Goal: Transaction & Acquisition: Book appointment/travel/reservation

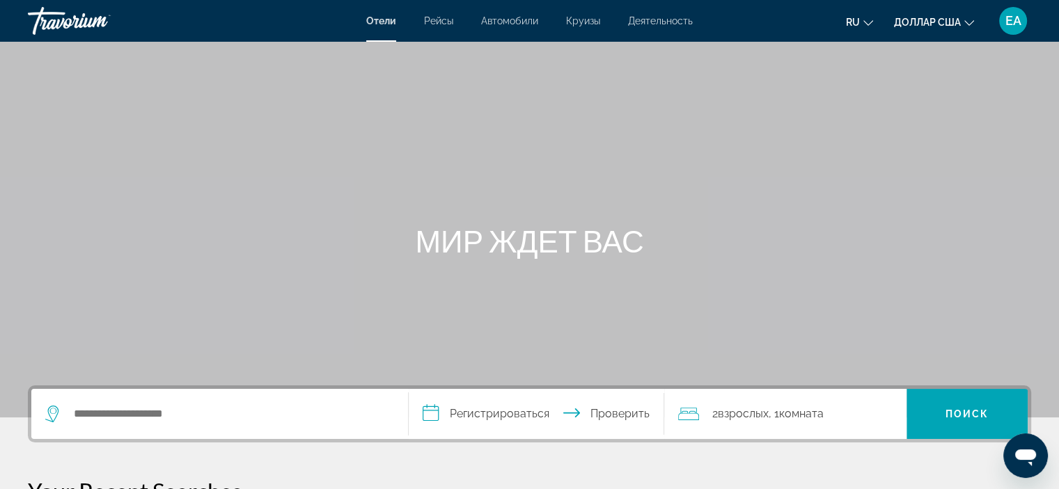
click at [111, 400] on div "Виджет поиска" at bounding box center [219, 414] width 349 height 50
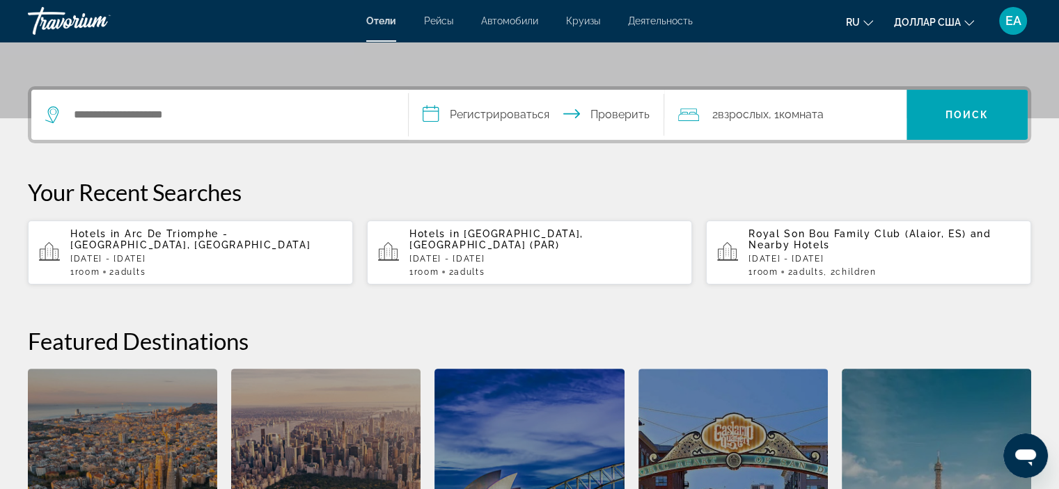
scroll to position [340, 0]
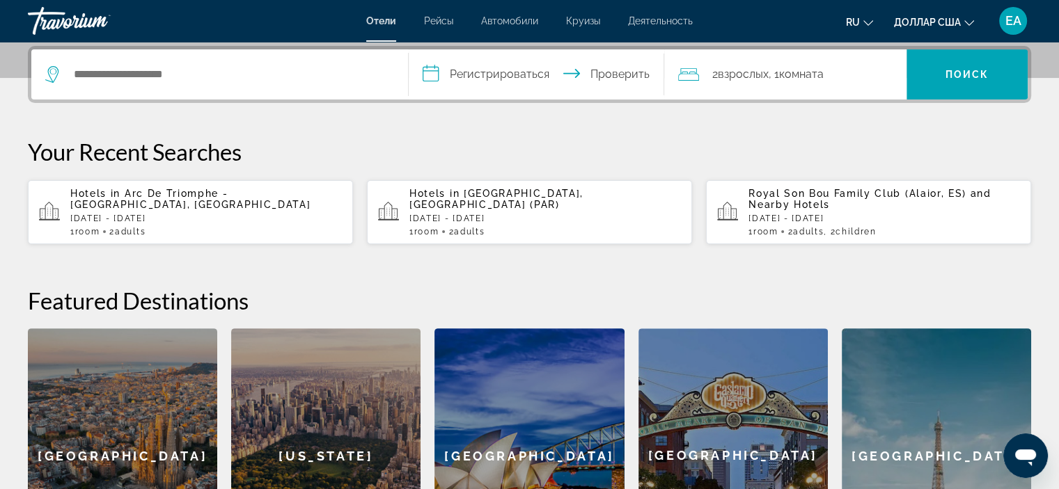
click at [187, 209] on div "Hotels in [GEOGRAPHIC_DATA] - [GEOGRAPHIC_DATA], [GEOGRAPHIC_DATA] [DATE] - [DA…" at bounding box center [206, 212] width 272 height 49
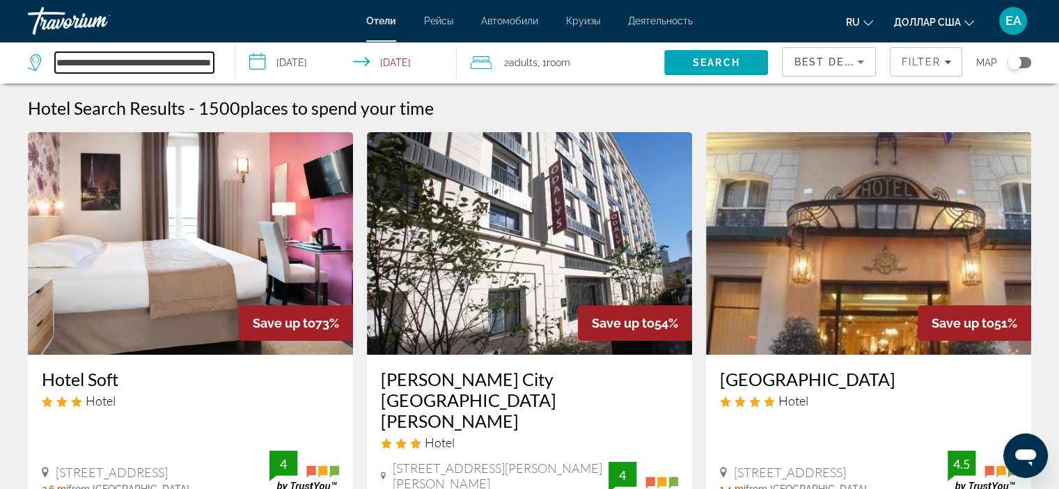
click at [111, 69] on input "**********" at bounding box center [134, 62] width 159 height 21
click at [135, 62] on input "**********" at bounding box center [134, 62] width 159 height 21
click at [930, 60] on span "Filter" at bounding box center [921, 61] width 40 height 11
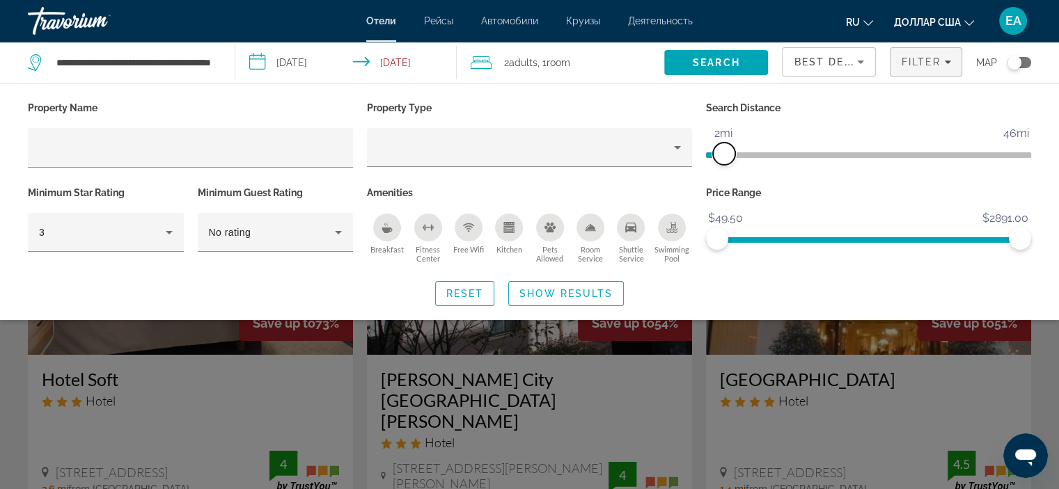
drag, startPoint x: 912, startPoint y: 154, endPoint x: 725, endPoint y: 164, distance: 187.6
click at [725, 164] on span "ngx-slider" at bounding box center [724, 154] width 22 height 22
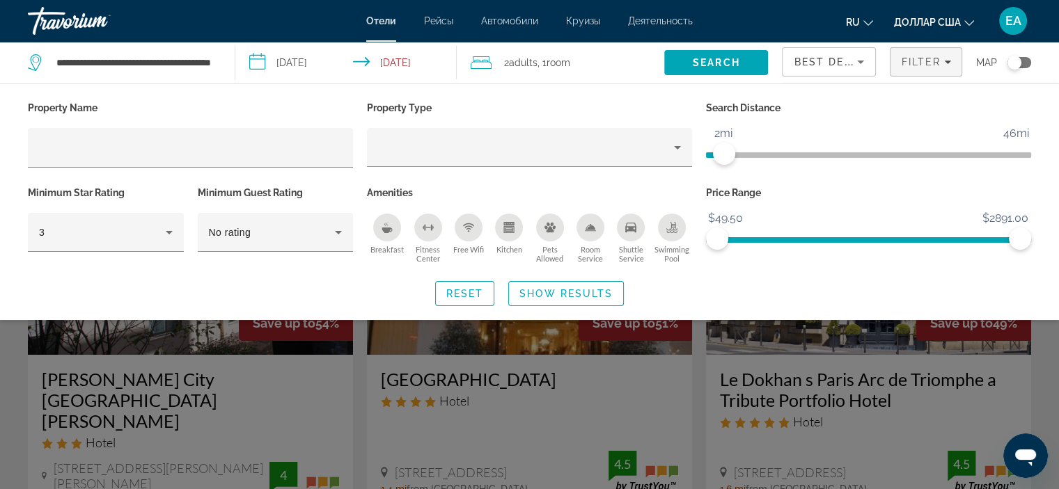
drag, startPoint x: 1019, startPoint y: 258, endPoint x: 844, endPoint y: 267, distance: 174.9
click at [844, 267] on div "Property Name Property Type Search Distance 1mi 46mi 2mi Minimum Star Rating 3 …" at bounding box center [529, 202] width 1059 height 208
drag, startPoint x: 1022, startPoint y: 236, endPoint x: 757, endPoint y: 235, distance: 264.6
click at [757, 235] on span "ngx-slider-max" at bounding box center [757, 239] width 22 height 22
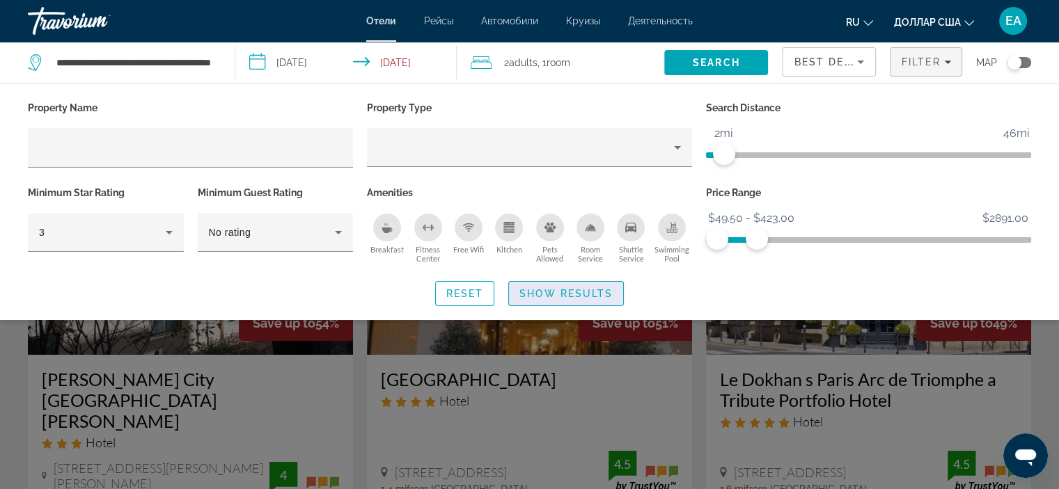
click at [544, 292] on span "Show Results" at bounding box center [565, 293] width 93 height 11
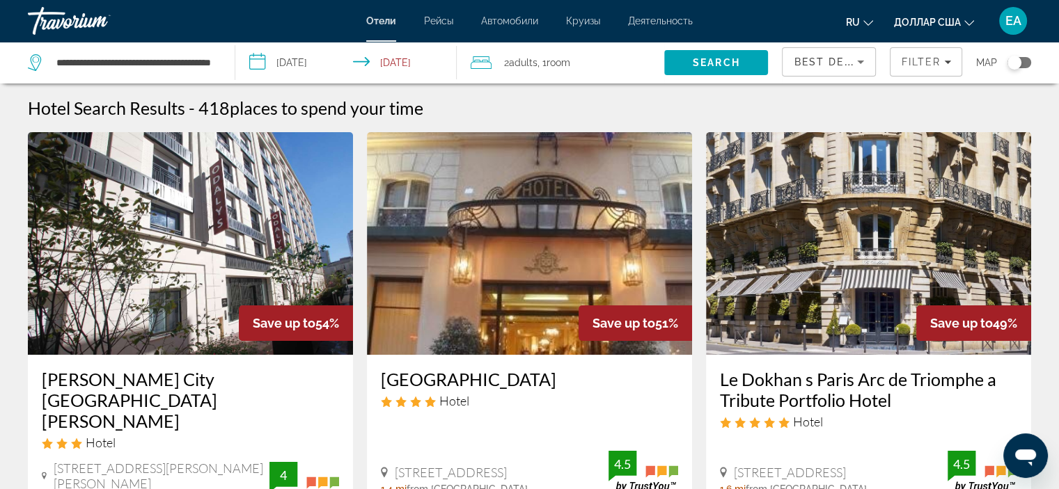
click at [840, 68] on div "Best Deals" at bounding box center [825, 62] width 63 height 17
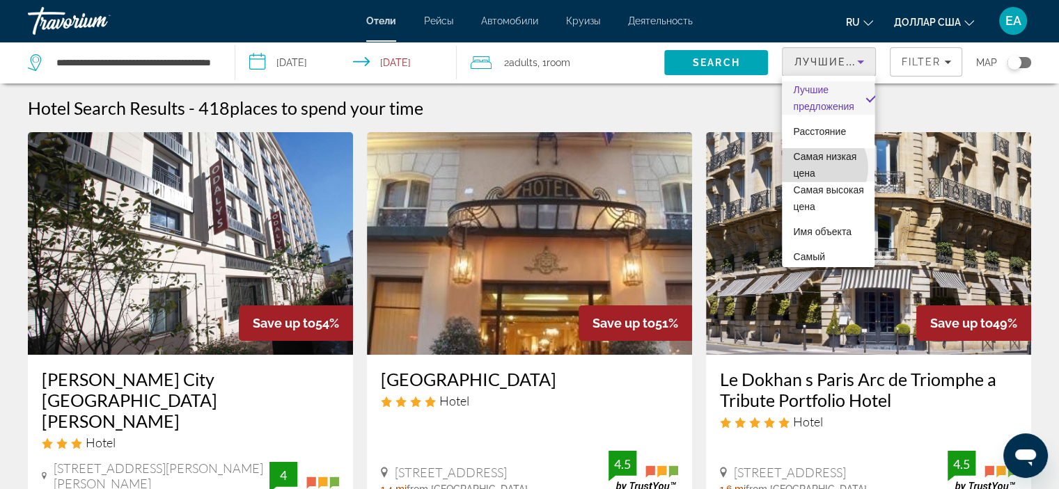
click at [817, 168] on font "Самая низкая цена" at bounding box center [824, 165] width 63 height 28
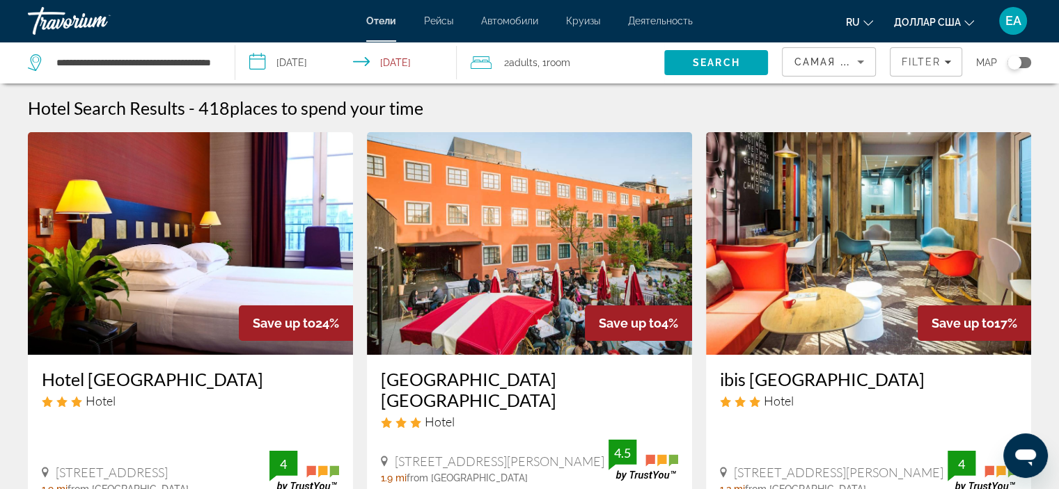
click at [925, 66] on span "Filter" at bounding box center [921, 61] width 40 height 11
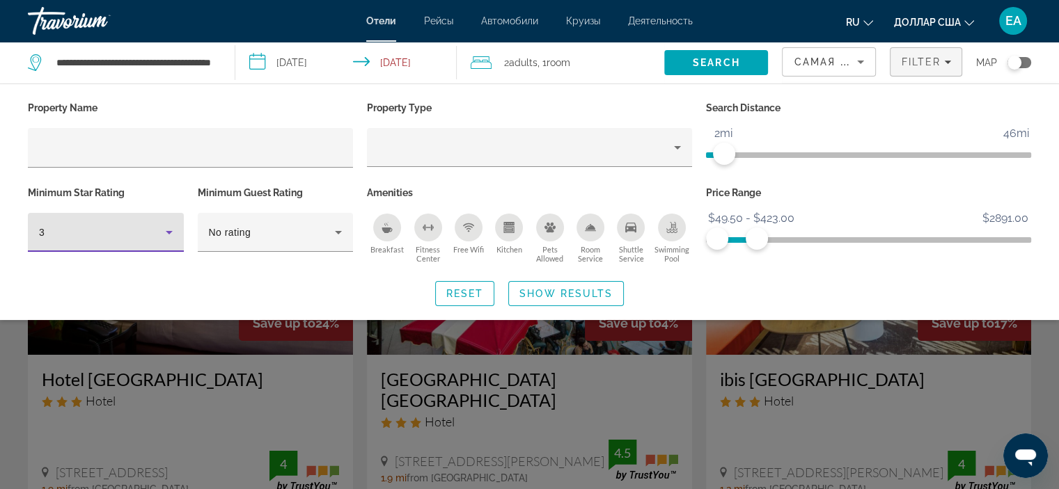
click at [136, 235] on div "3" at bounding box center [102, 232] width 127 height 17
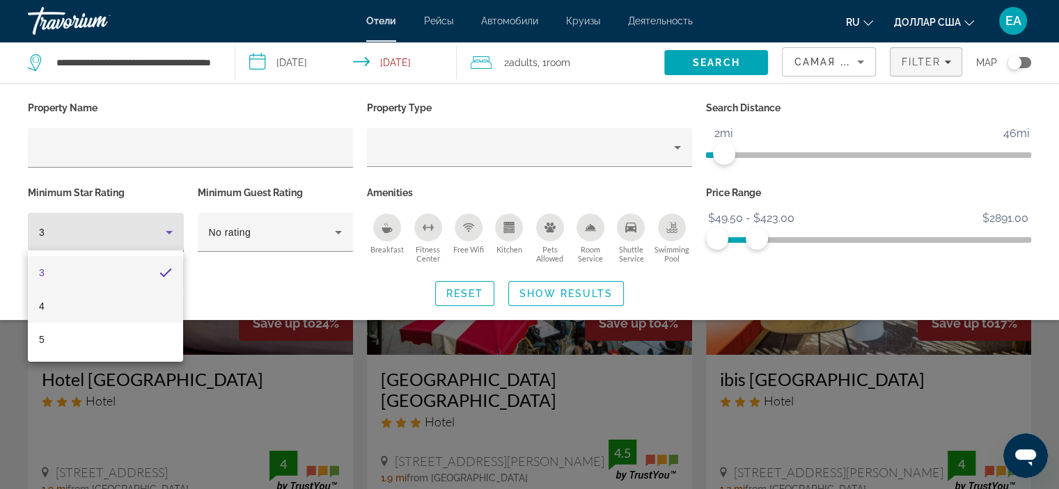
click at [100, 313] on mat-option "4" at bounding box center [105, 306] width 155 height 33
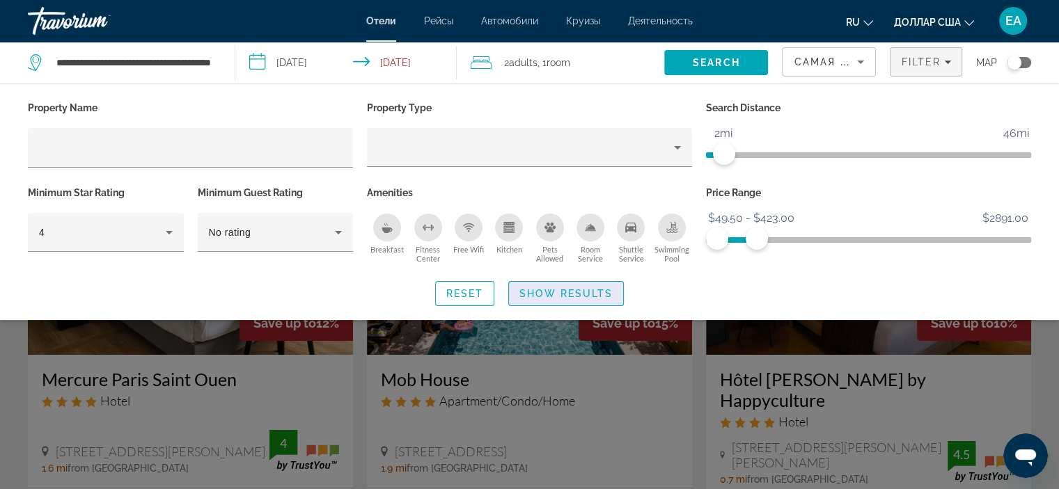
click at [551, 300] on span "Search widget" at bounding box center [566, 293] width 114 height 33
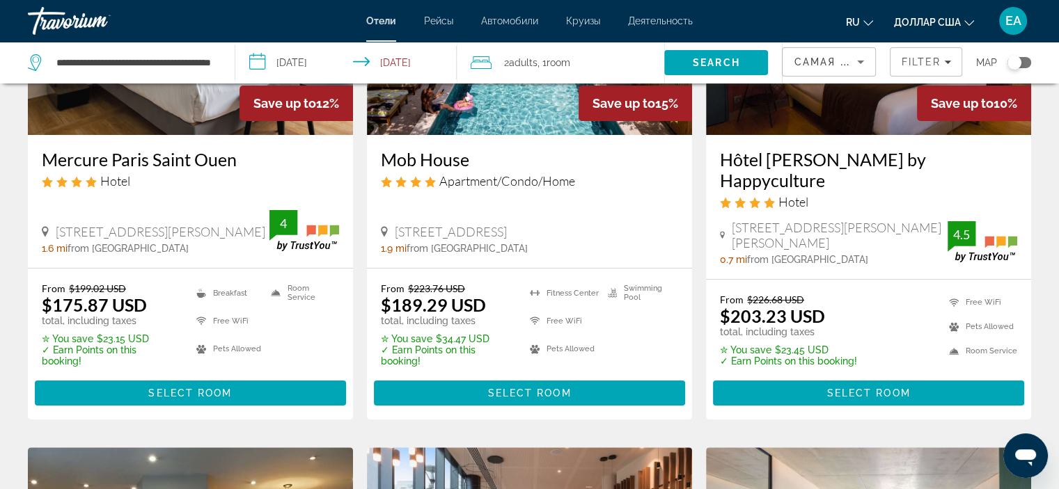
scroll to position [211, 0]
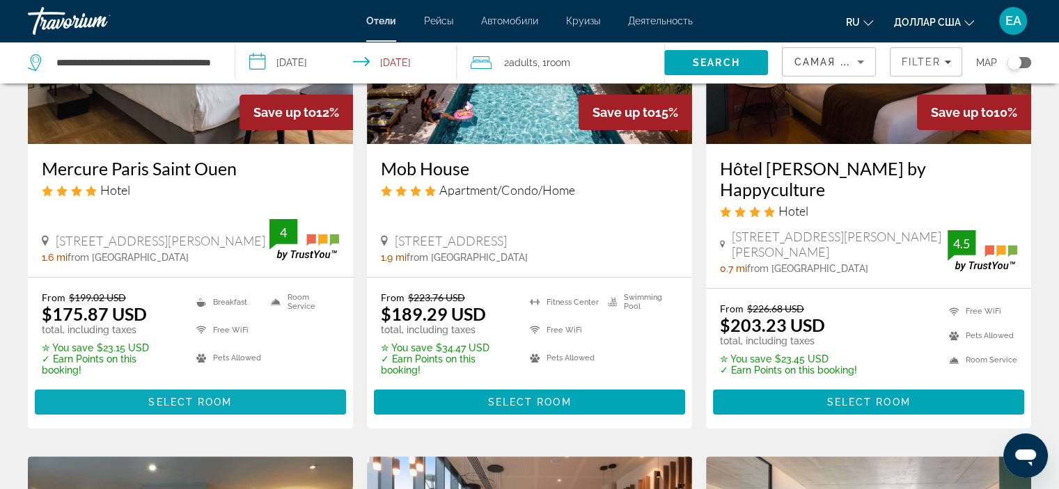
click at [158, 397] on span "Select Room" at bounding box center [190, 402] width 84 height 11
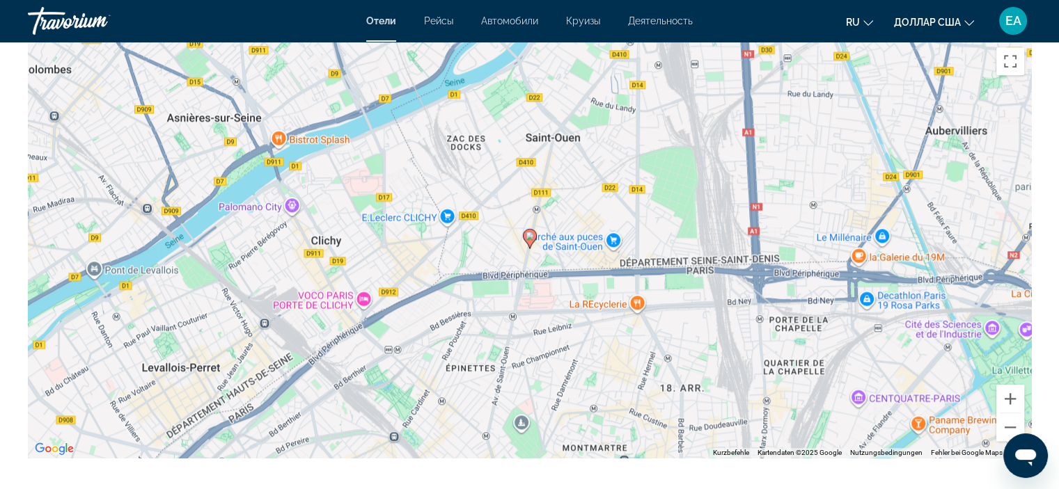
scroll to position [1365, 0]
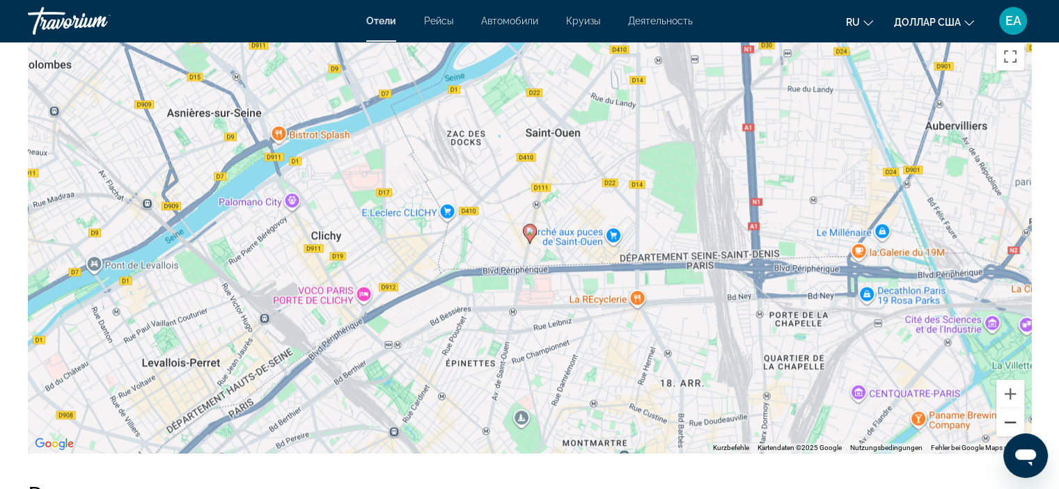
click at [1014, 419] on button "Verkleinern" at bounding box center [1010, 423] width 28 height 28
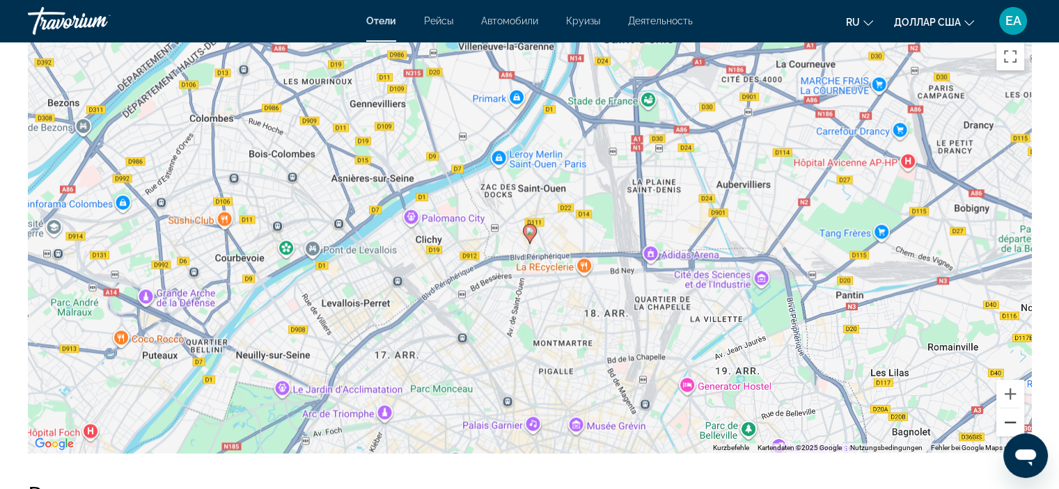
click at [1014, 420] on button "Verkleinern" at bounding box center [1010, 423] width 28 height 28
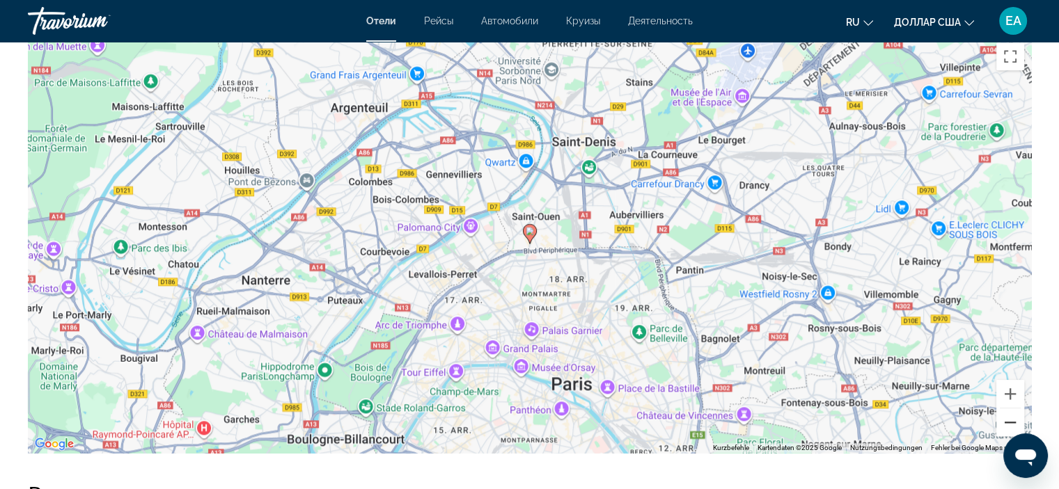
click at [1014, 420] on button "Verkleinern" at bounding box center [1010, 423] width 28 height 28
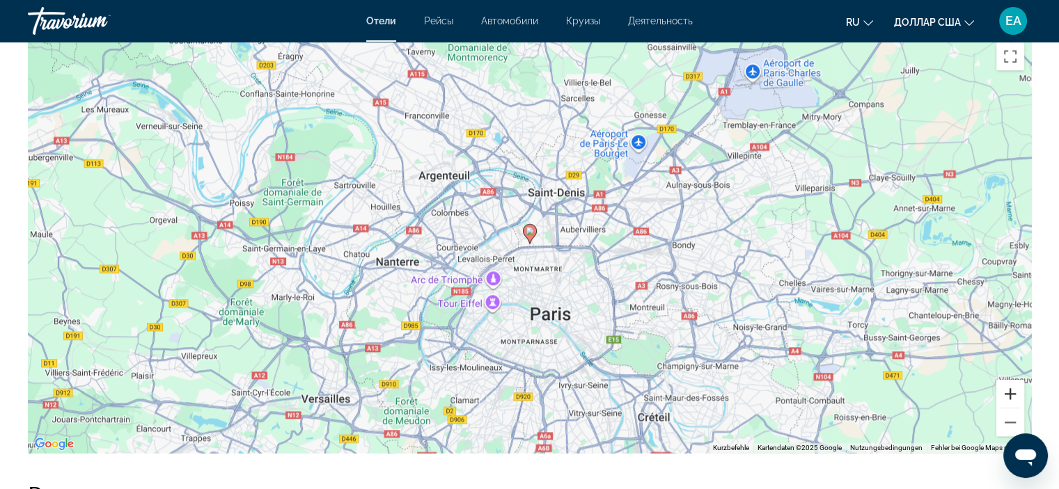
click at [1014, 395] on button "Vergrößern" at bounding box center [1010, 394] width 28 height 28
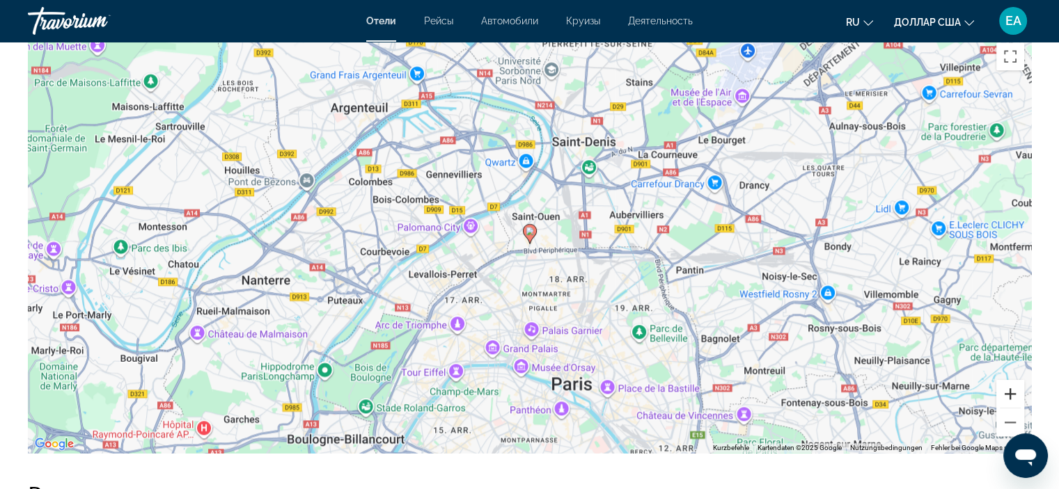
click at [1014, 396] on button "Vergrößern" at bounding box center [1010, 394] width 28 height 28
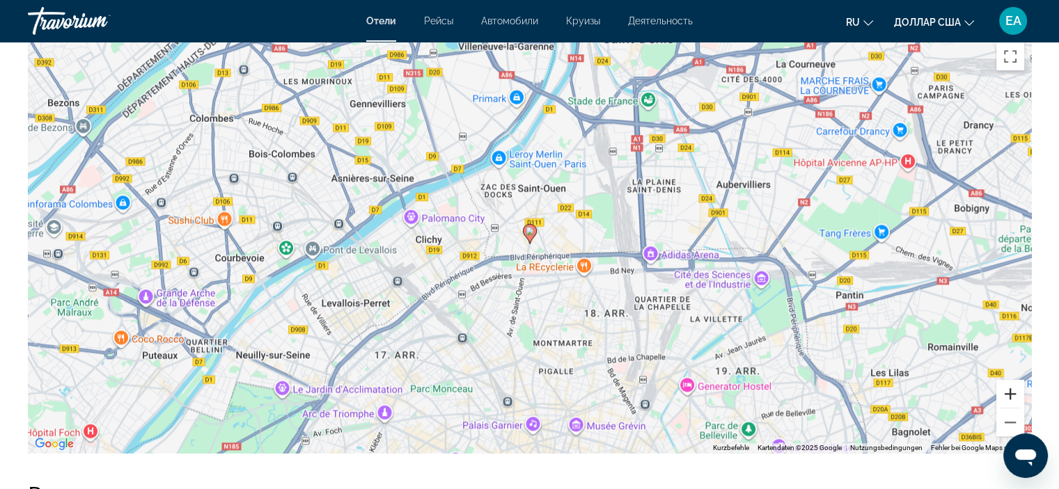
click at [1014, 398] on button "Vergrößern" at bounding box center [1010, 394] width 28 height 28
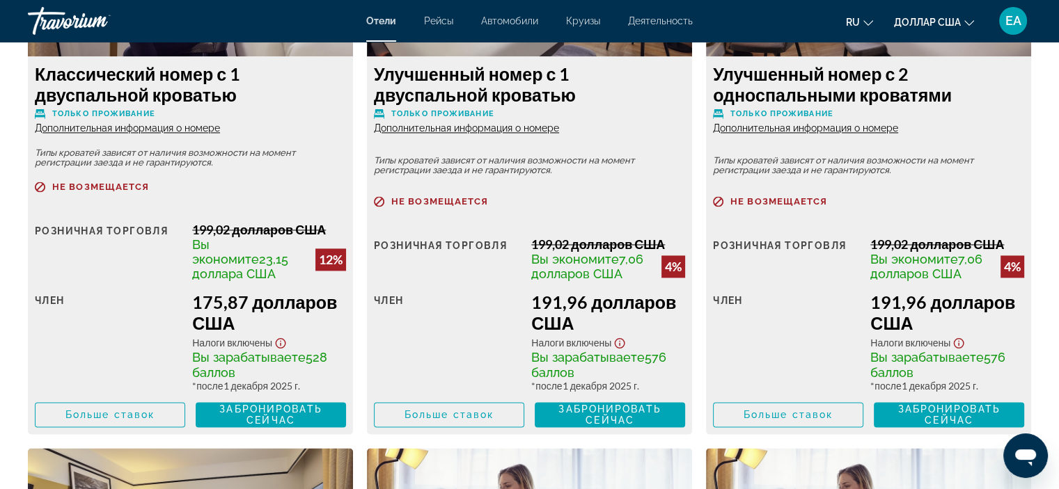
scroll to position [2094, 0]
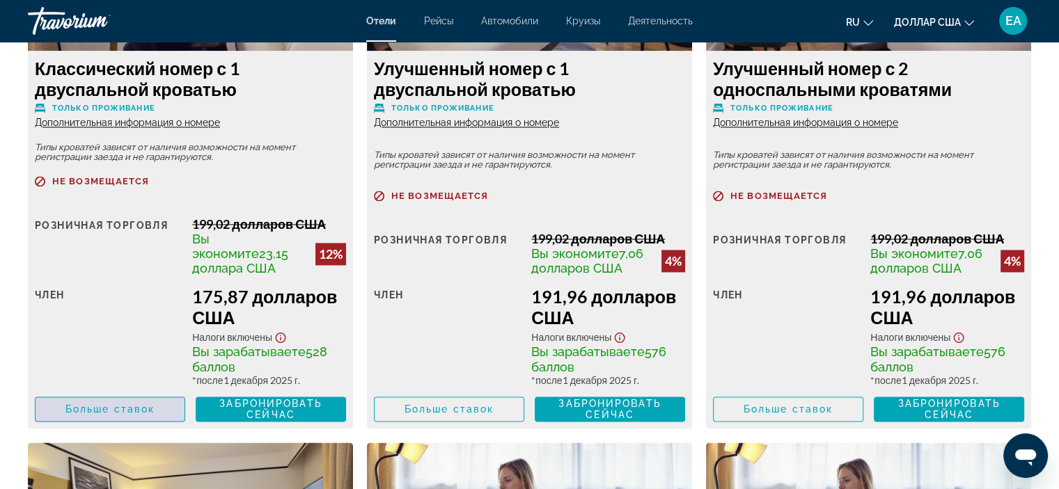
click at [111, 409] on font "Больше ставок" at bounding box center [109, 409] width 89 height 11
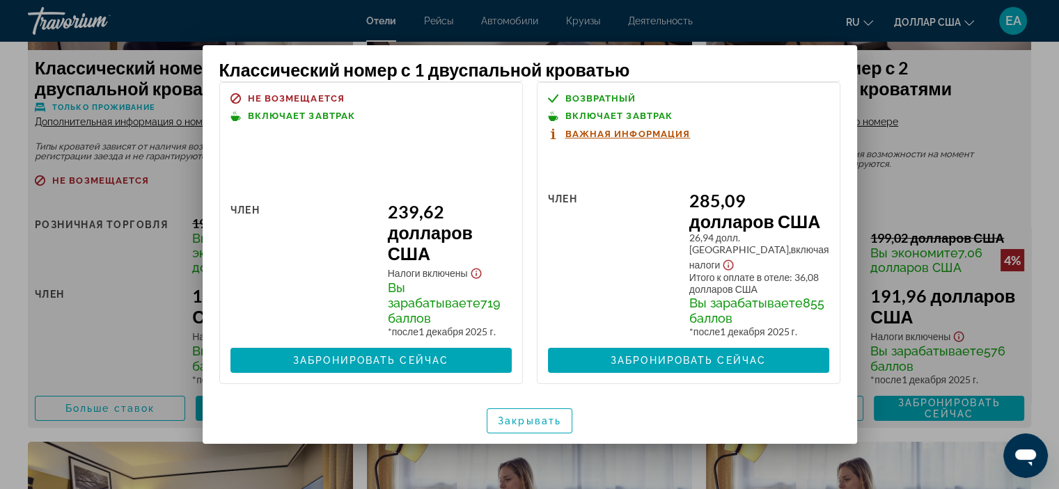
scroll to position [362, 0]
click at [526, 423] on font "Закрывать" at bounding box center [529, 421] width 63 height 11
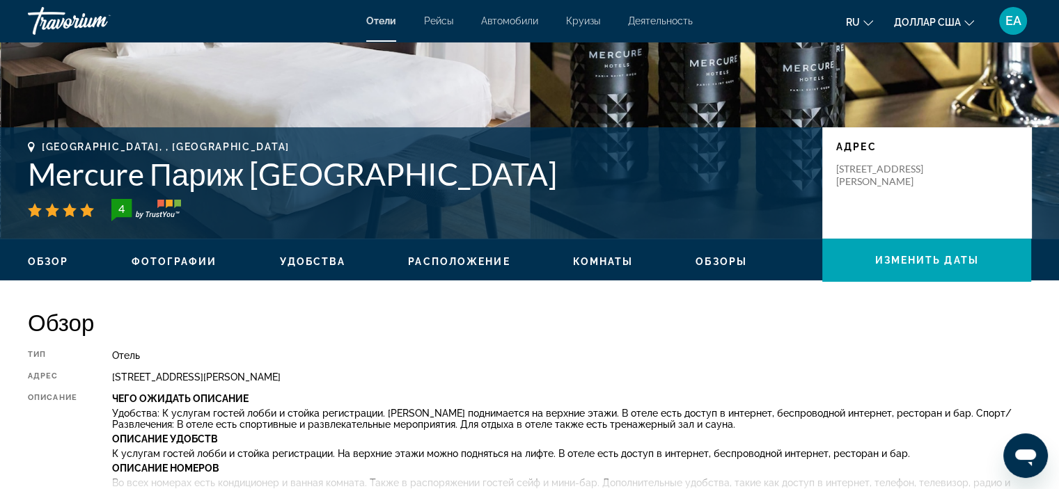
scroll to position [227, 0]
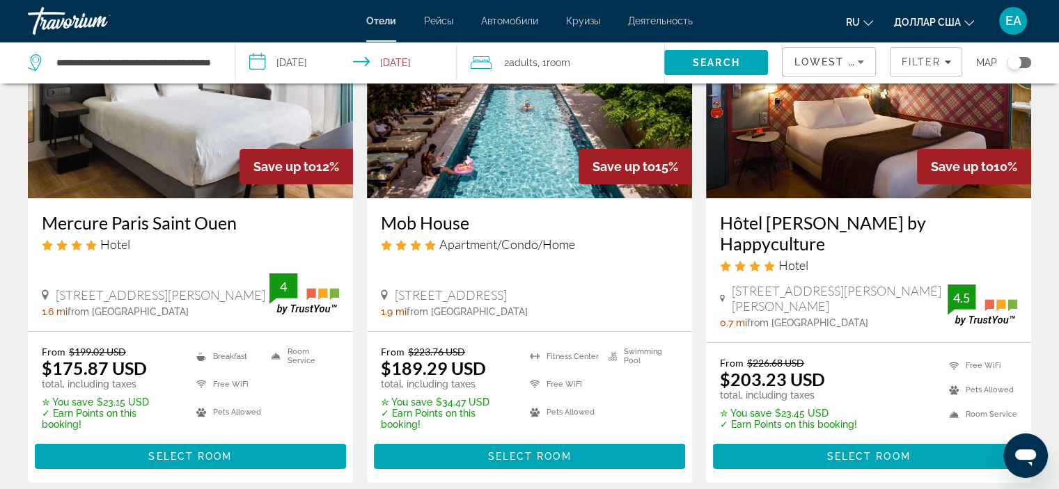
scroll to position [160, 0]
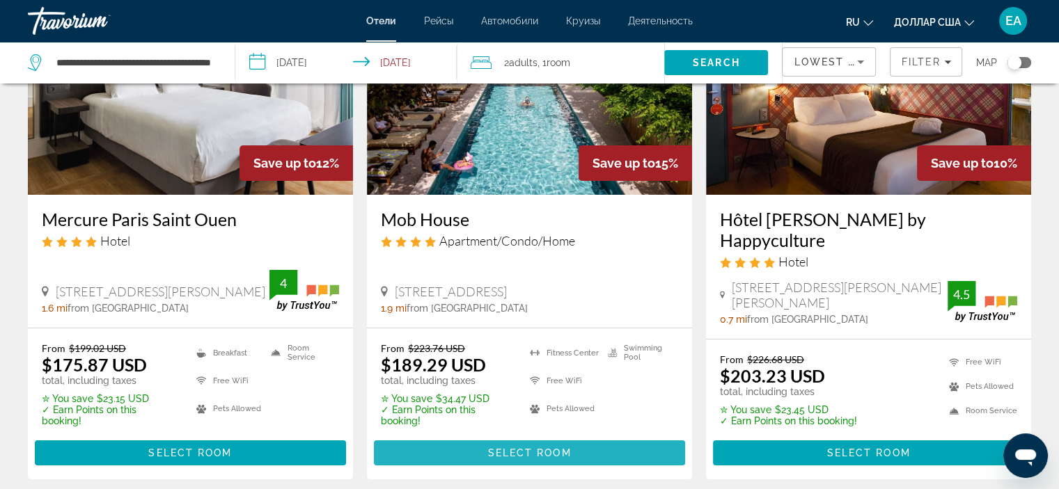
click at [496, 448] on span "Select Room" at bounding box center [529, 453] width 84 height 11
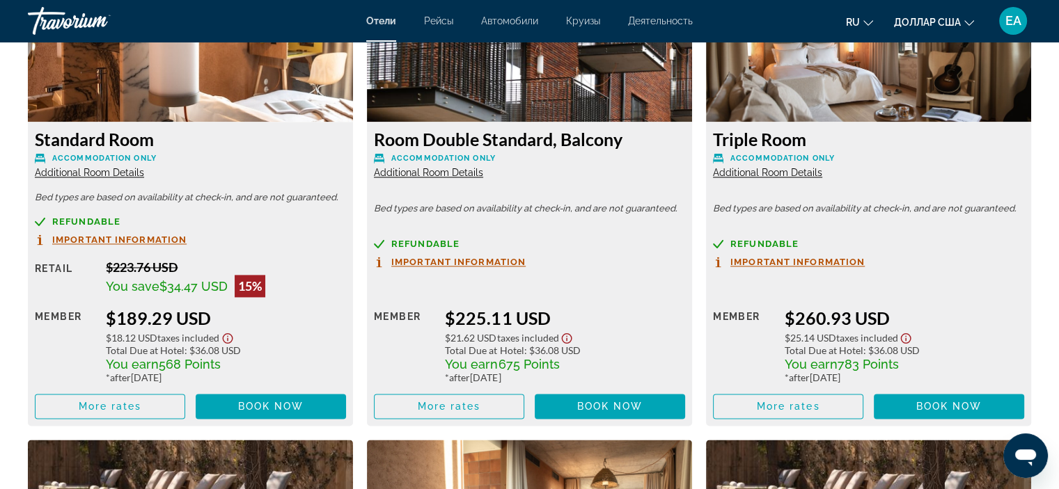
scroll to position [1997, 0]
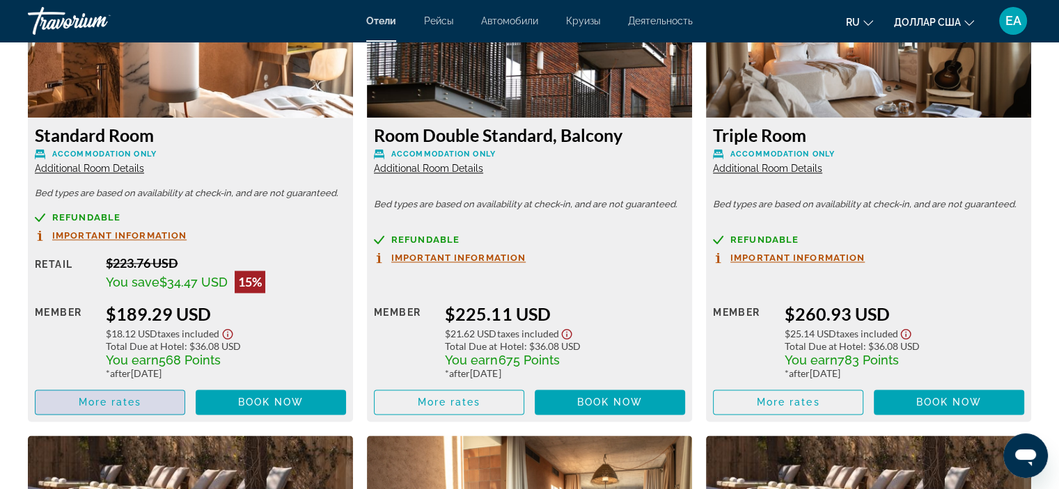
click at [90, 397] on span "More rates" at bounding box center [110, 402] width 63 height 11
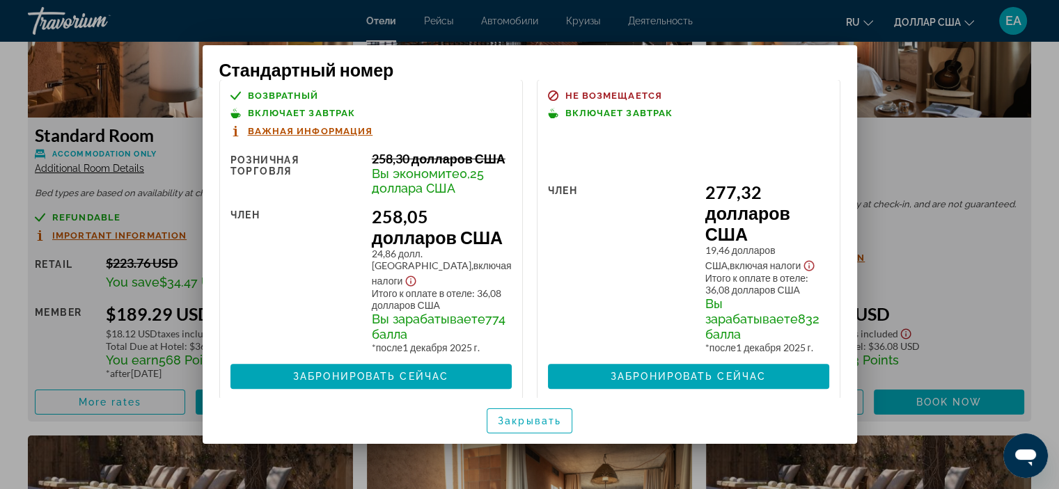
scroll to position [402, 0]
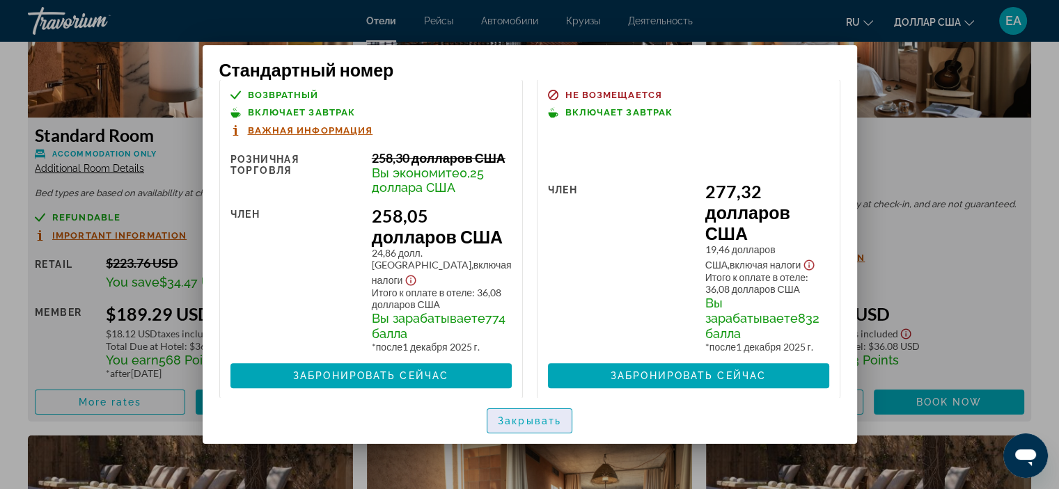
click at [524, 423] on font "Закрывать" at bounding box center [529, 421] width 63 height 11
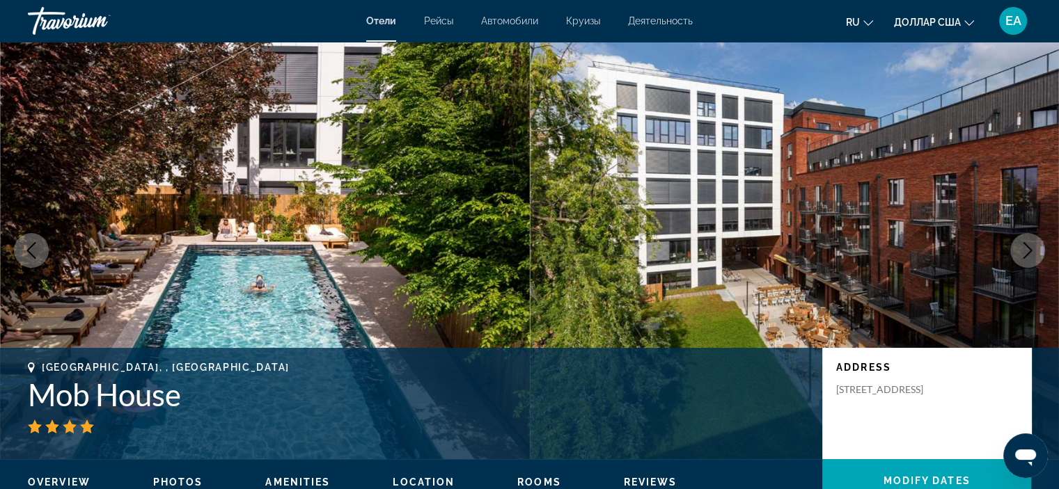
scroll to position [1997, 0]
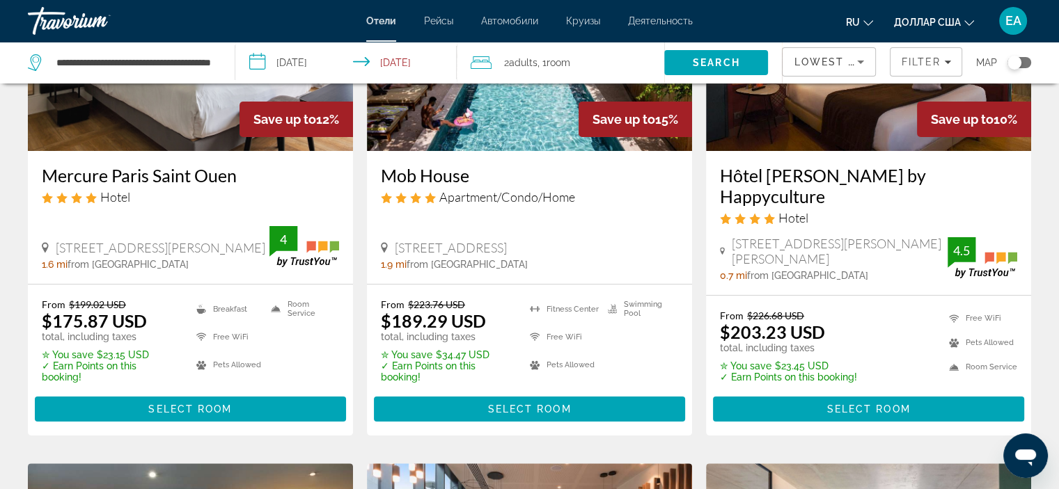
scroll to position [210, 0]
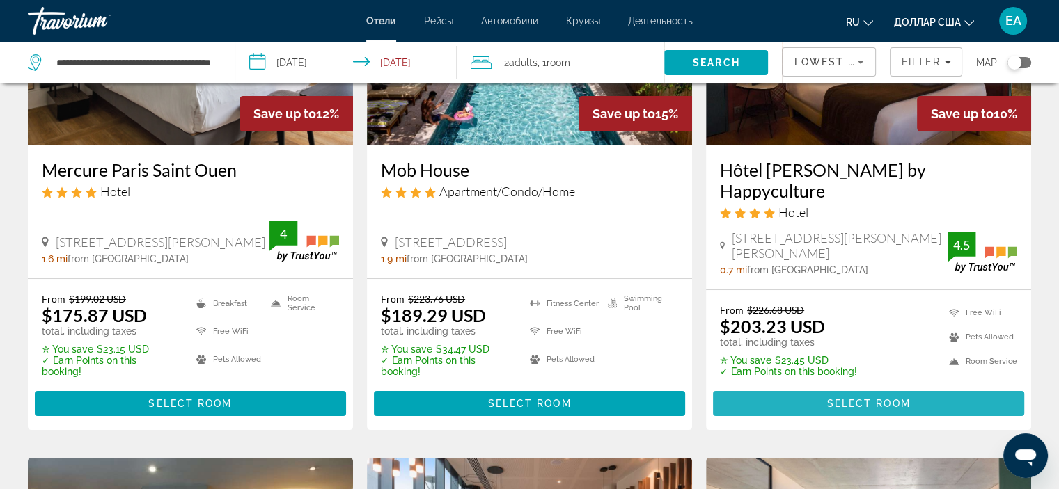
click at [849, 398] on span "Select Room" at bounding box center [868, 403] width 84 height 11
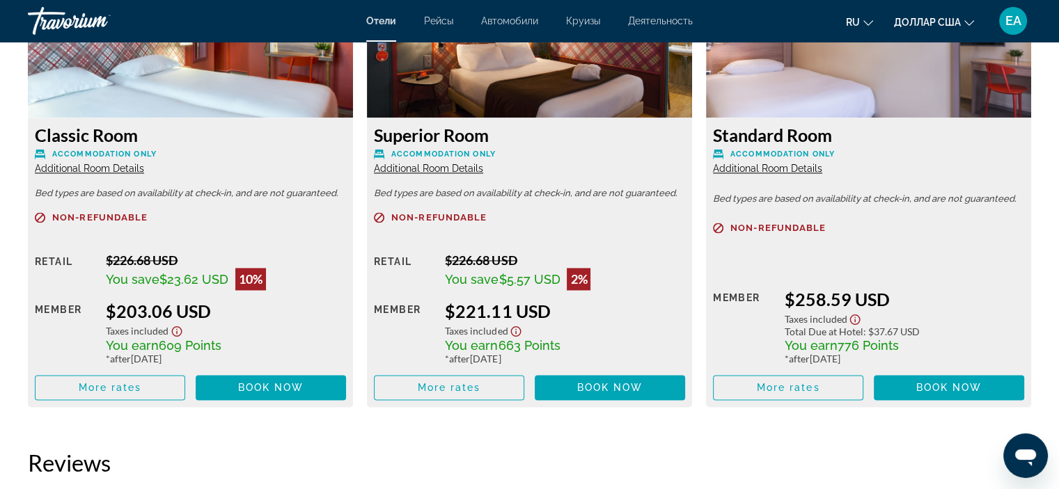
scroll to position [2044, 0]
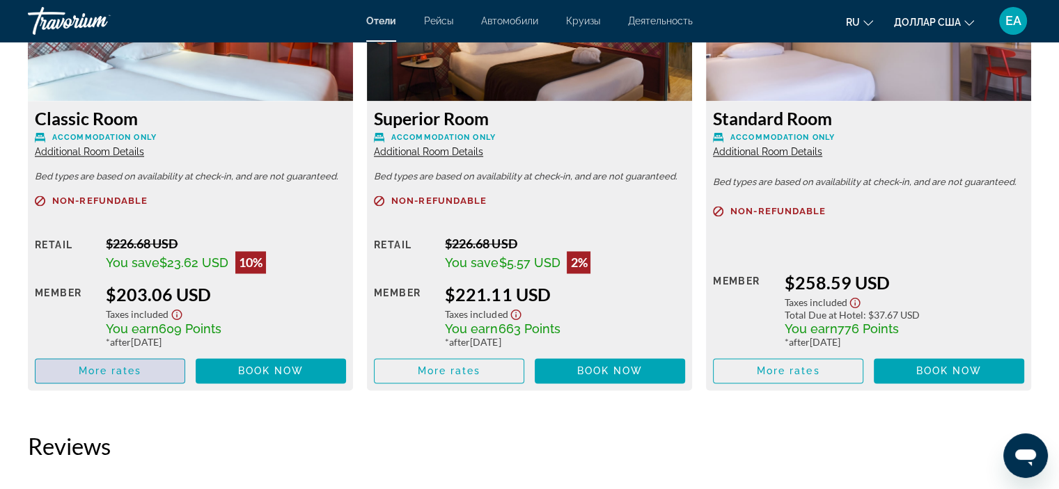
click at [105, 372] on span "More rates" at bounding box center [110, 371] width 63 height 11
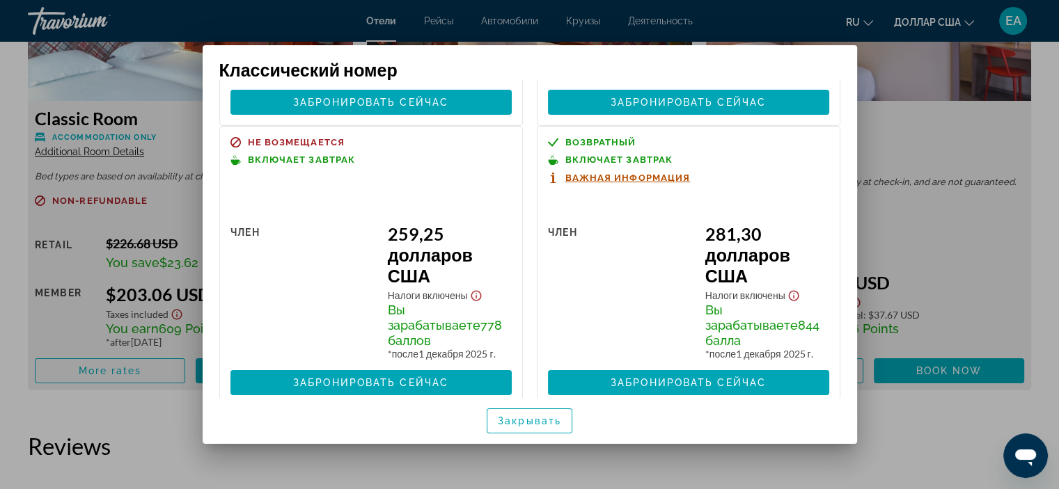
scroll to position [354, 0]
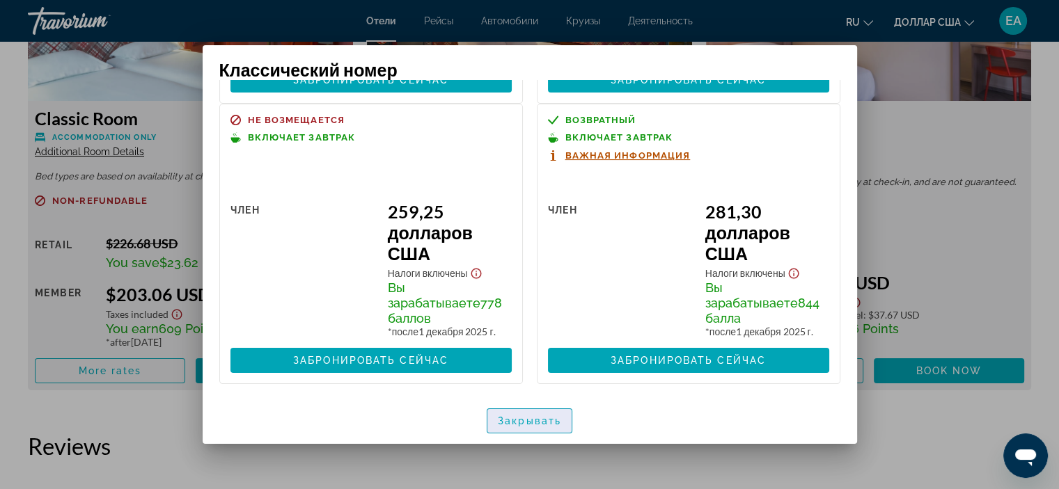
click at [519, 422] on font "Закрывать" at bounding box center [529, 421] width 63 height 11
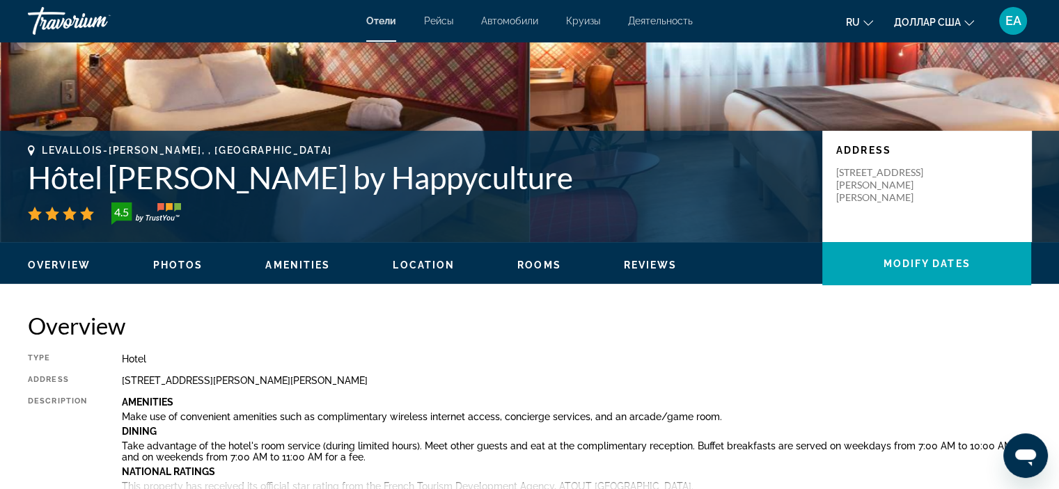
scroll to position [221, 0]
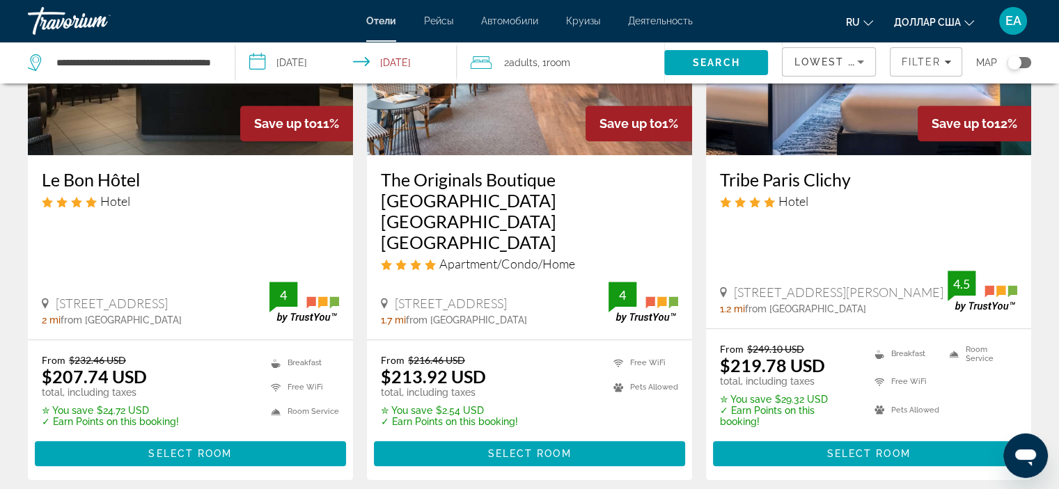
scroll to position [738, 0]
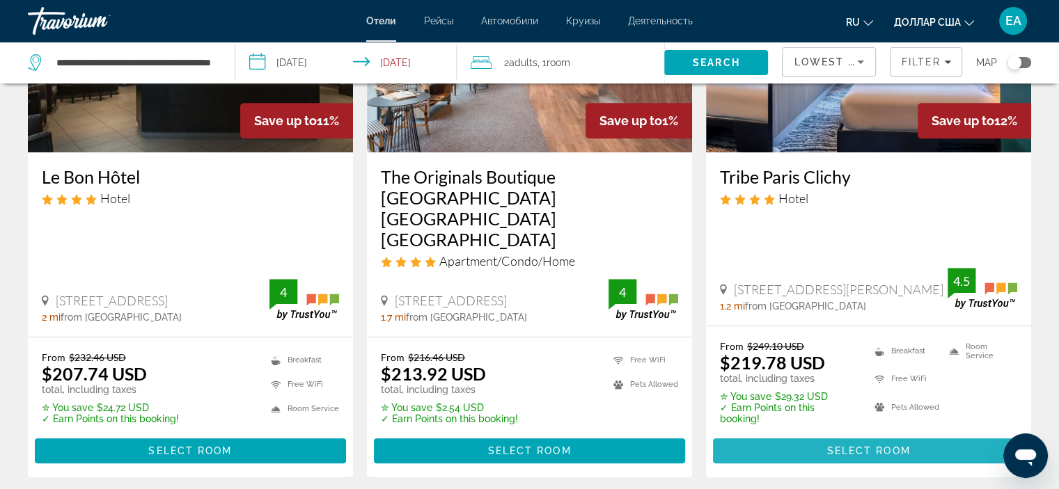
click at [845, 446] on span "Select Room" at bounding box center [868, 451] width 84 height 11
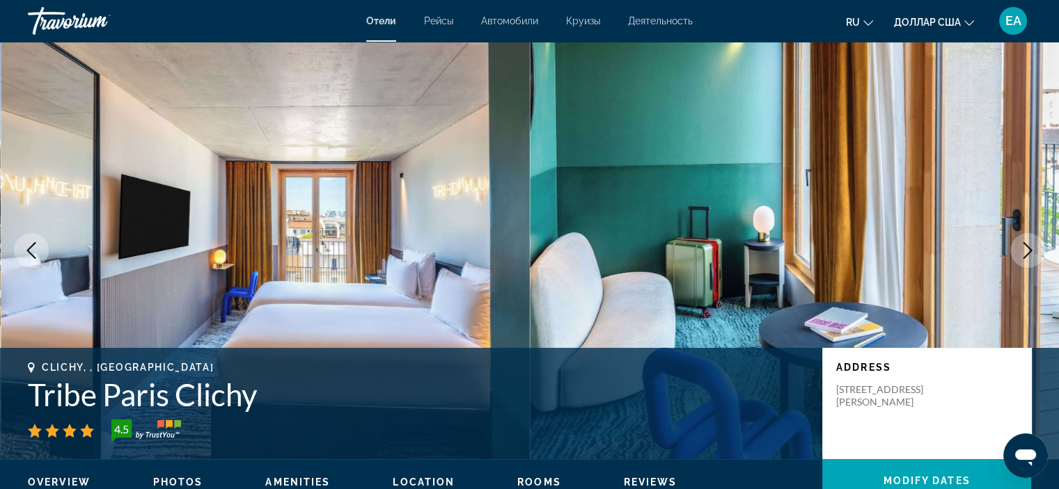
drag, startPoint x: 1058, startPoint y: 97, endPoint x: 1064, endPoint y: 116, distance: 20.3
click at [1059, 120] on html "Перейти к основному содержанию Отели Рейсы Автомобили Круизы Деятельность Отели…" at bounding box center [529, 244] width 1059 height 489
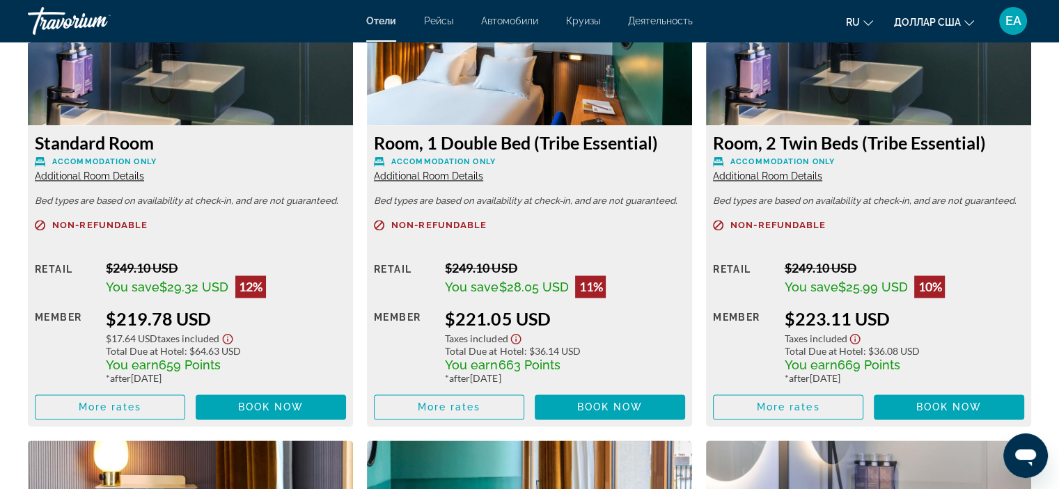
scroll to position [1984, 0]
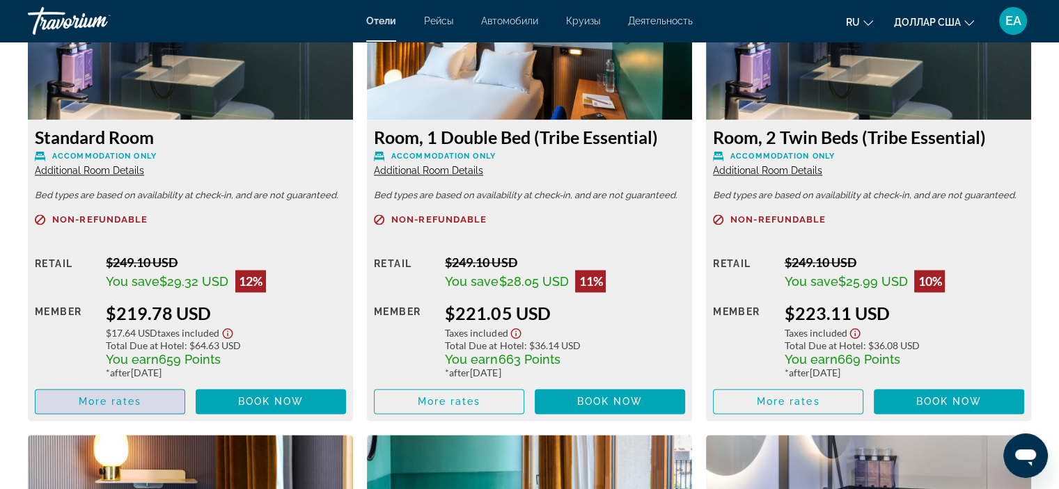
click at [150, 396] on span "Основное содержание" at bounding box center [110, 401] width 149 height 33
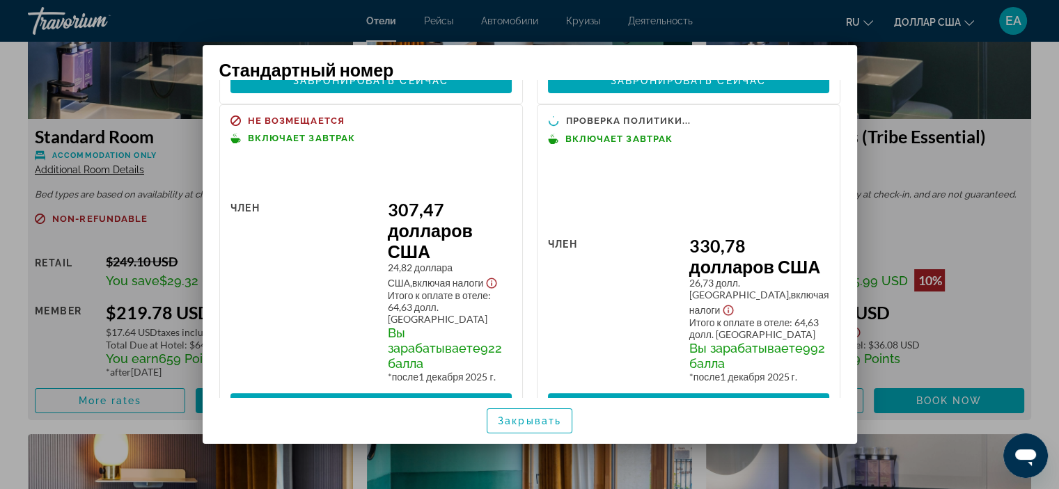
scroll to position [361, 0]
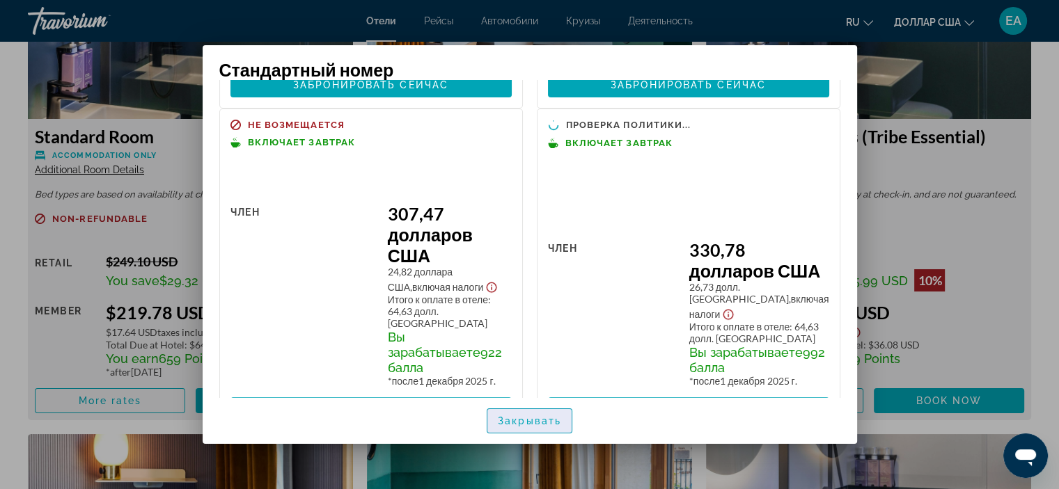
click at [517, 425] on font "Закрывать" at bounding box center [529, 421] width 63 height 11
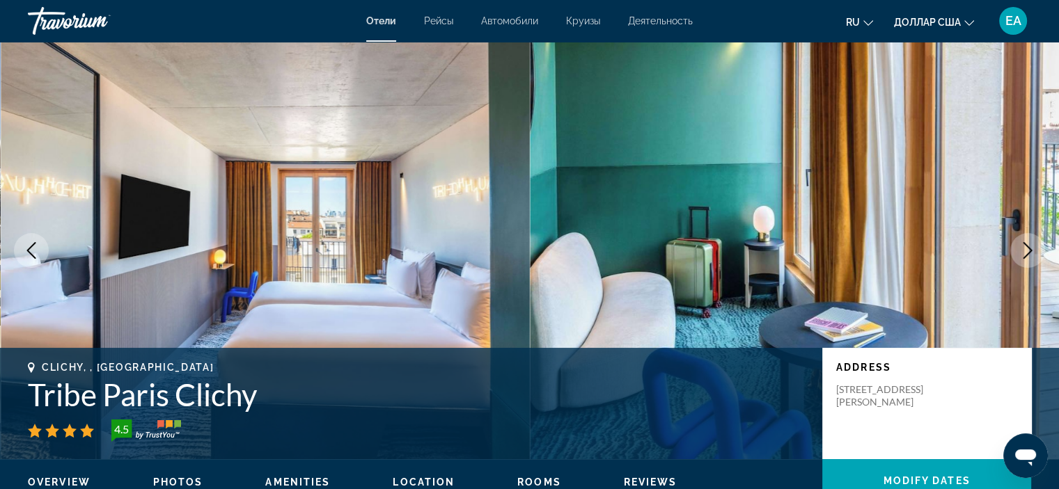
scroll to position [1984, 0]
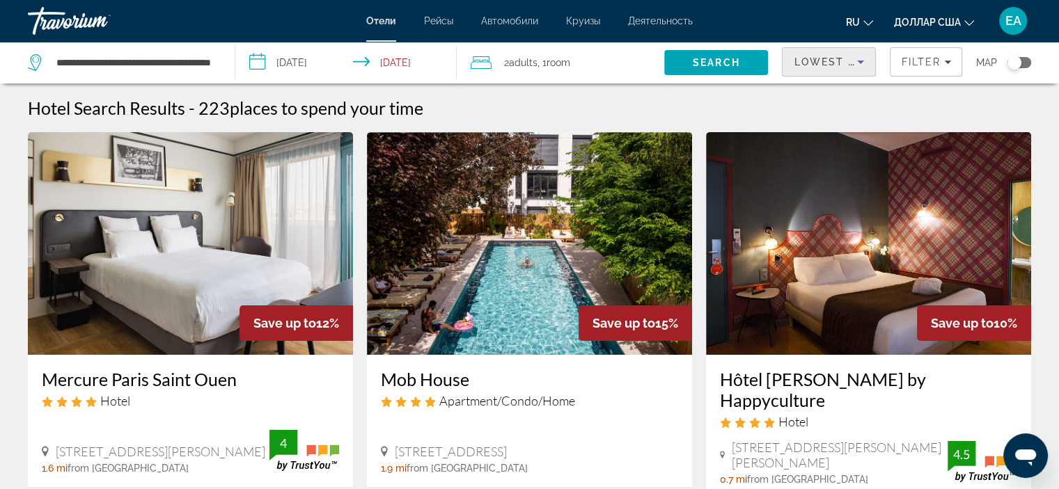
click at [830, 62] on span "Lowest Price" at bounding box center [838, 61] width 89 height 11
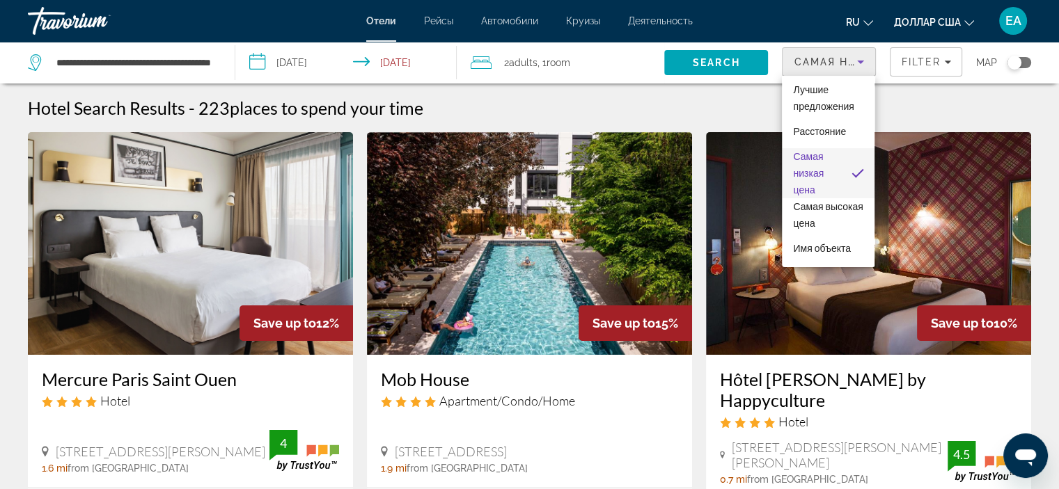
click at [826, 78] on div "Лучшие предложения Расстояние Самая низкая цена Самая высокая цена Имя объекта …" at bounding box center [828, 171] width 93 height 191
click at [823, 61] on div at bounding box center [529, 244] width 1059 height 489
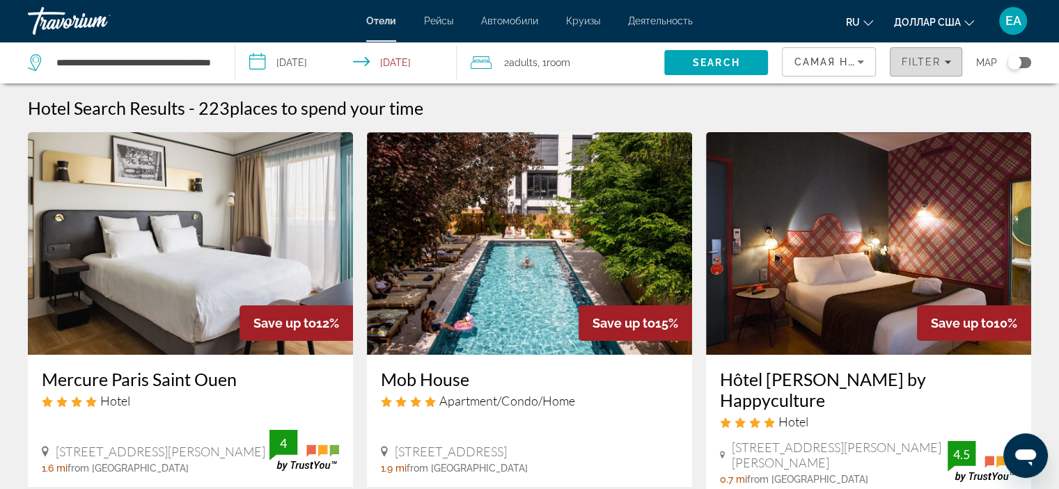
click at [927, 72] on span "Filters" at bounding box center [925, 61] width 71 height 33
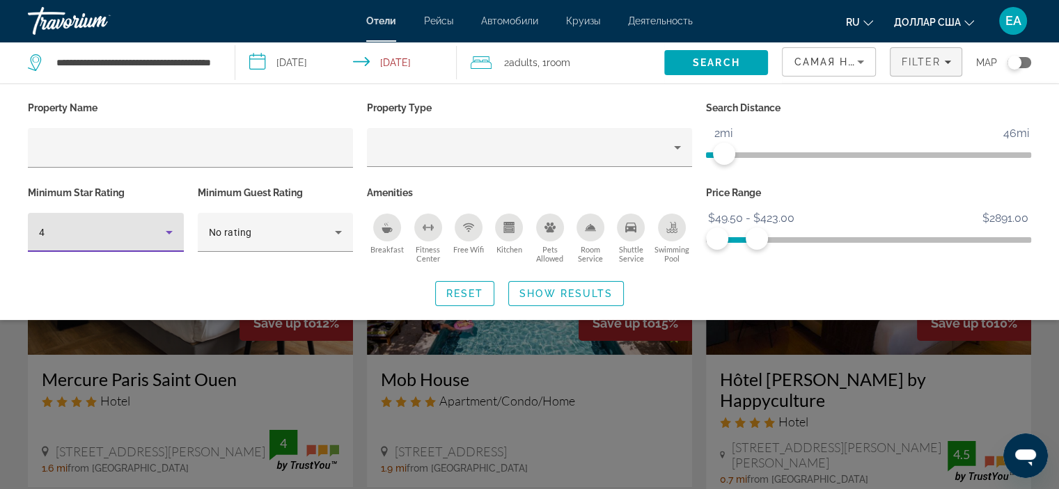
click at [175, 235] on icon "Hotel Filters" at bounding box center [169, 232] width 17 height 17
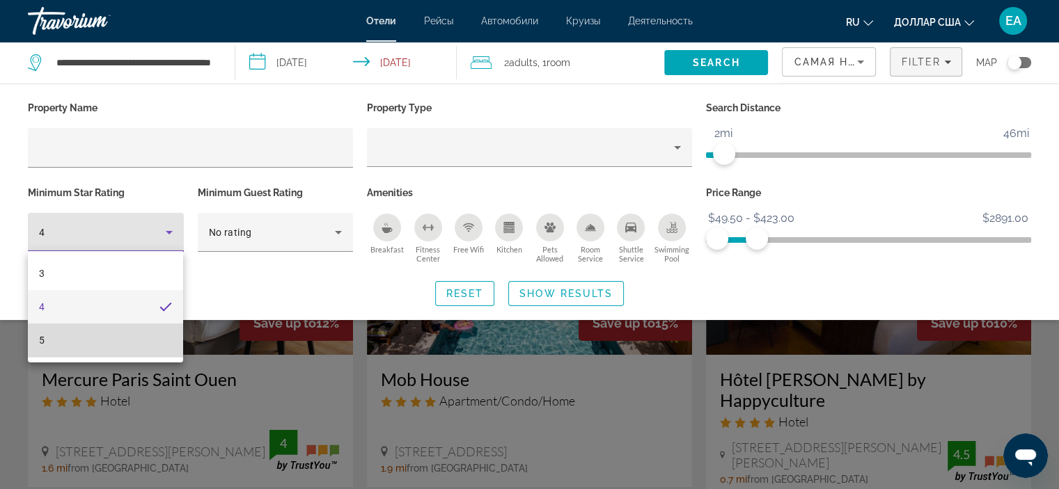
click at [72, 335] on mat-option "5" at bounding box center [105, 340] width 155 height 33
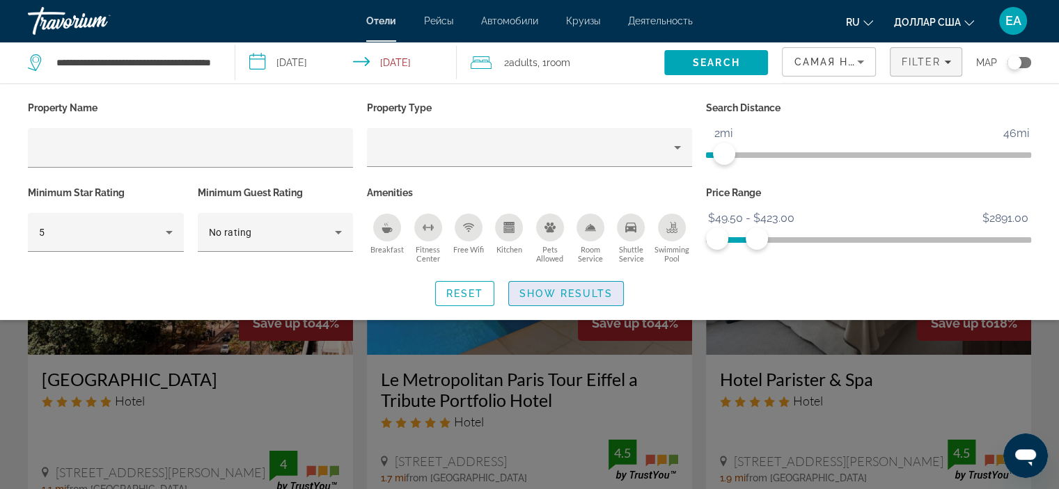
click at [567, 299] on span "Show Results" at bounding box center [565, 293] width 93 height 11
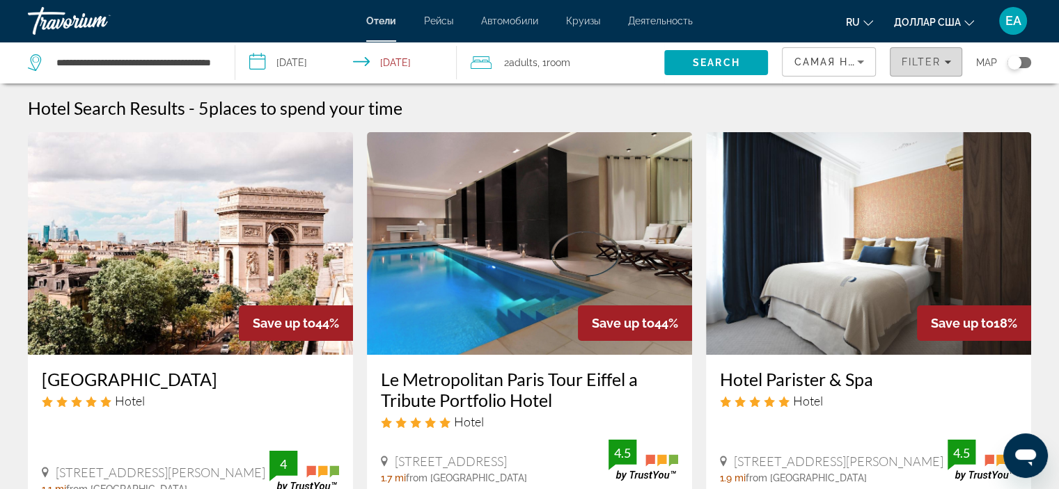
click at [925, 72] on span "Filters" at bounding box center [925, 61] width 71 height 33
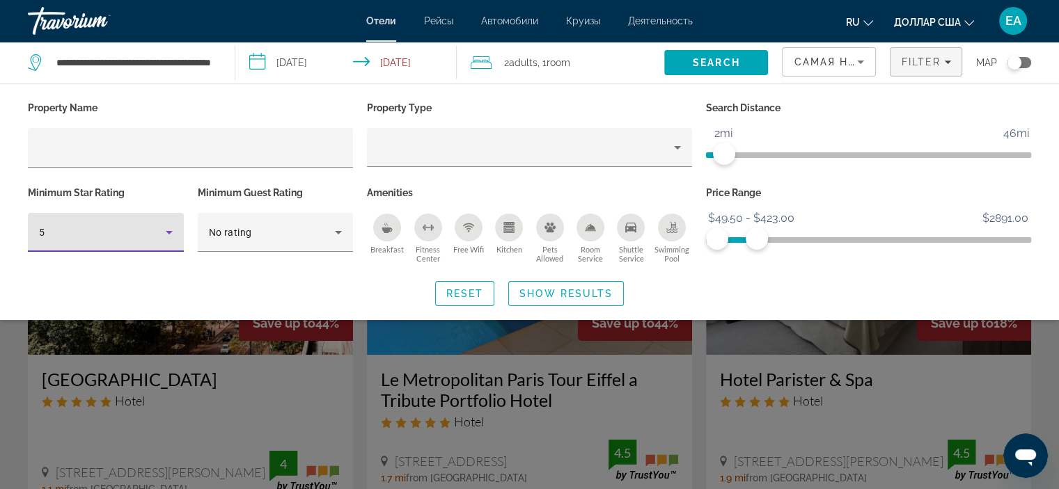
click at [175, 238] on icon "Hotel Filters" at bounding box center [169, 232] width 17 height 17
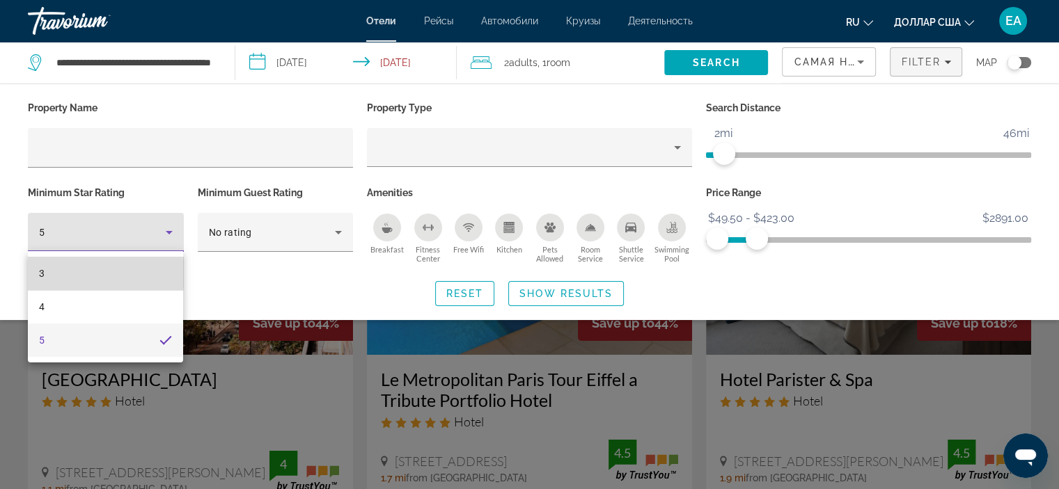
click at [56, 269] on mat-option "3" at bounding box center [105, 273] width 155 height 33
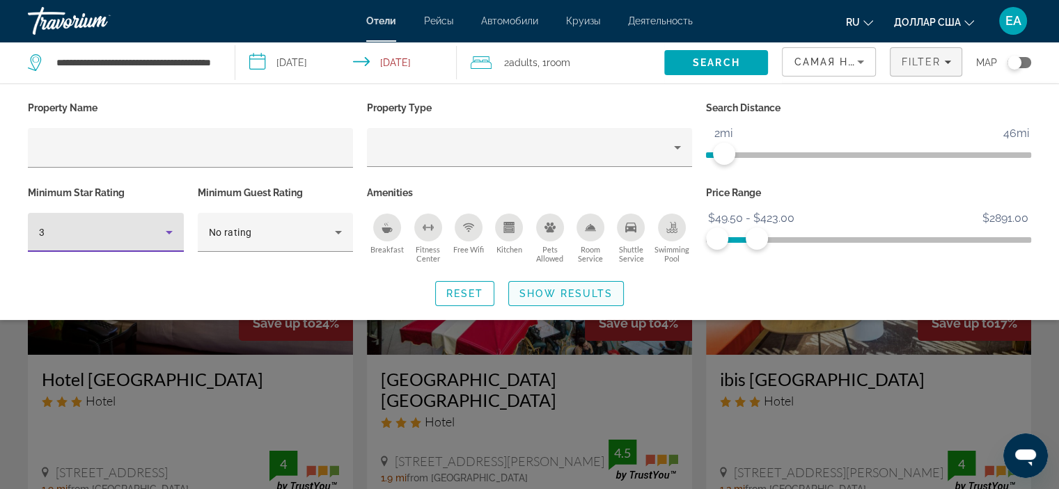
click at [574, 291] on span "Show Results" at bounding box center [565, 293] width 93 height 11
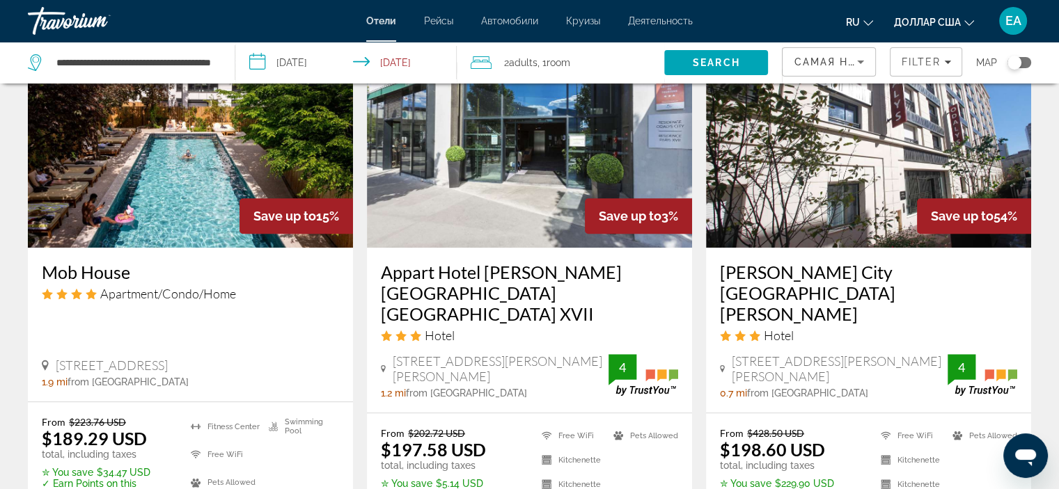
scroll to position [1181, 0]
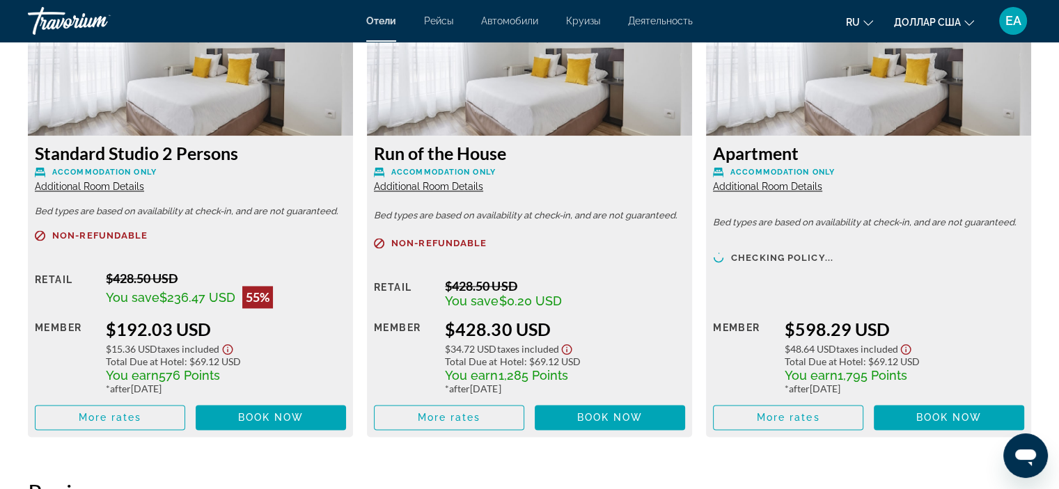
scroll to position [2013, 0]
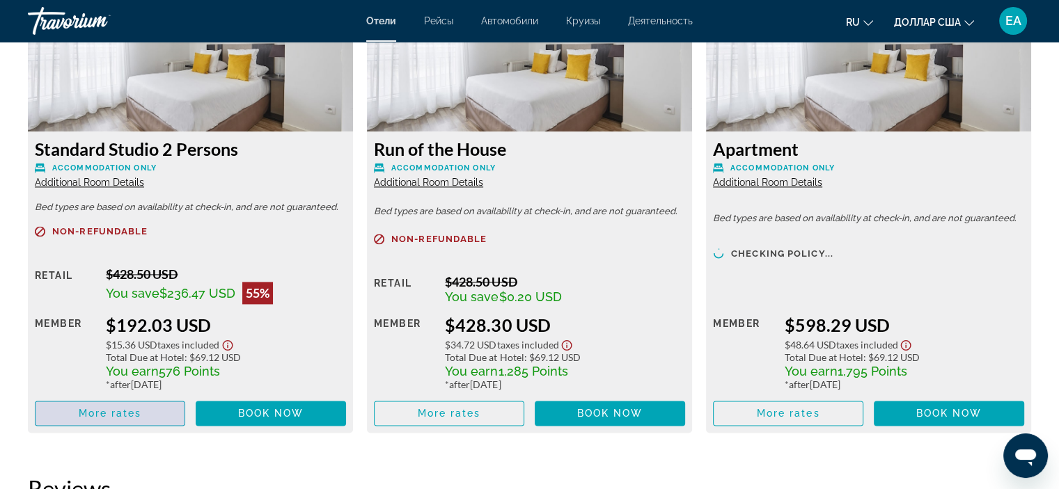
click at [100, 417] on span "More rates" at bounding box center [110, 413] width 63 height 11
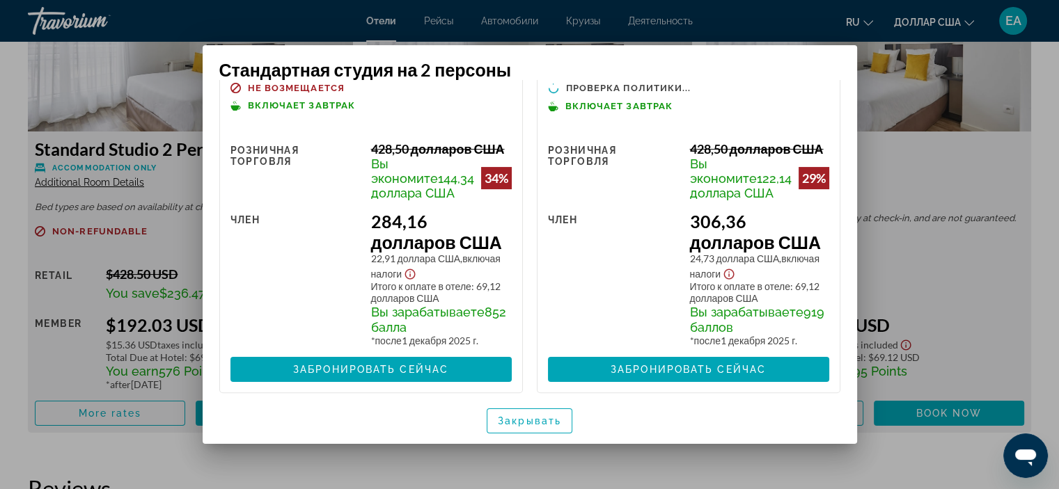
scroll to position [357, 0]
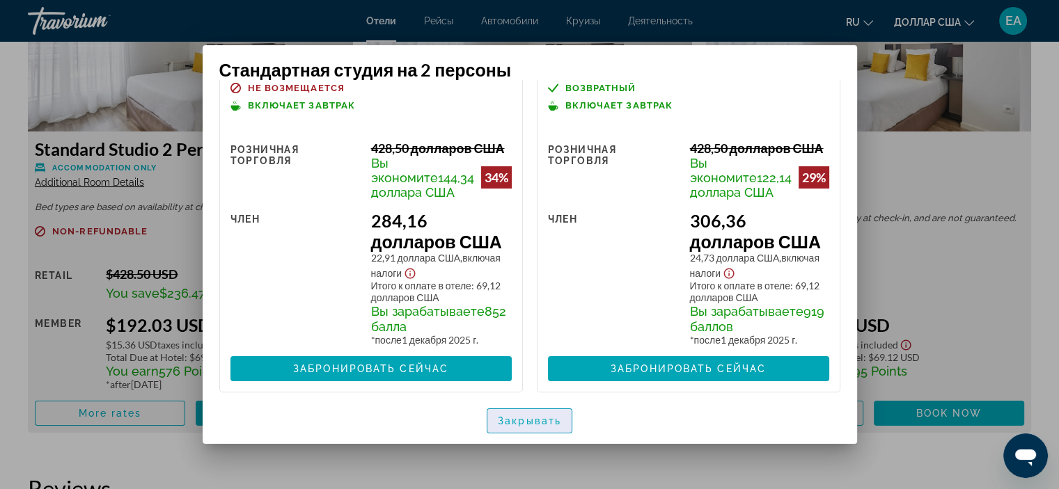
click at [551, 425] on font "Закрывать" at bounding box center [529, 421] width 63 height 11
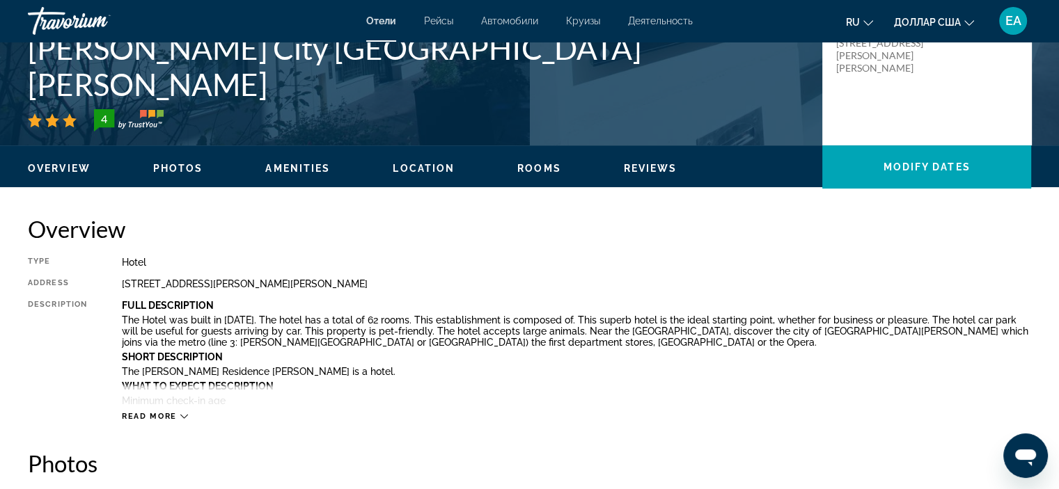
scroll to position [317, 0]
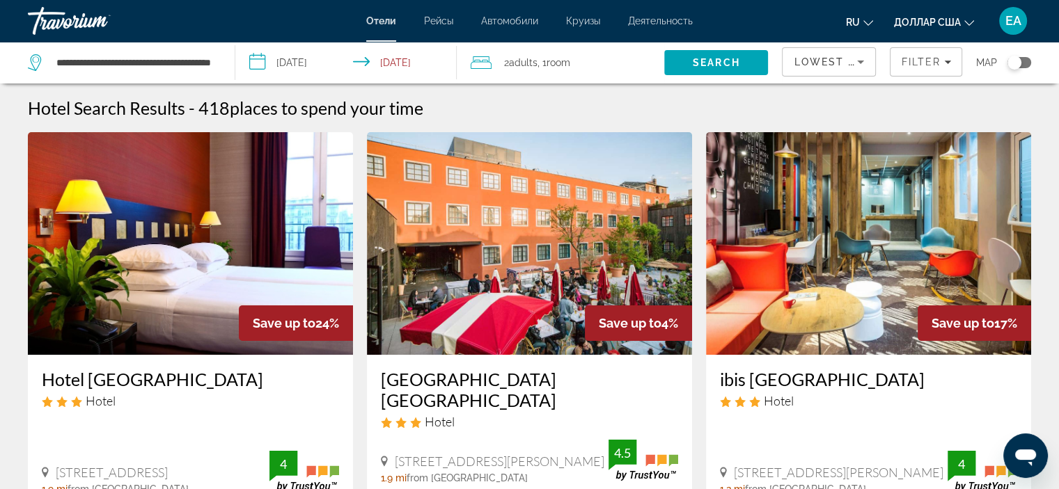
click at [823, 66] on span "Lowest Price" at bounding box center [838, 61] width 89 height 11
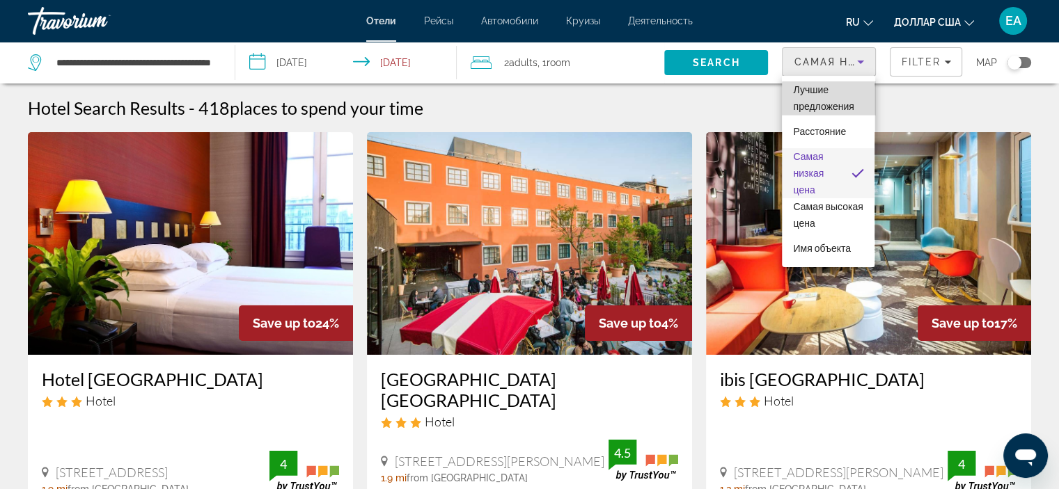
click at [837, 102] on font "Лучшие предложения" at bounding box center [823, 98] width 61 height 28
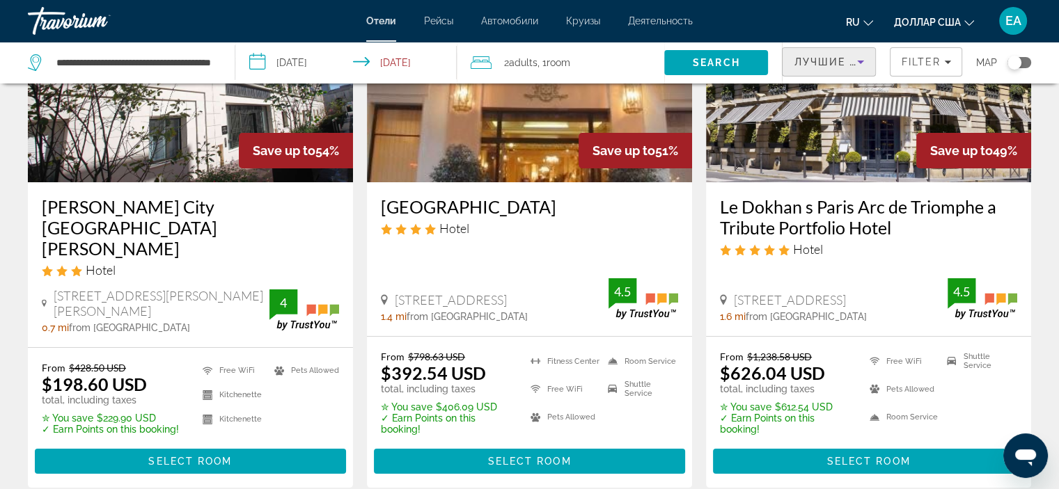
scroll to position [176, 0]
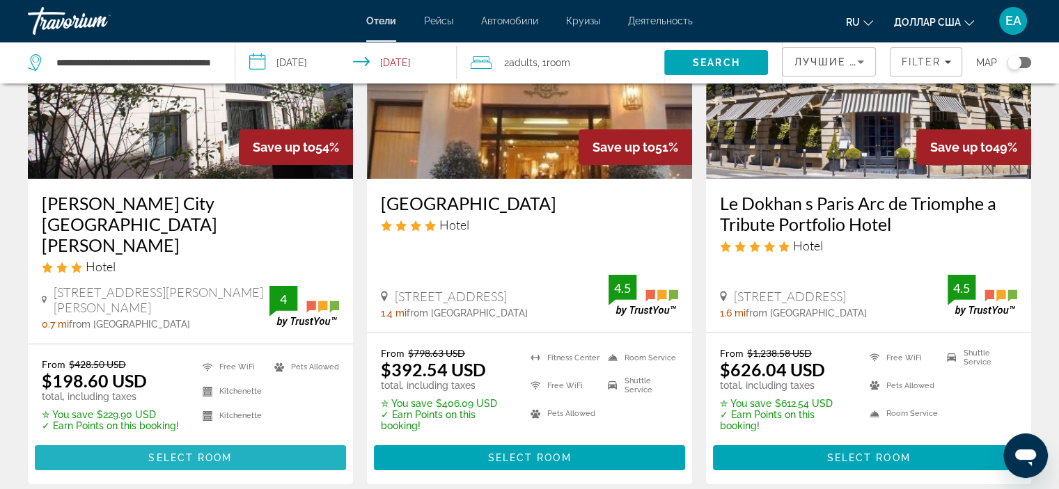
click at [188, 453] on span "Select Room" at bounding box center [190, 458] width 84 height 11
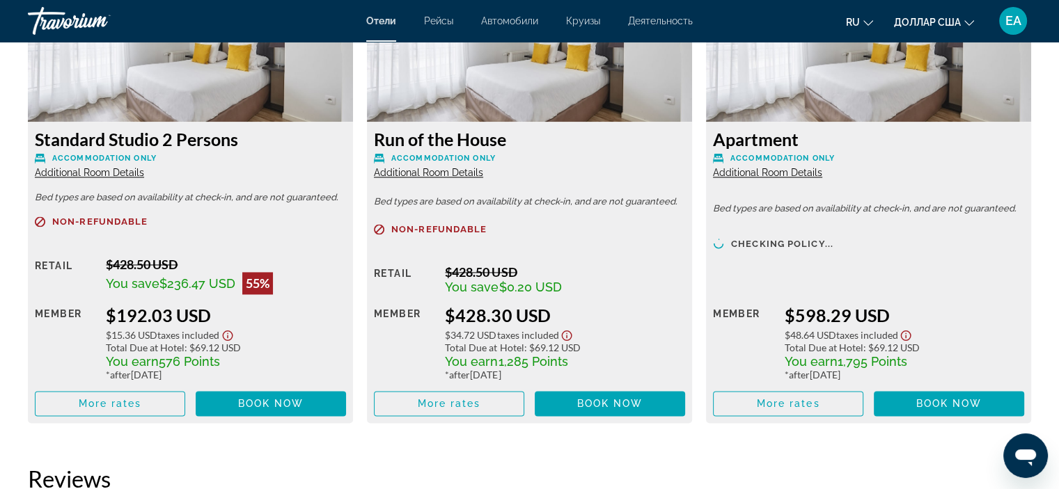
scroll to position [2027, 0]
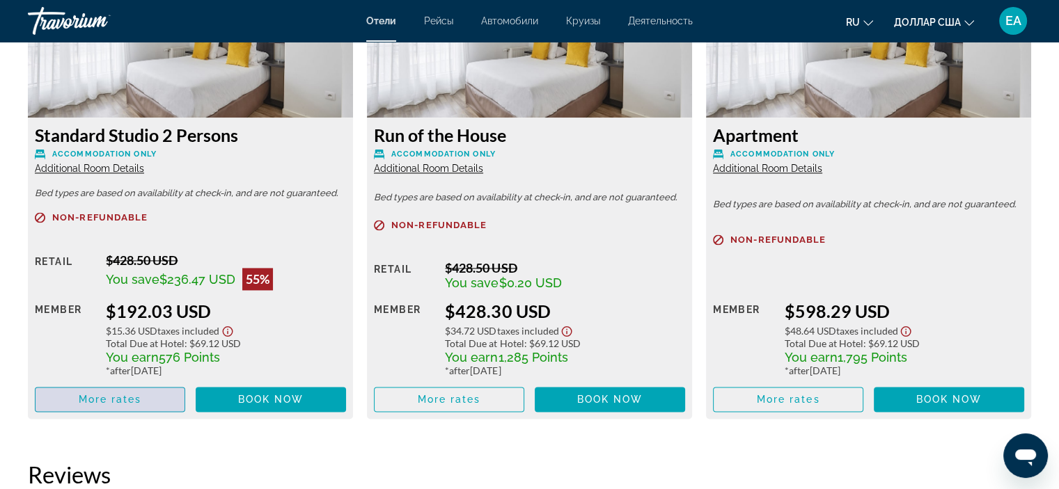
click at [130, 398] on span "More rates" at bounding box center [110, 399] width 63 height 11
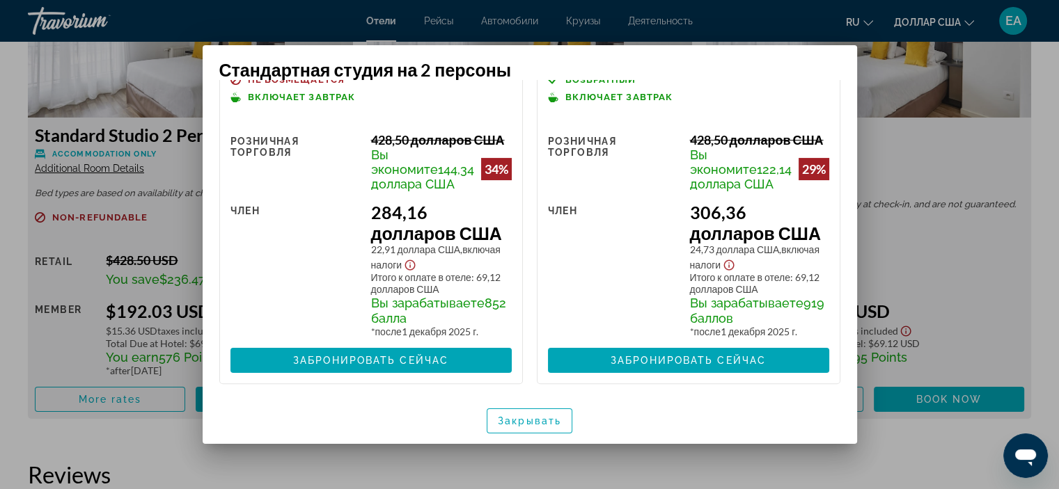
scroll to position [365, 0]
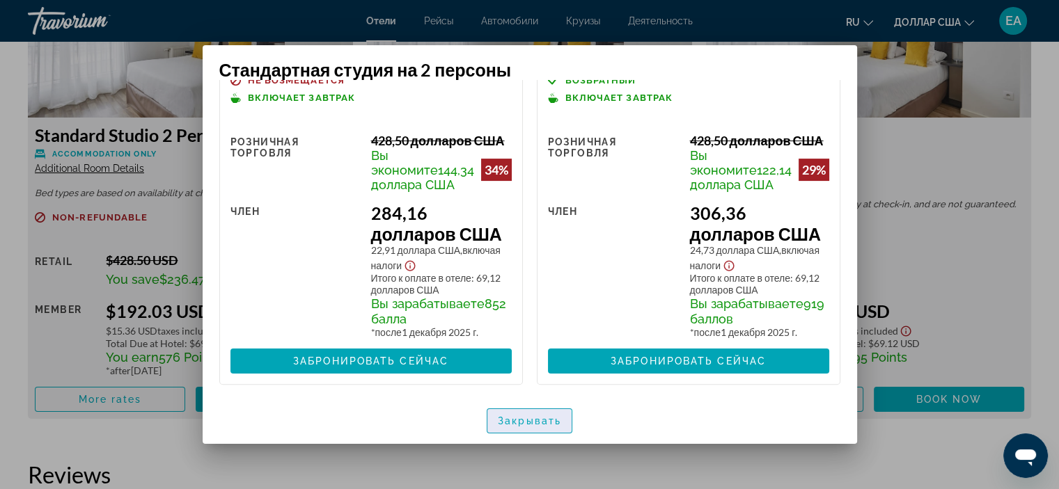
click at [505, 423] on font "Закрывать" at bounding box center [529, 421] width 63 height 11
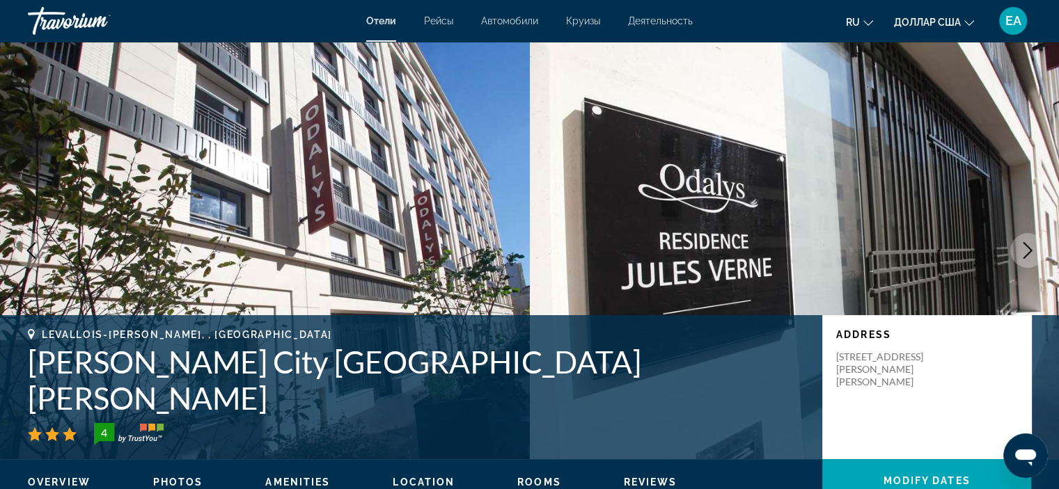
scroll to position [2027, 0]
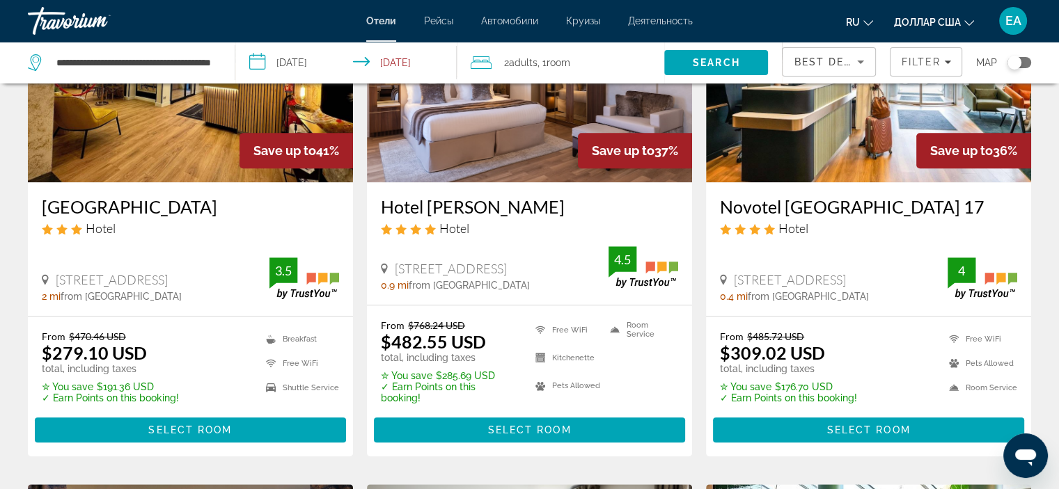
scroll to position [1277, 0]
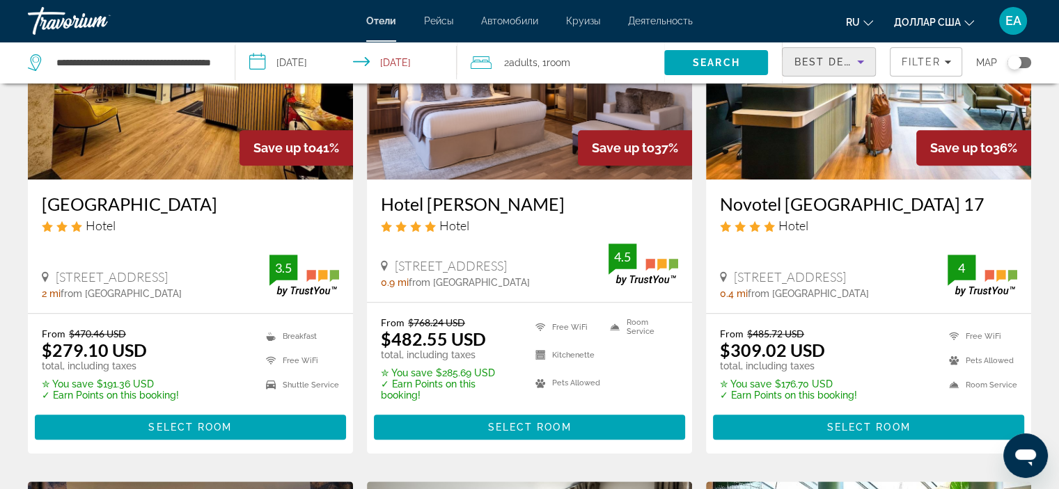
click at [845, 64] on span "Best Deals" at bounding box center [830, 61] width 72 height 11
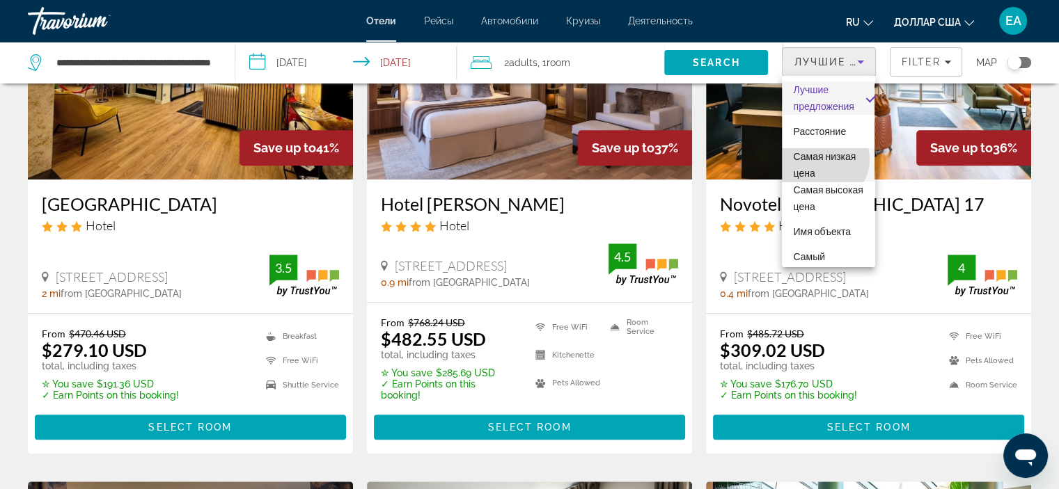
click at [821, 159] on font "Самая низкая цена" at bounding box center [824, 165] width 63 height 28
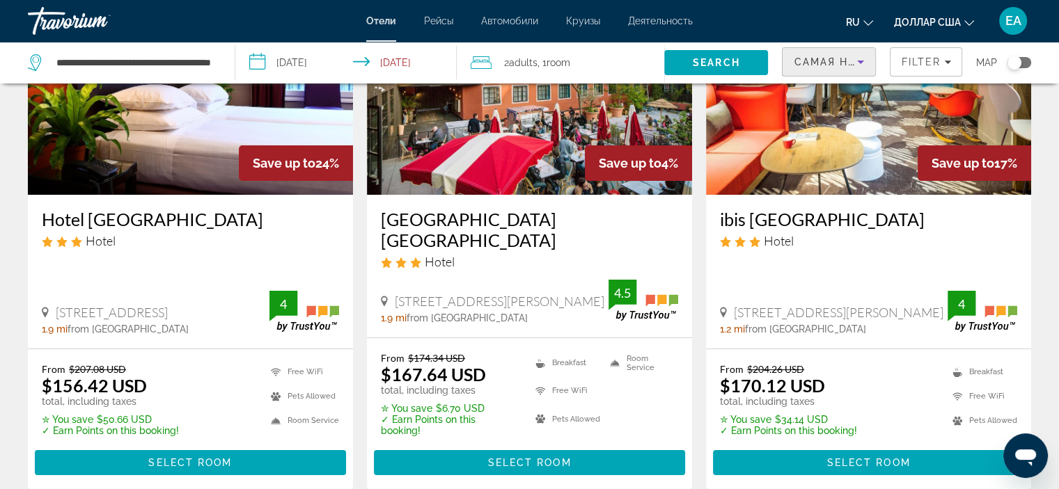
scroll to position [163, 0]
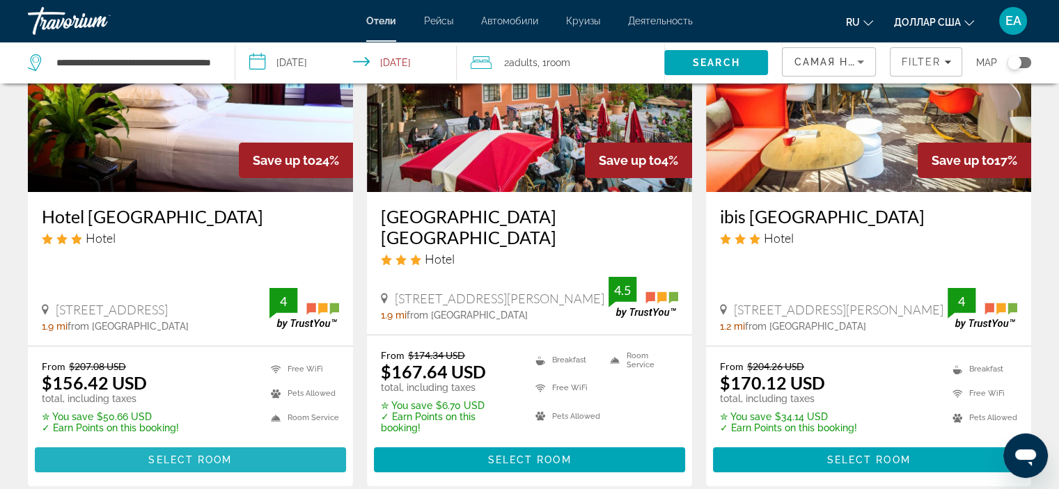
click at [194, 455] on span "Select Room" at bounding box center [190, 460] width 84 height 11
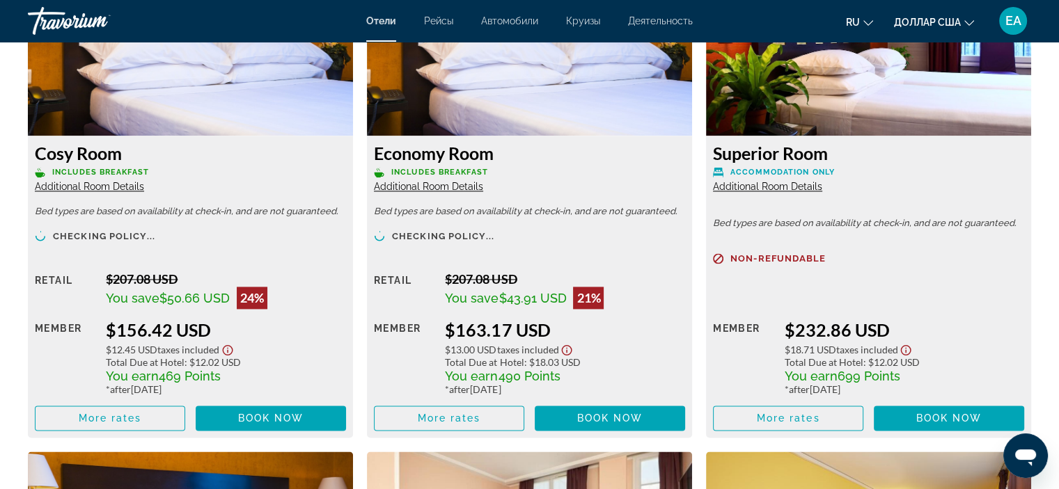
scroll to position [2014, 0]
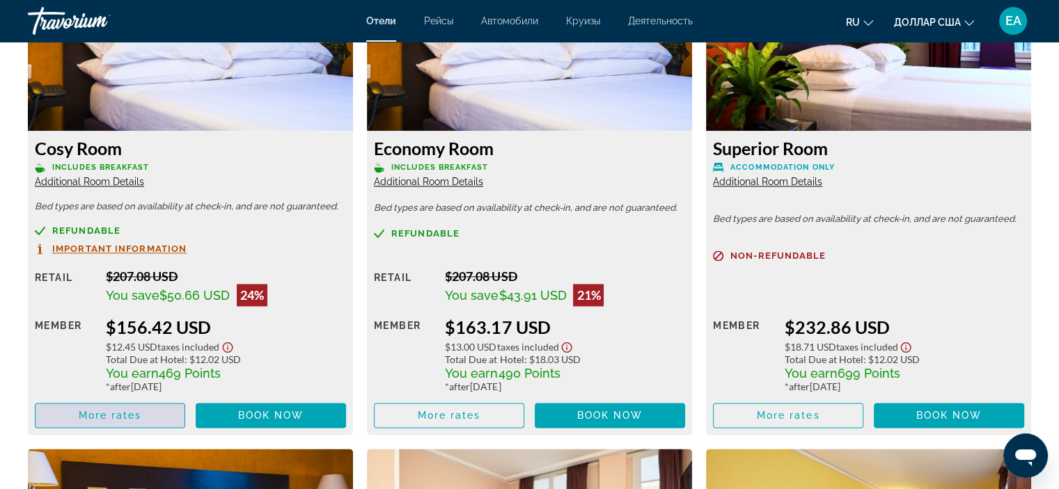
click at [84, 414] on span "More rates" at bounding box center [110, 415] width 63 height 11
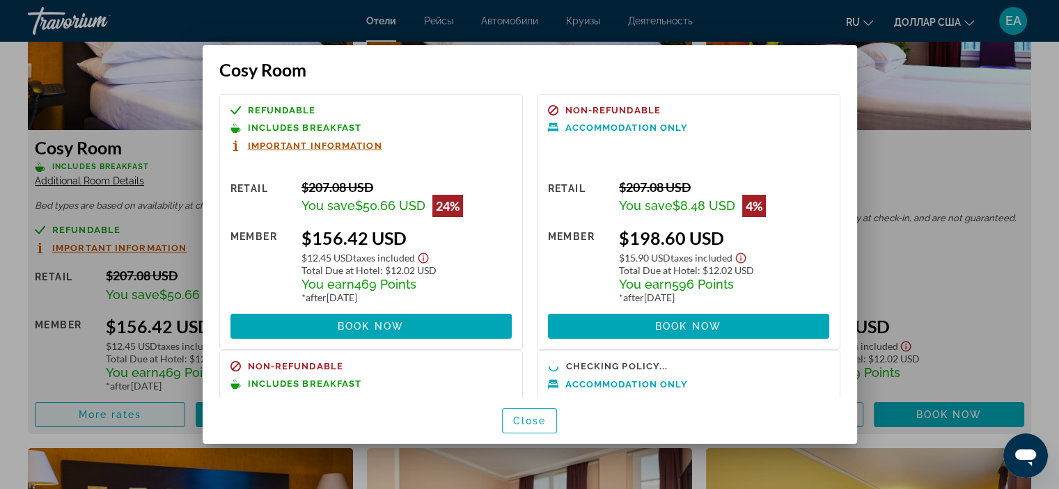
scroll to position [0, 0]
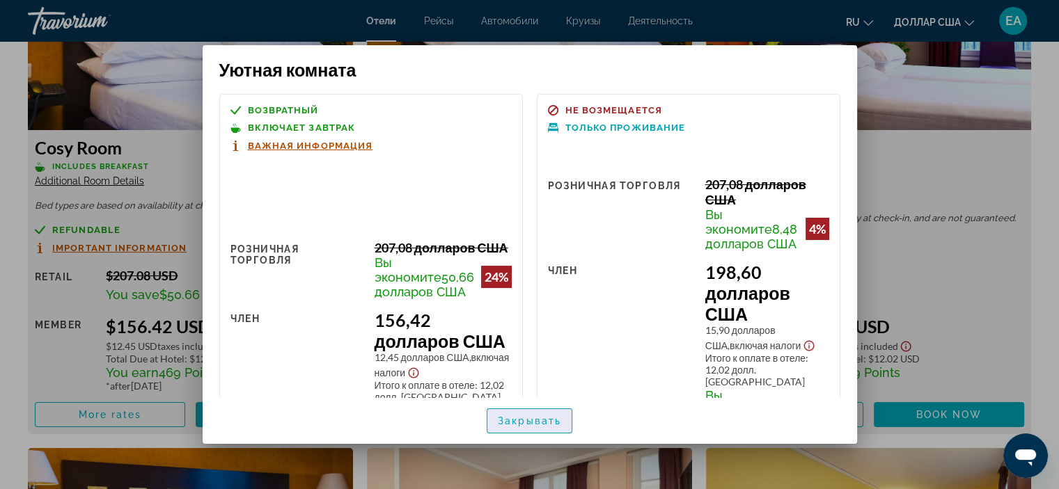
click at [522, 425] on font "Закрывать" at bounding box center [529, 421] width 63 height 11
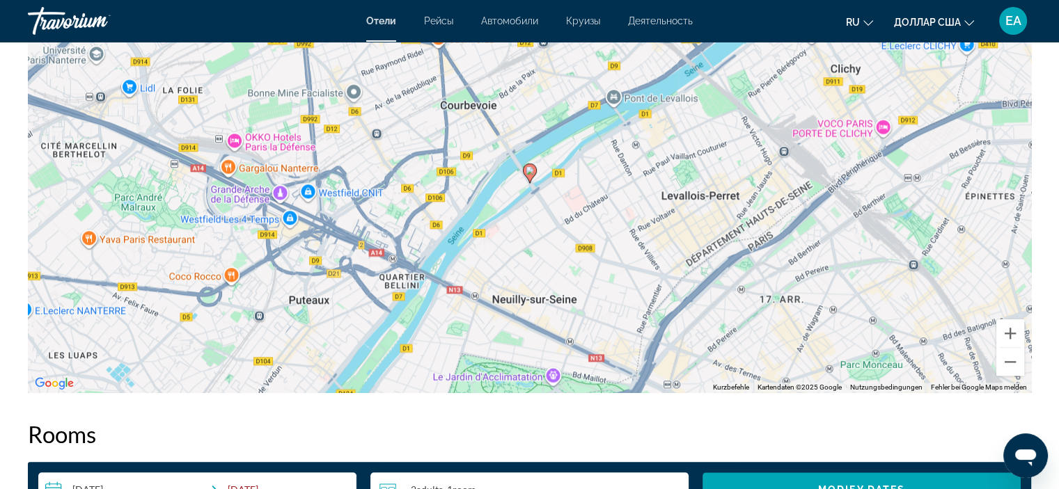
scroll to position [1436, 0]
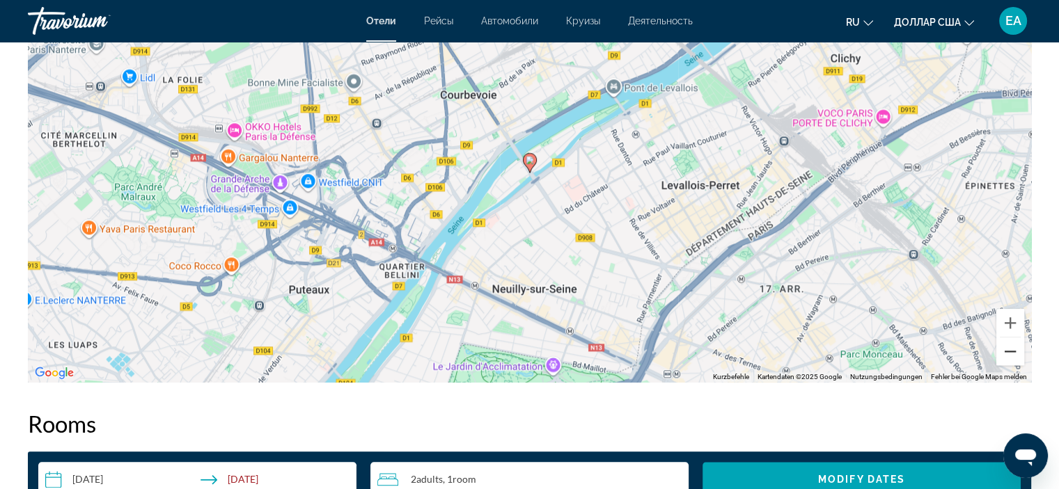
click at [1011, 359] on button "Verkleinern" at bounding box center [1010, 352] width 28 height 28
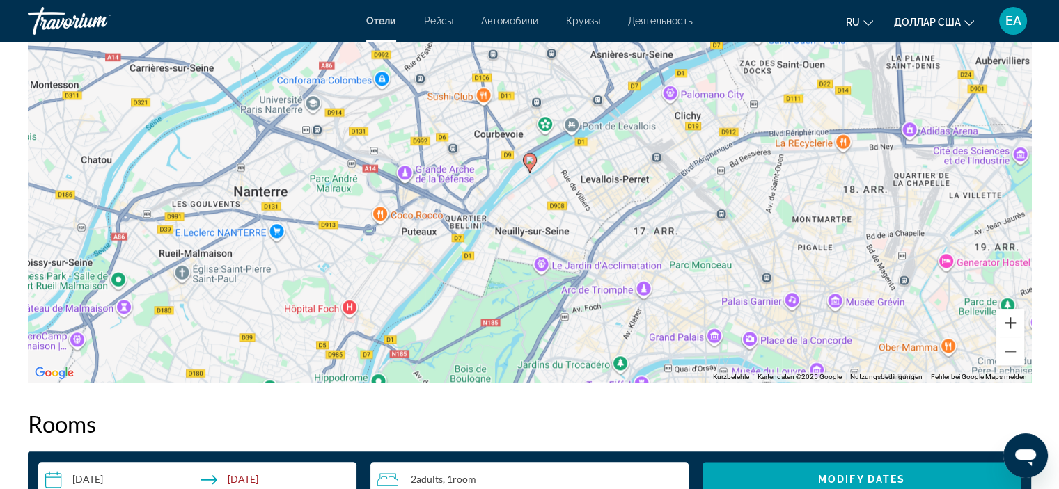
click at [1010, 321] on button "Vergrößern" at bounding box center [1010, 323] width 28 height 28
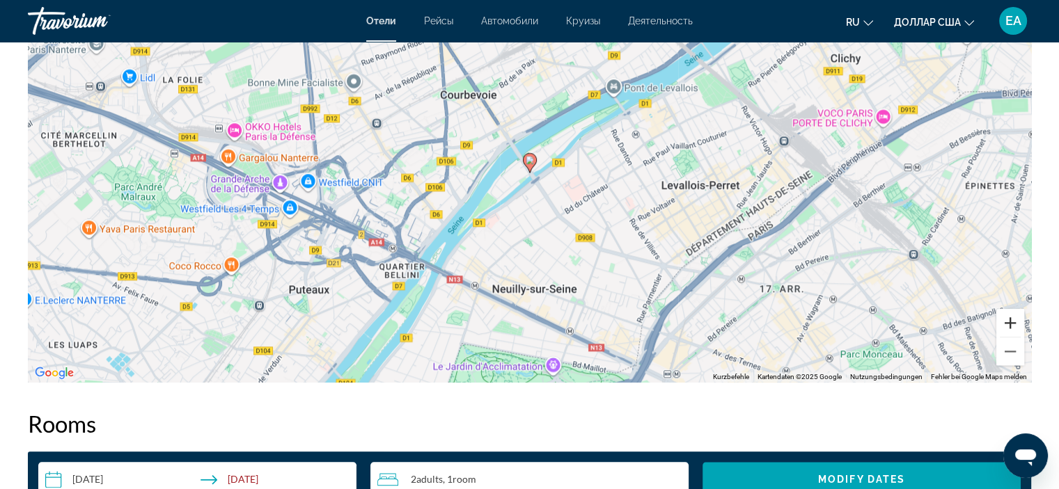
click at [1010, 321] on button "Vergrößern" at bounding box center [1010, 323] width 28 height 28
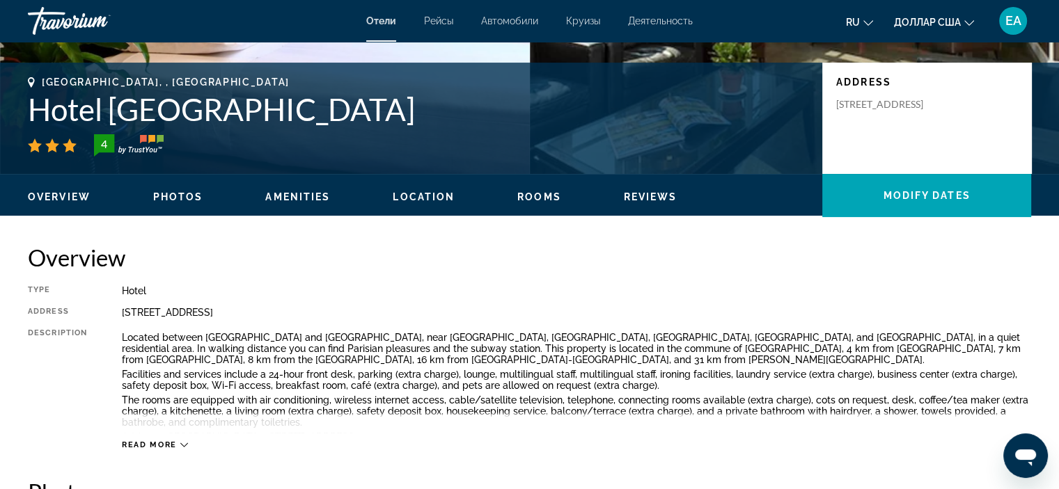
scroll to position [290, 0]
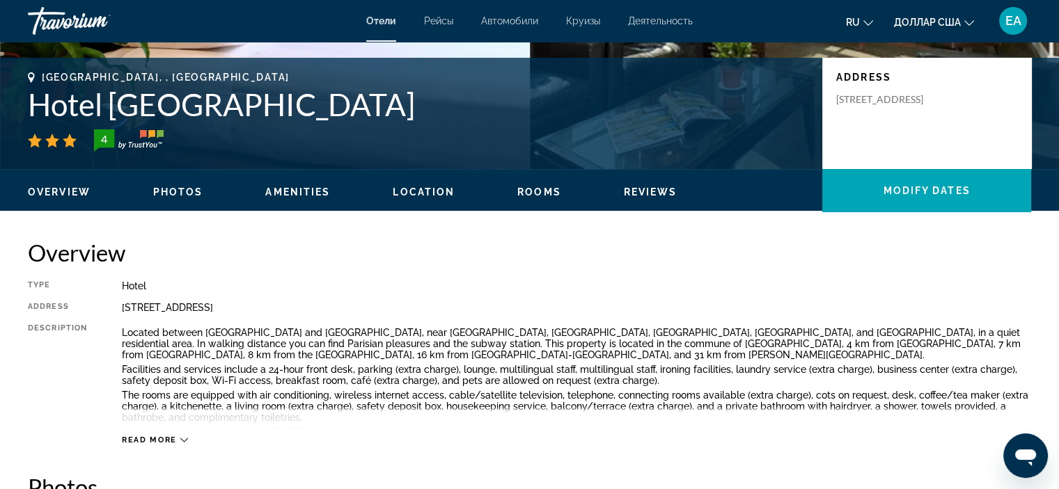
click at [155, 441] on span "Read more" at bounding box center [149, 440] width 55 height 9
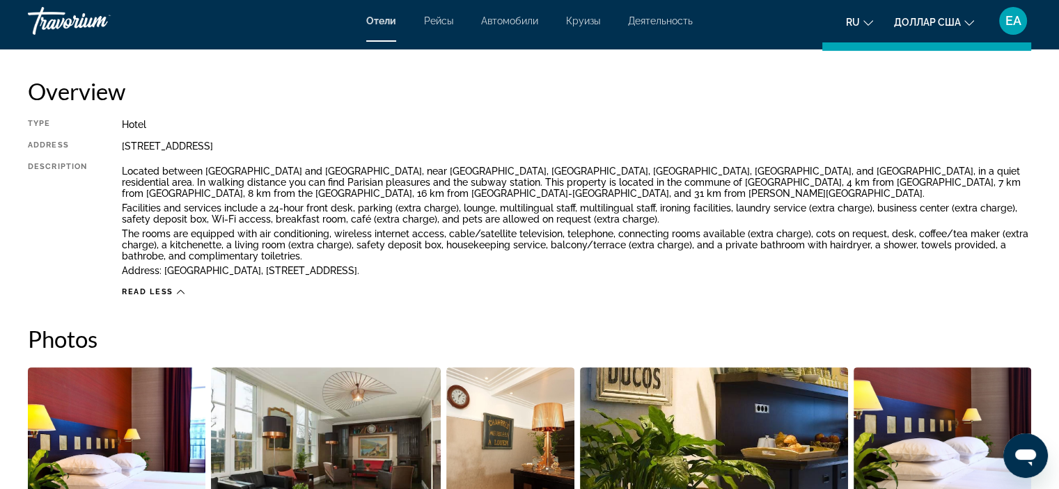
scroll to position [447, 0]
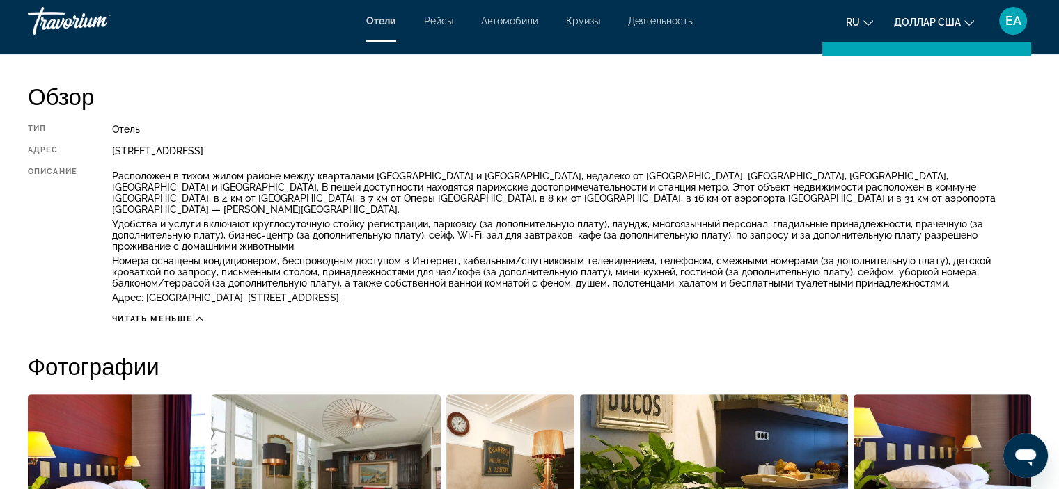
click at [54, 230] on div "Описание" at bounding box center [52, 237] width 49 height 140
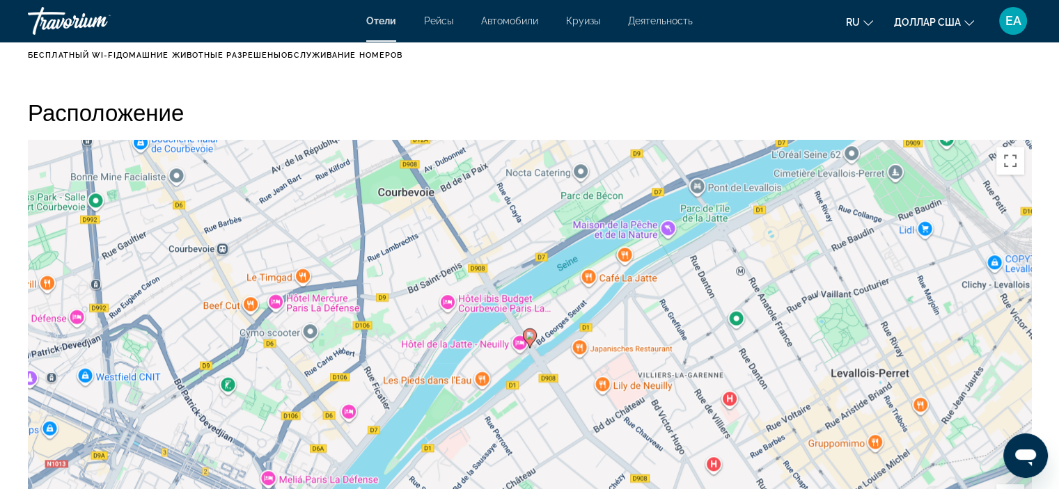
scroll to position [1317, 0]
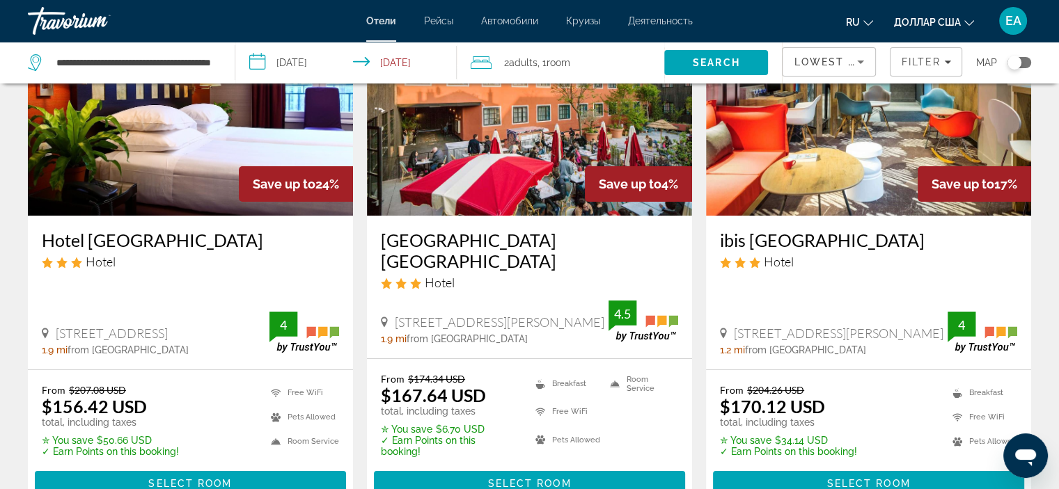
scroll to position [136, 0]
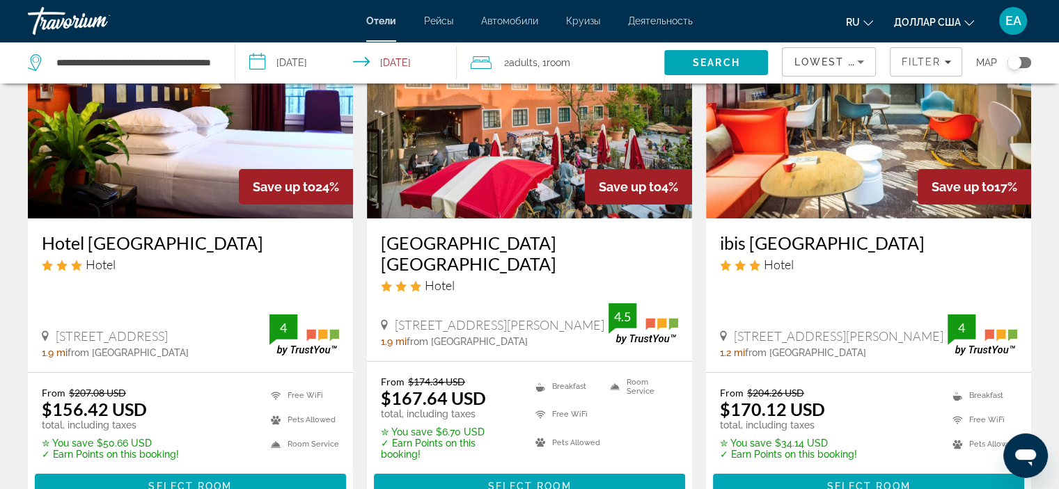
click at [1014, 26] on font "ЕА" at bounding box center [1013, 20] width 16 height 15
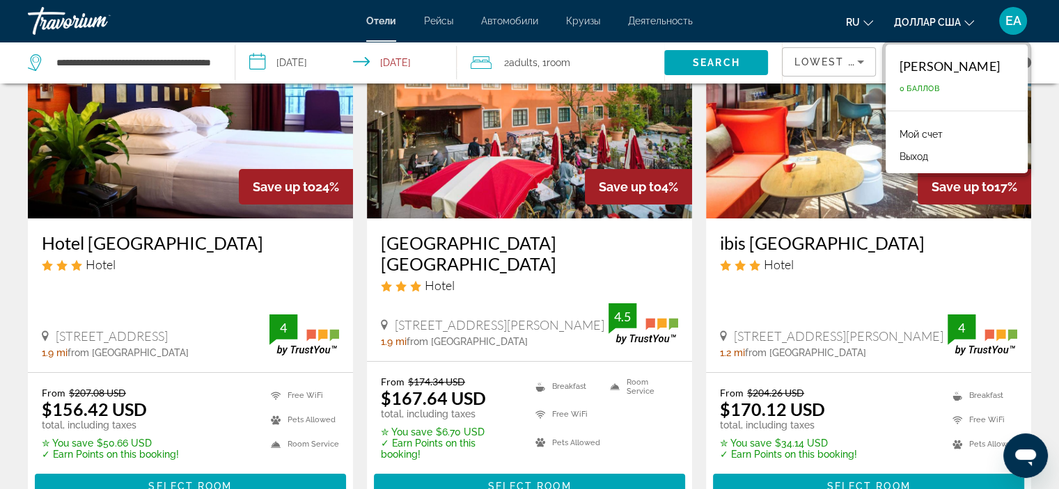
click at [900, 161] on font "Выход" at bounding box center [914, 156] width 29 height 11
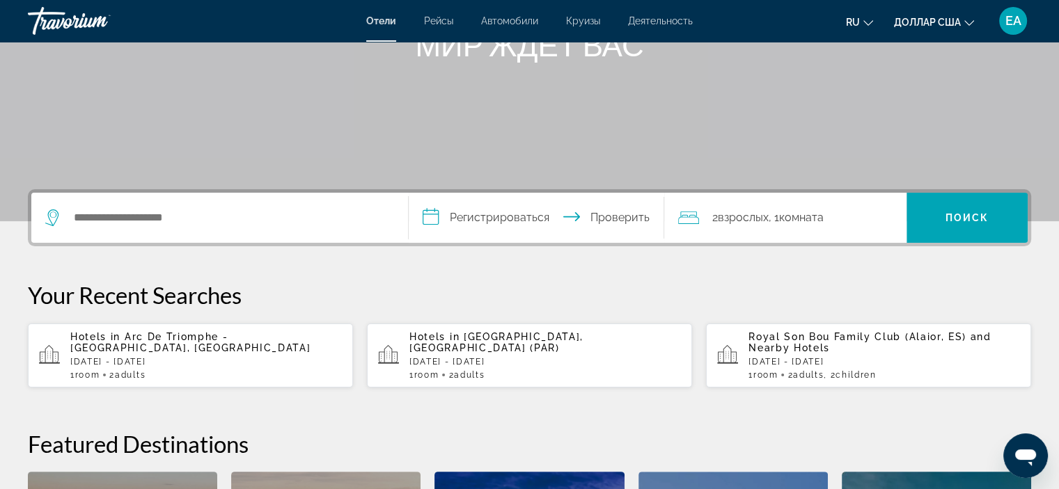
scroll to position [267, 0]
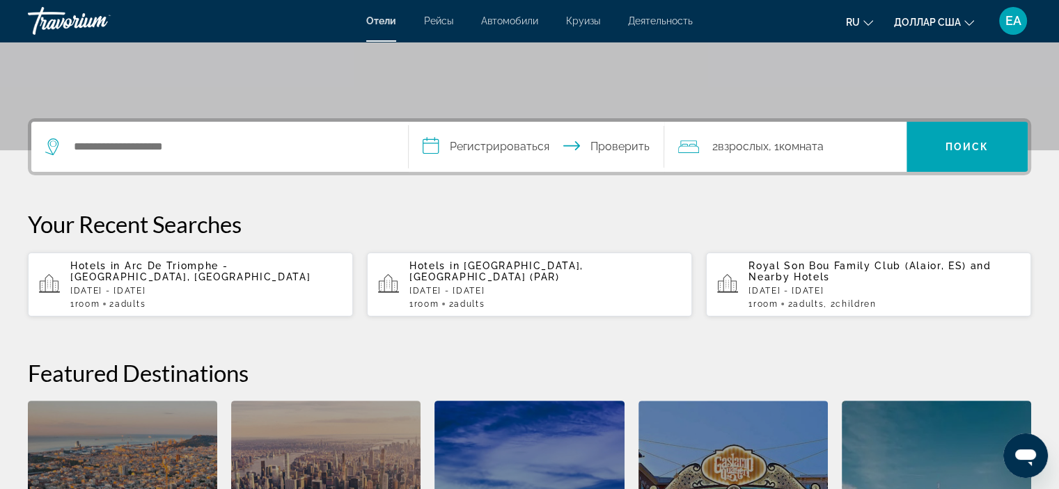
click at [177, 295] on div "Hotels in [GEOGRAPHIC_DATA] - [GEOGRAPHIC_DATA], [GEOGRAPHIC_DATA] [DATE] - [DA…" at bounding box center [206, 284] width 272 height 49
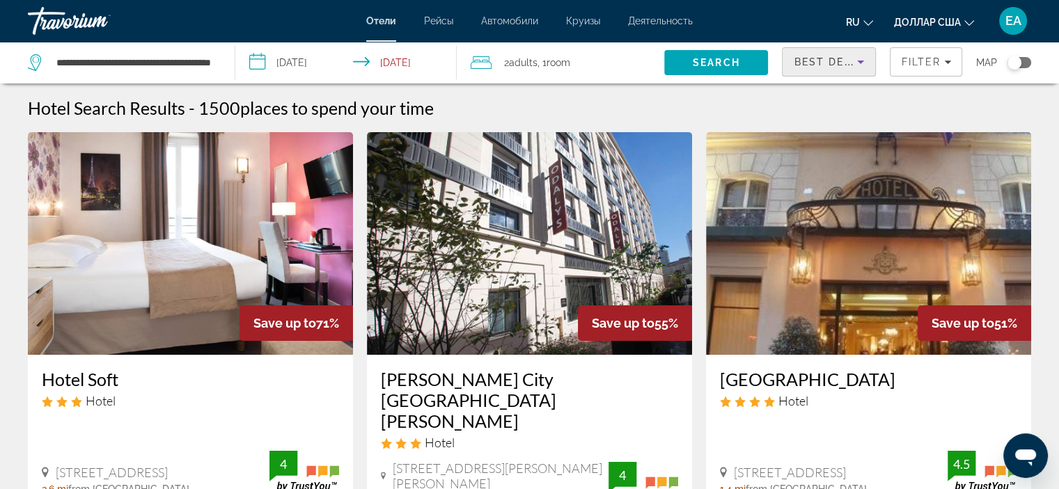
click at [846, 63] on span "Best Deals" at bounding box center [830, 61] width 72 height 11
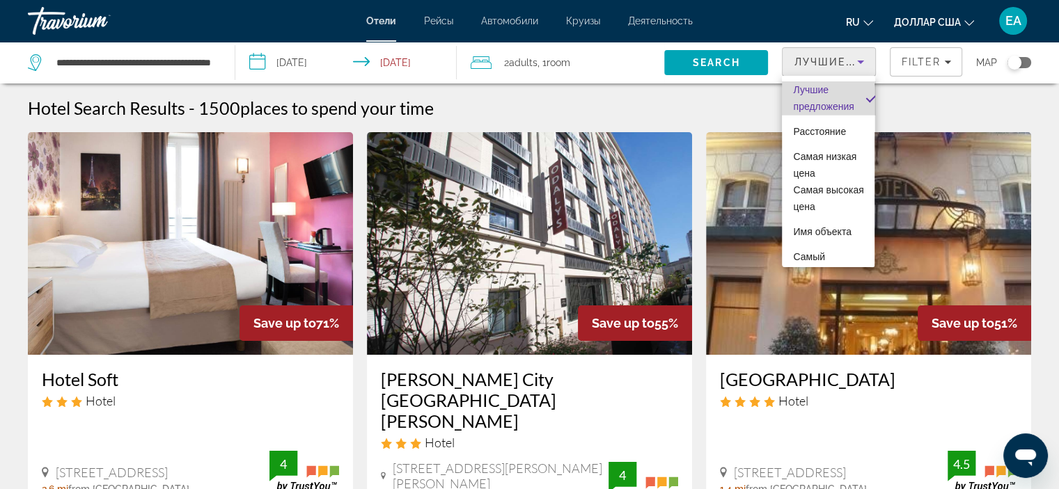
click at [835, 101] on font "Лучшие предложения" at bounding box center [823, 98] width 61 height 28
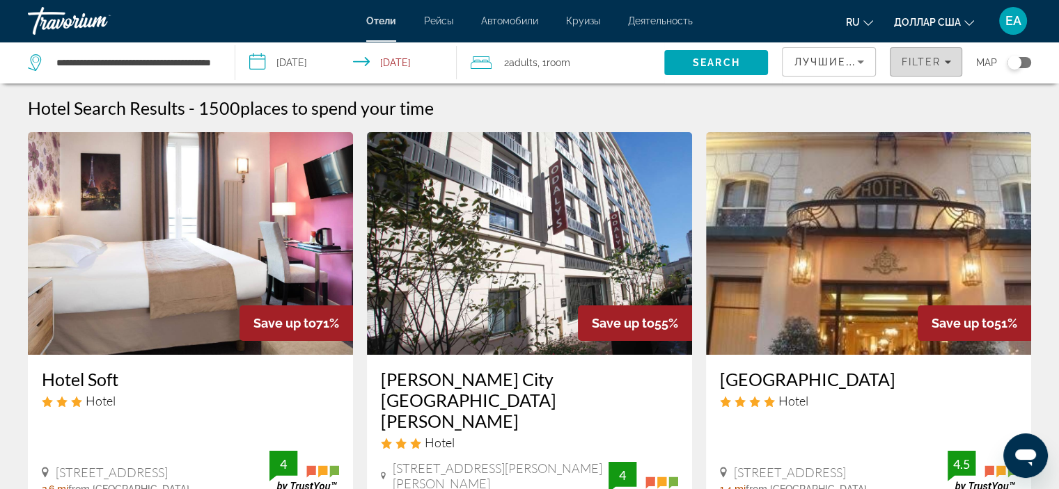
click at [918, 72] on span "Filters" at bounding box center [925, 61] width 71 height 33
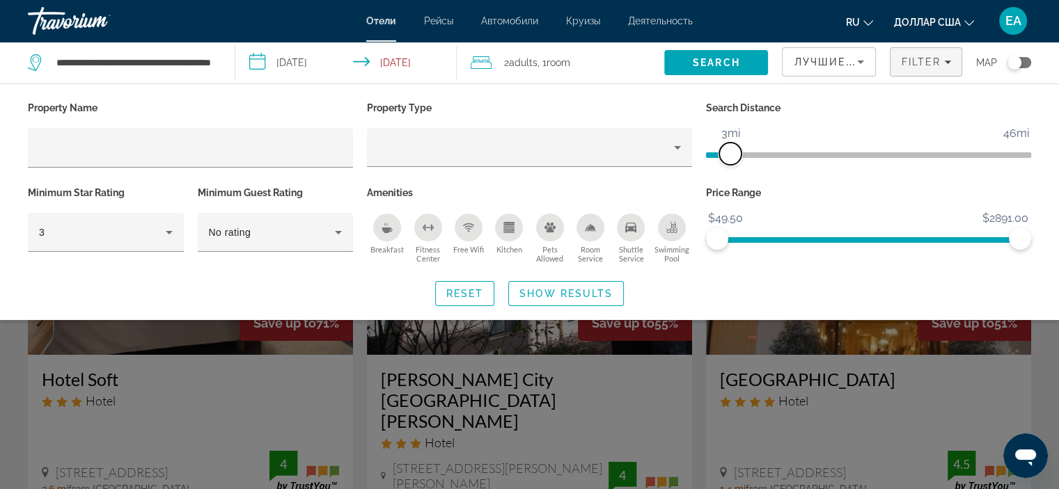
drag, startPoint x: 914, startPoint y: 157, endPoint x: 728, endPoint y: 169, distance: 186.3
click at [728, 169] on div "Search Distance 1mi 46mi 3mi" at bounding box center [868, 140] width 339 height 85
click at [549, 298] on span "Search widget" at bounding box center [566, 293] width 114 height 33
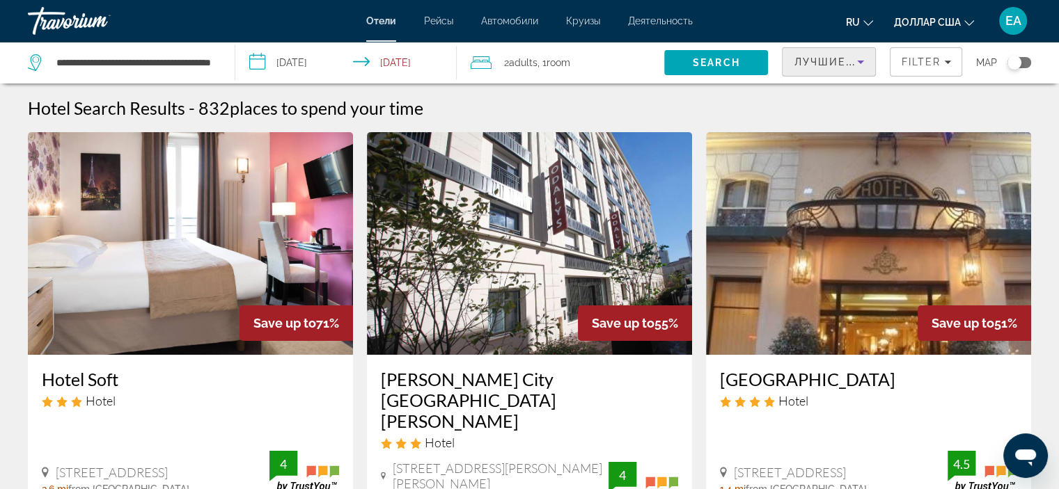
click at [827, 68] on div "Лучшие предложения" at bounding box center [825, 62] width 63 height 17
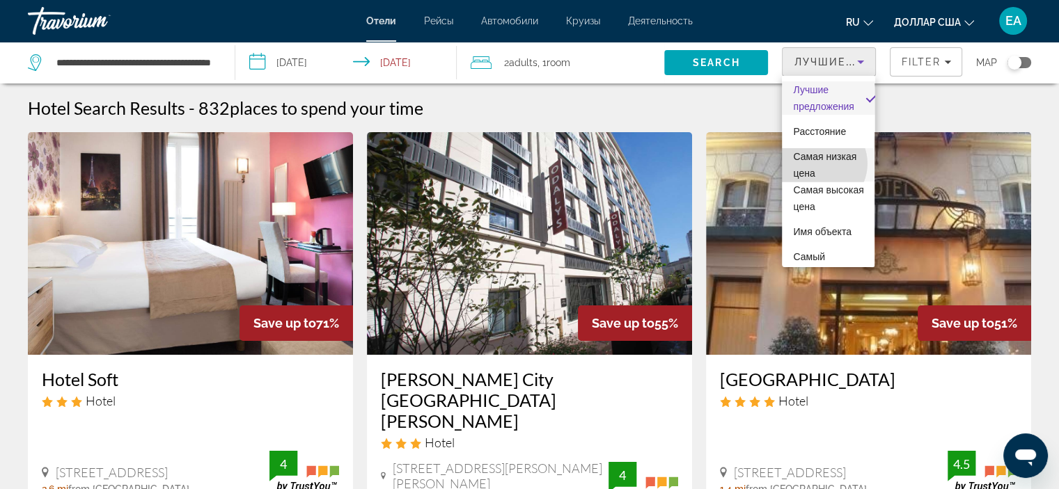
click at [817, 164] on span "Самая низкая цена" at bounding box center [828, 164] width 70 height 33
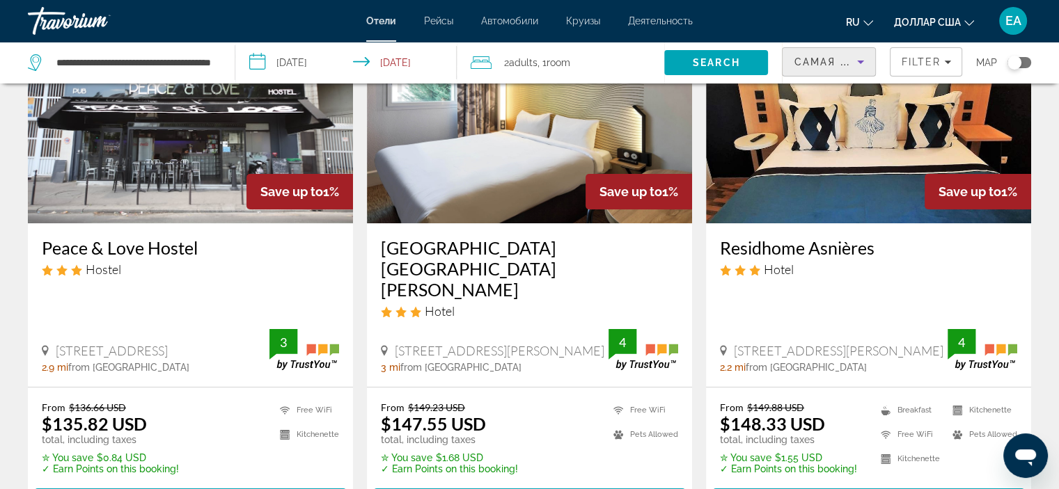
scroll to position [9, 0]
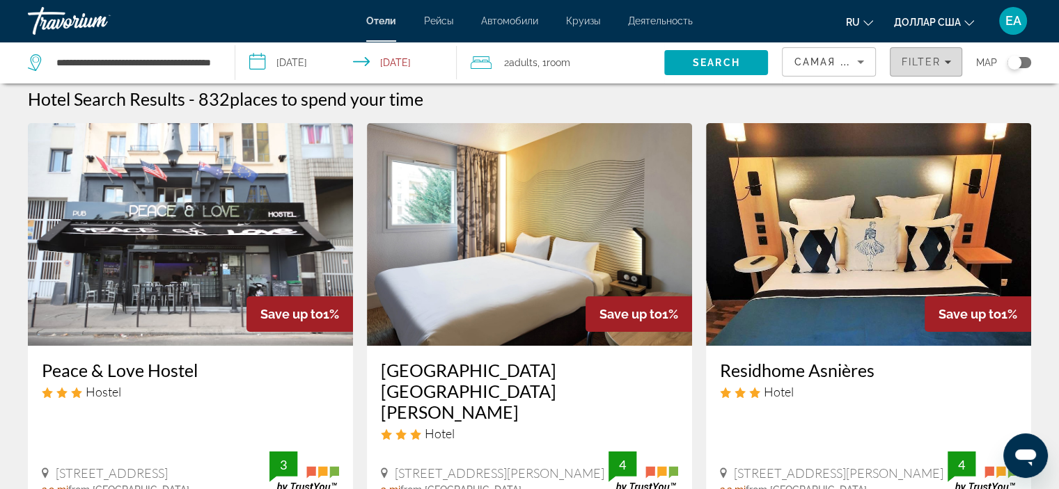
click at [917, 63] on span "Filter" at bounding box center [921, 61] width 40 height 11
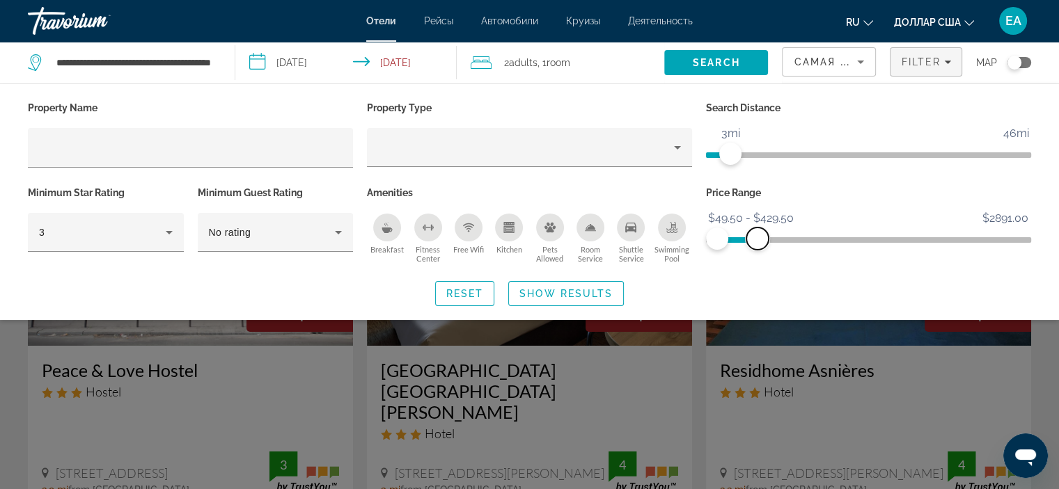
drag, startPoint x: 987, startPoint y: 237, endPoint x: 757, endPoint y: 239, distance: 229.1
click at [757, 239] on span "ngx-slider-max" at bounding box center [757, 239] width 22 height 22
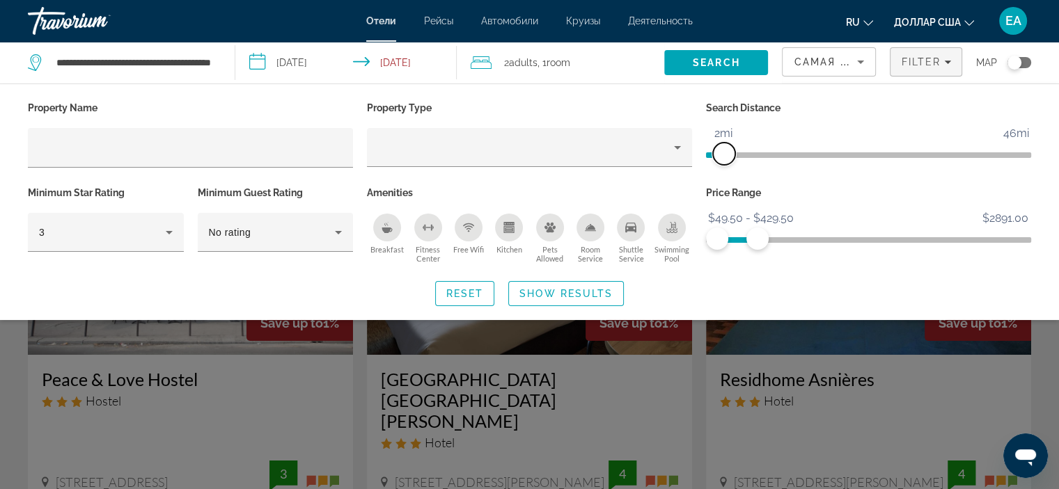
drag, startPoint x: 730, startPoint y: 152, endPoint x: 724, endPoint y: 159, distance: 8.9
click at [724, 159] on span "ngx-slider" at bounding box center [724, 154] width 22 height 22
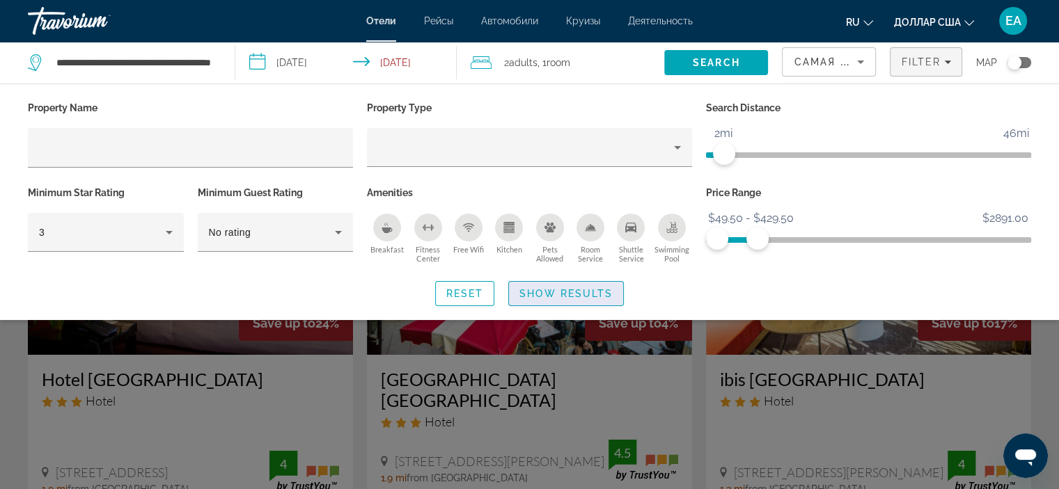
click at [540, 291] on span "Show Results" at bounding box center [565, 293] width 93 height 11
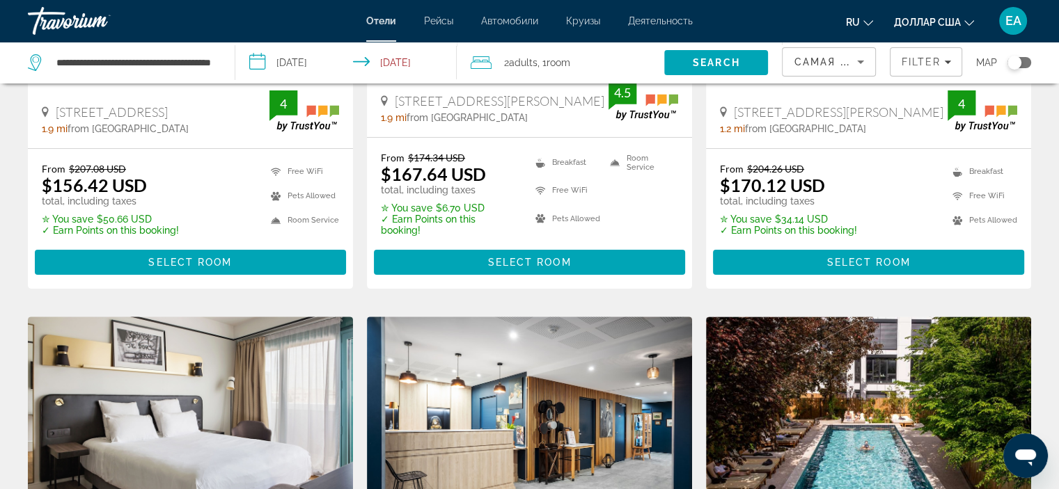
scroll to position [363, 0]
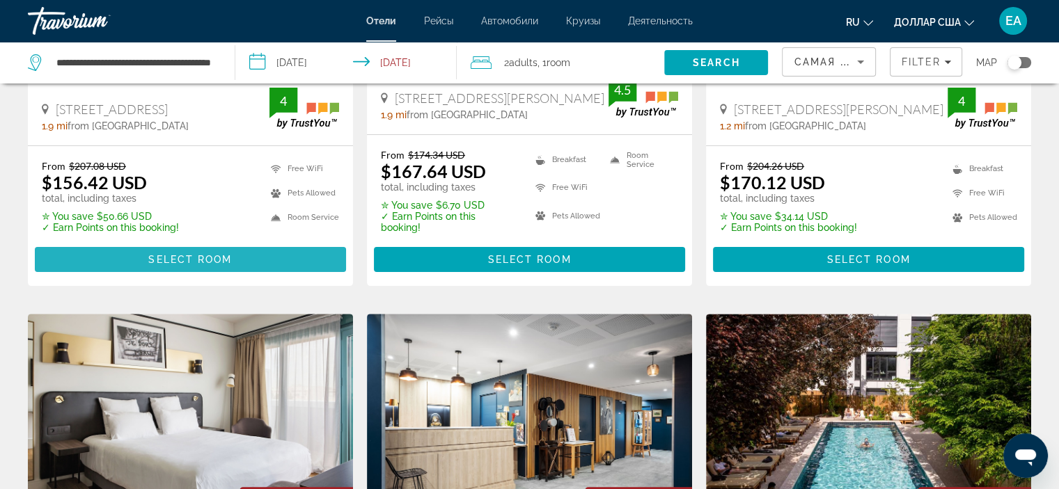
click at [98, 243] on span "Основное содержание" at bounding box center [190, 259] width 311 height 33
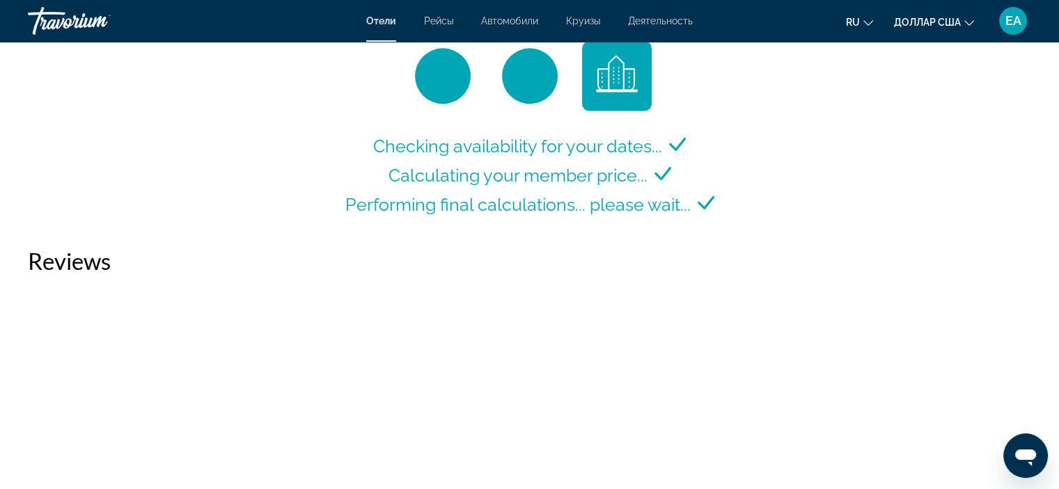
scroll to position [1993, 0]
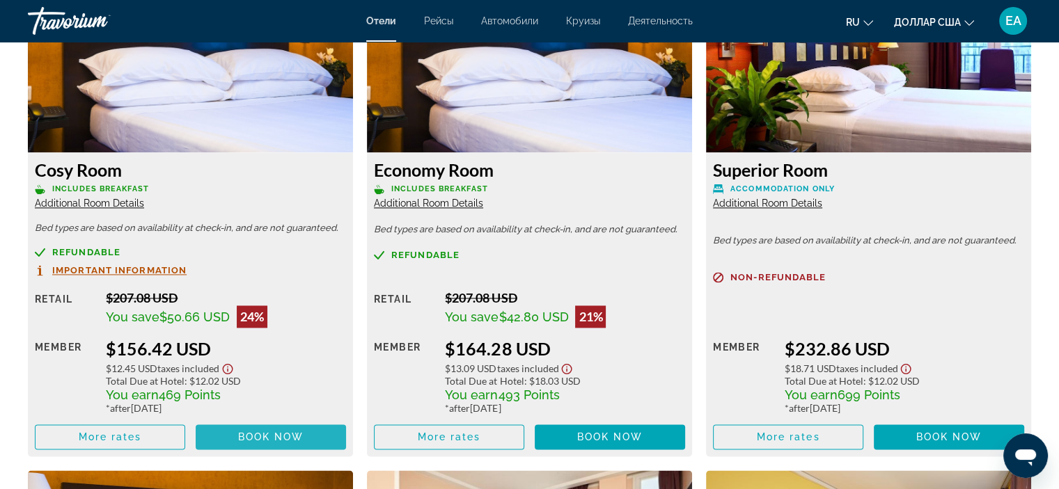
click at [233, 439] on span "Основное содержание" at bounding box center [271, 437] width 150 height 33
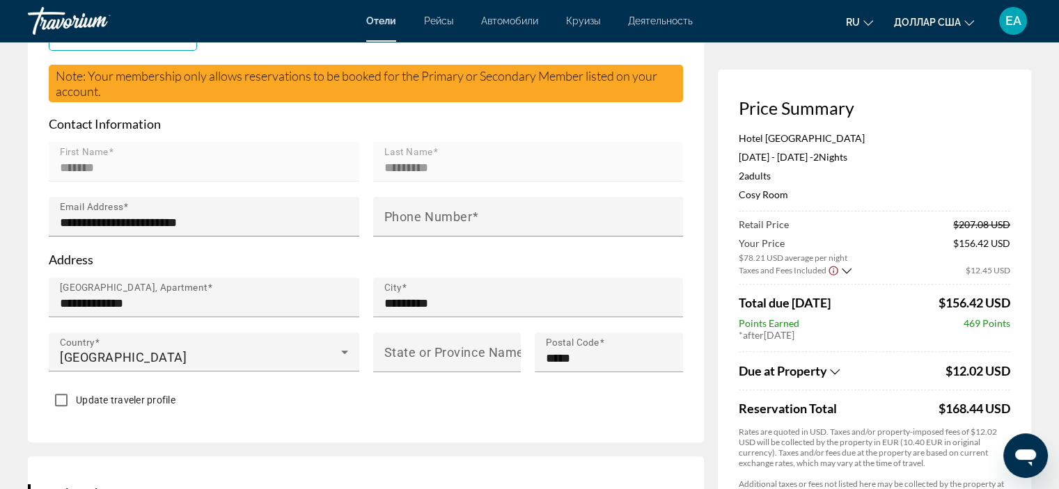
scroll to position [412, 0]
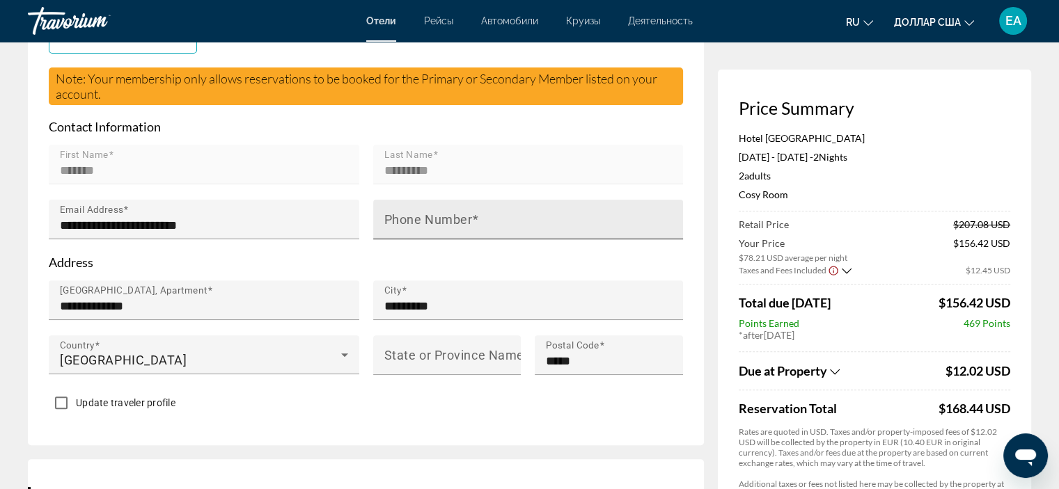
click at [429, 225] on mat-label "Phone Number" at bounding box center [428, 219] width 88 height 15
click at [429, 225] on input "Phone Number" at bounding box center [532, 225] width 297 height 17
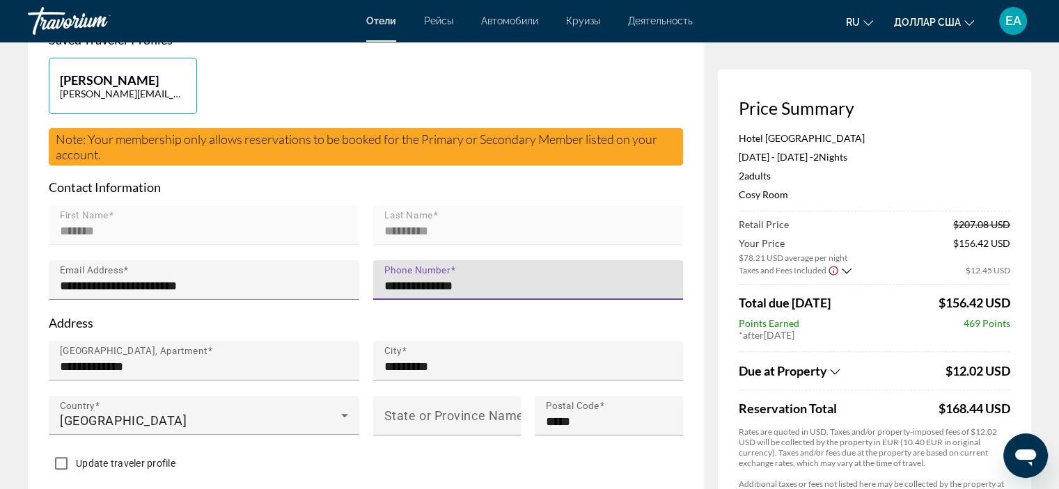
scroll to position [357, 0]
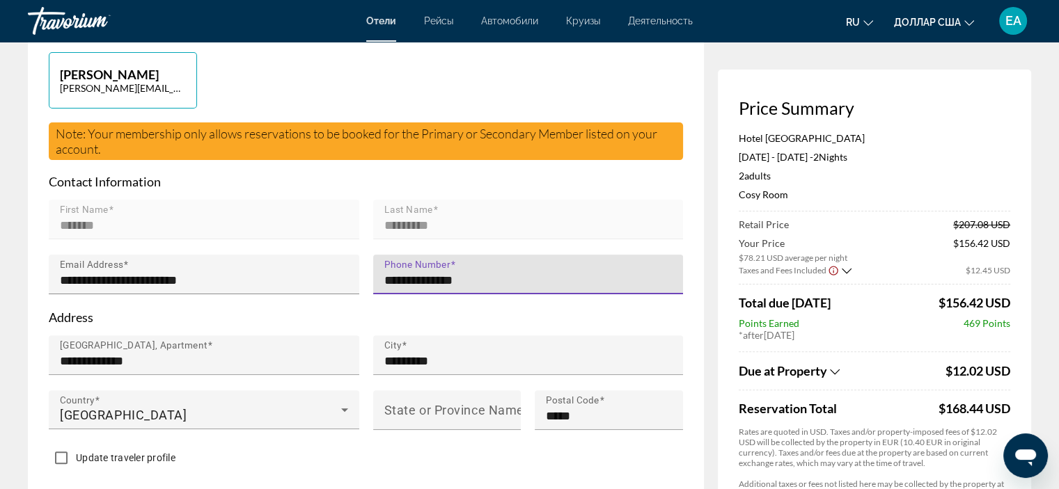
type input "**********"
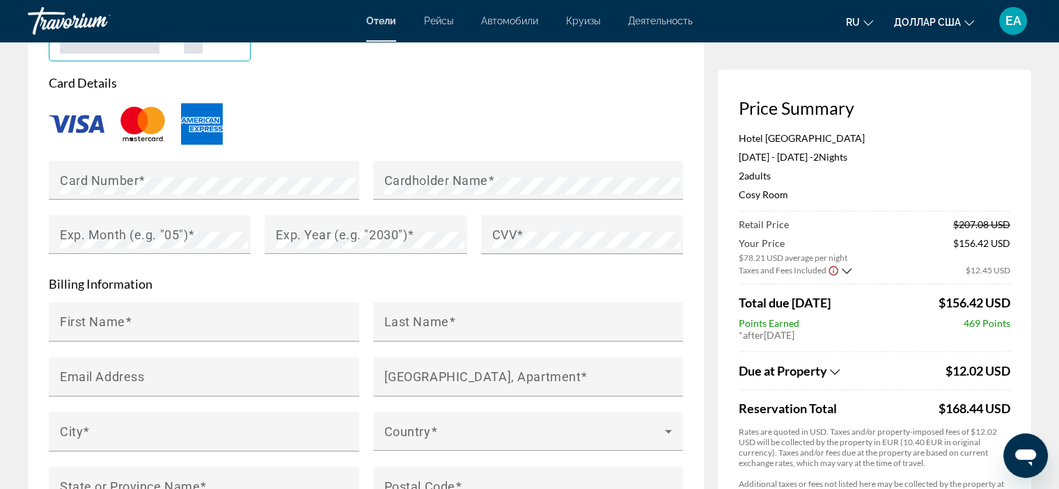
scroll to position [1193, 0]
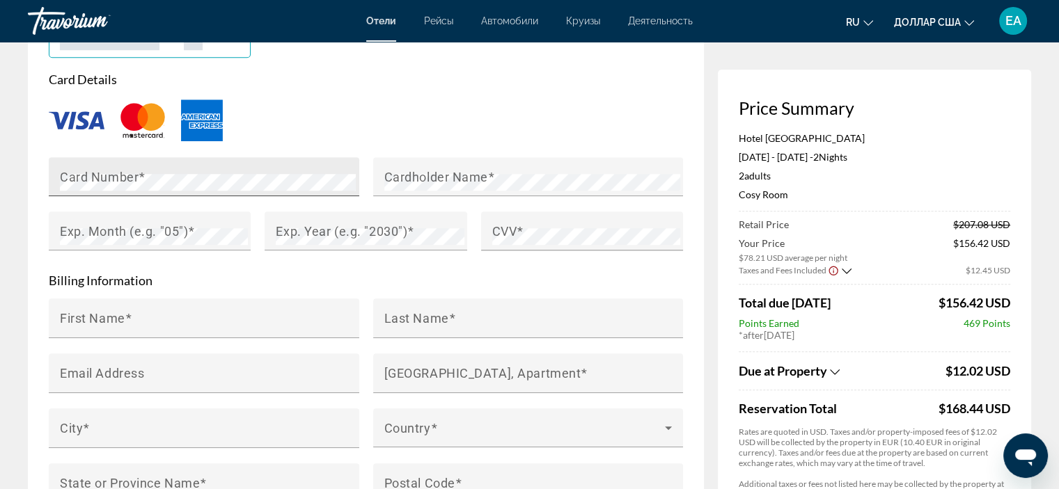
click at [95, 169] on mat-label "Card Number" at bounding box center [99, 176] width 79 height 15
click at [463, 173] on mat-label "Cardholder Name" at bounding box center [436, 176] width 104 height 15
click at [116, 230] on mat-label "Exp. Month (e.g. "05")" at bounding box center [124, 230] width 128 height 15
click at [311, 225] on mat-label "Exp. Year (e.g. "2030")" at bounding box center [342, 230] width 132 height 15
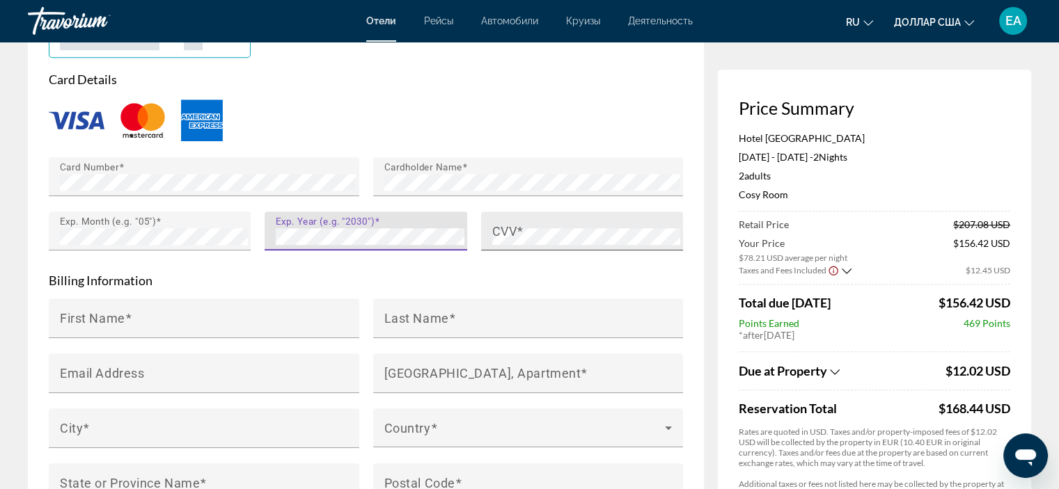
click at [608, 225] on div "CVV" at bounding box center [586, 231] width 188 height 39
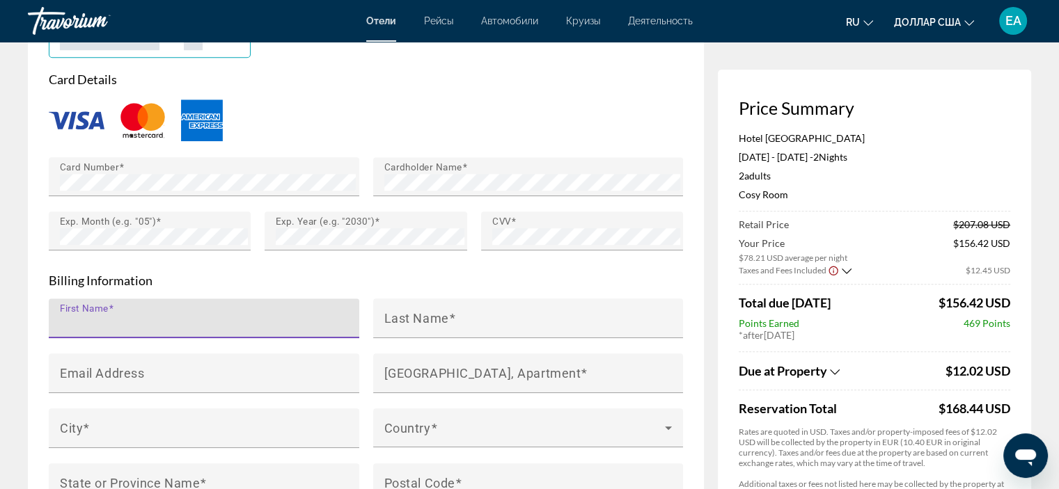
click at [155, 316] on input "First Name" at bounding box center [208, 324] width 297 height 17
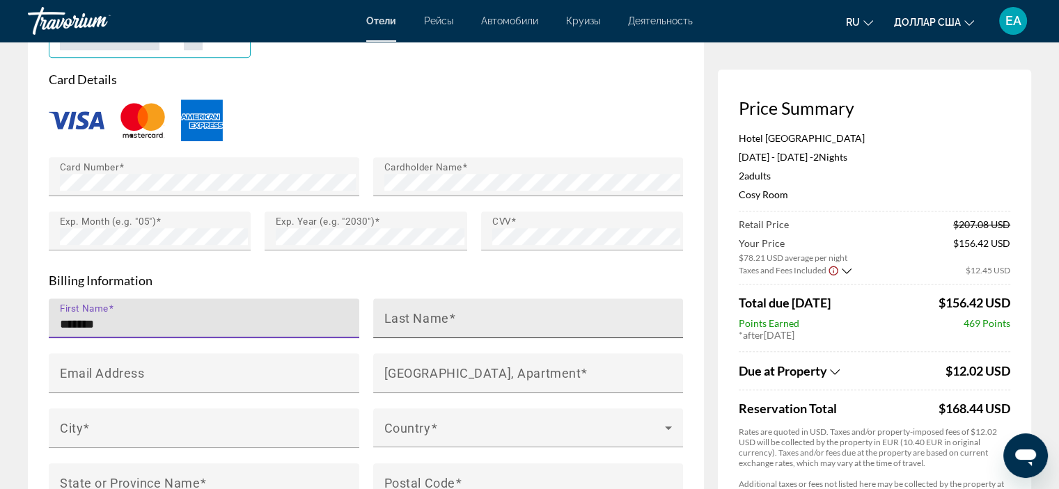
type input "*******"
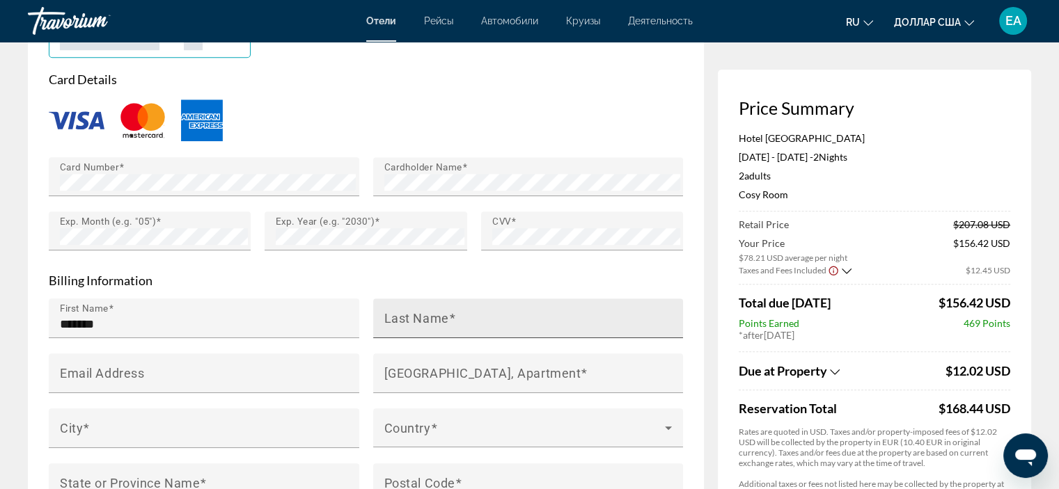
click at [443, 313] on mat-label "Last Name" at bounding box center [416, 318] width 65 height 15
click at [443, 316] on input "Last Name" at bounding box center [532, 324] width 297 height 17
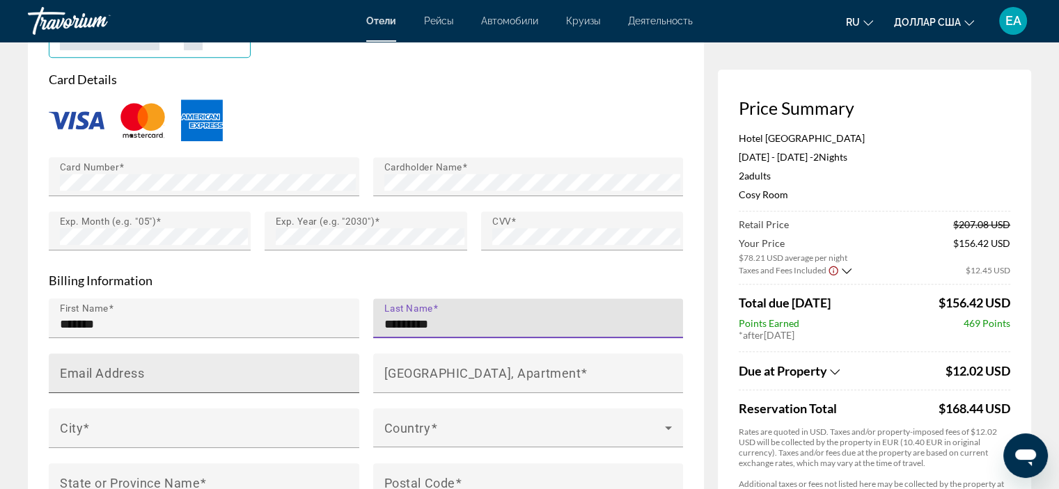
type input "*********"
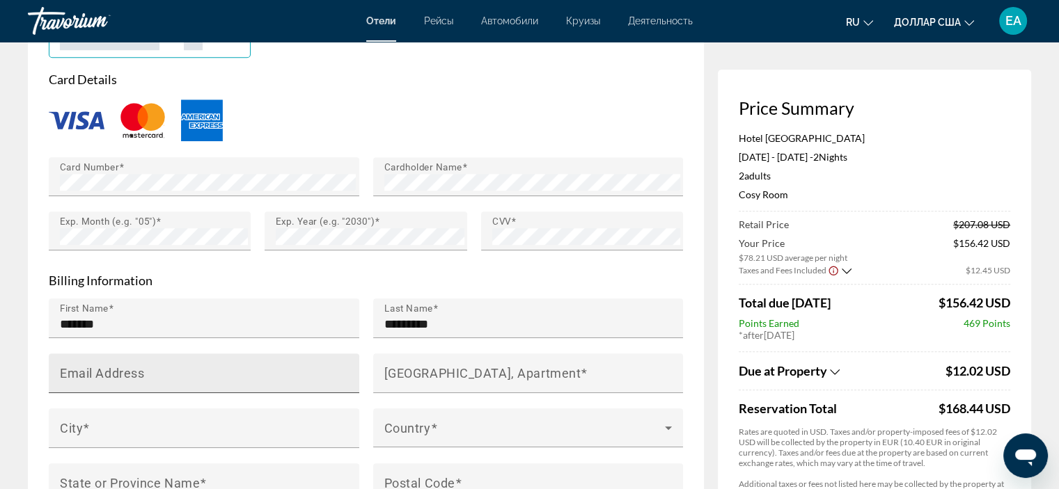
click at [166, 366] on div "Email Address" at bounding box center [208, 374] width 297 height 40
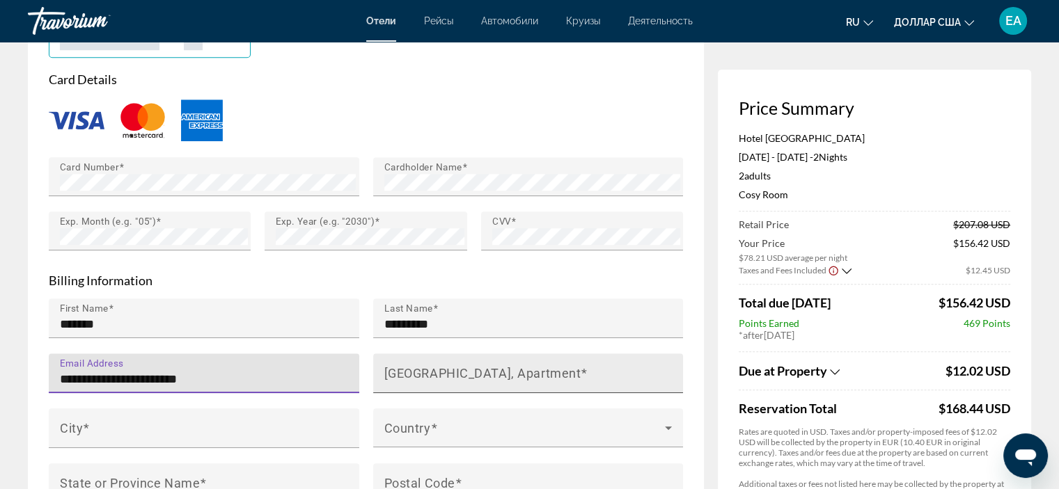
type input "**********"
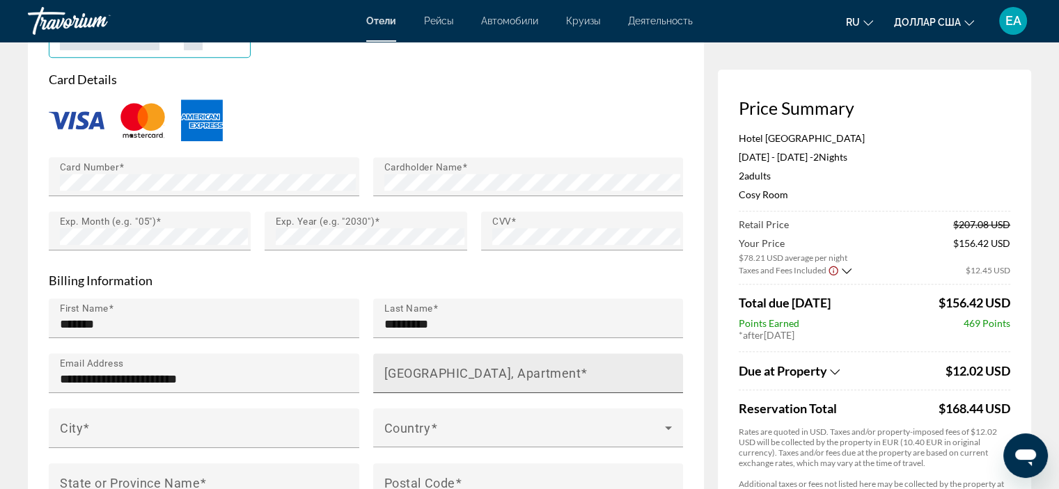
click at [437, 375] on mat-label "[GEOGRAPHIC_DATA], Apartment" at bounding box center [482, 373] width 197 height 15
click at [437, 375] on input "[GEOGRAPHIC_DATA], Apartment" at bounding box center [532, 379] width 297 height 17
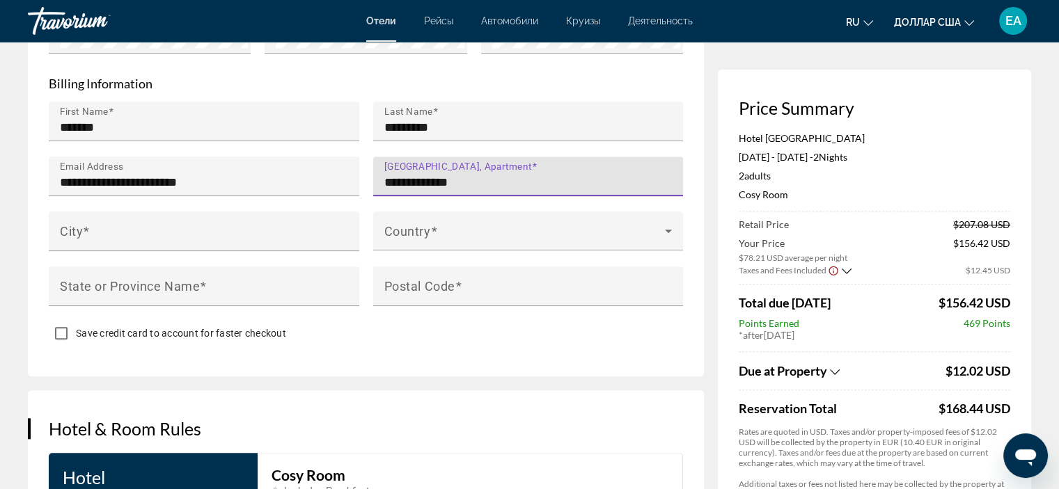
scroll to position [1395, 0]
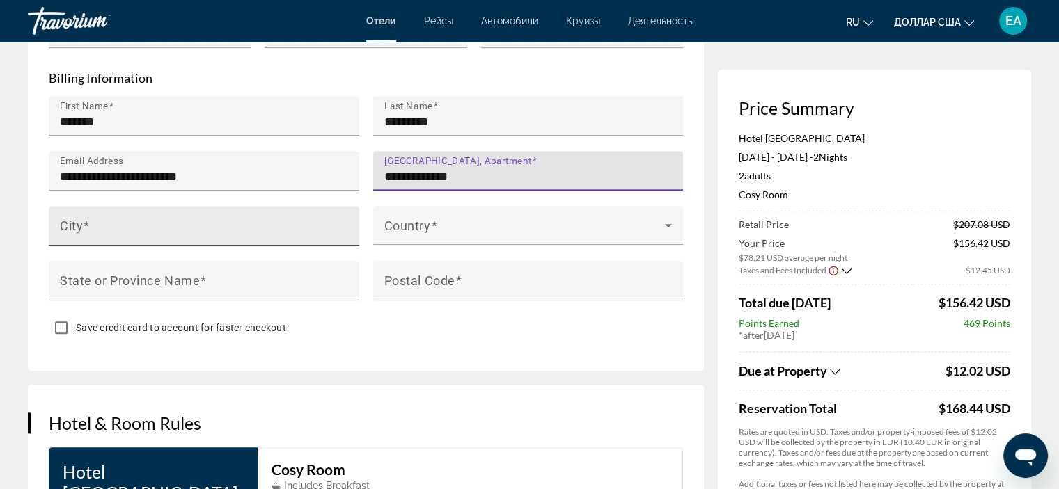
type input "**********"
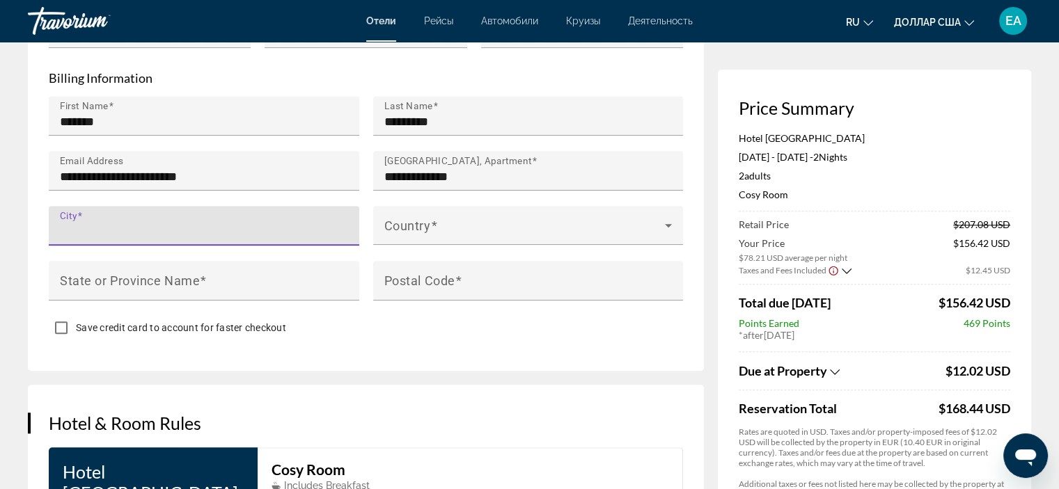
click at [125, 228] on input "City" at bounding box center [208, 231] width 297 height 17
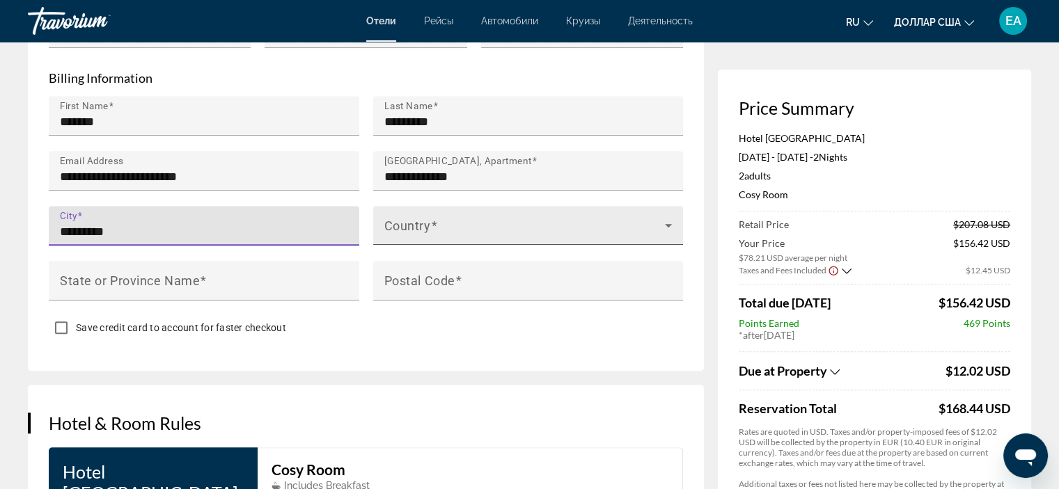
type input "*********"
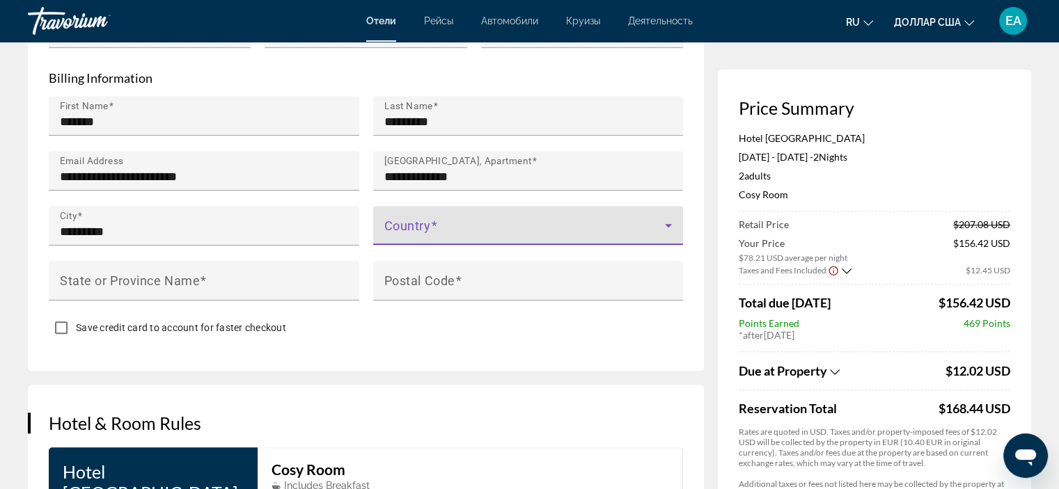
click at [432, 230] on span "Основное содержание" at bounding box center [524, 231] width 281 height 17
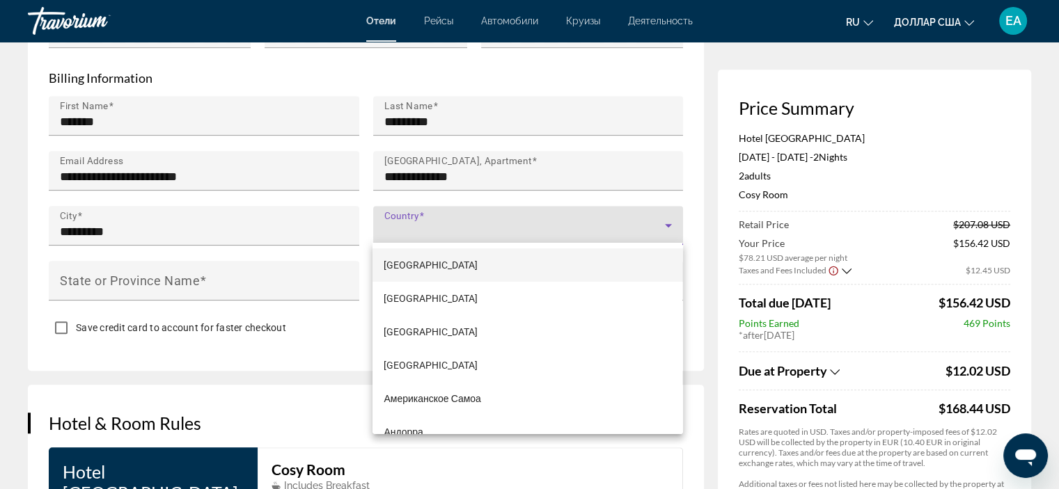
click at [403, 230] on div at bounding box center [529, 244] width 1059 height 489
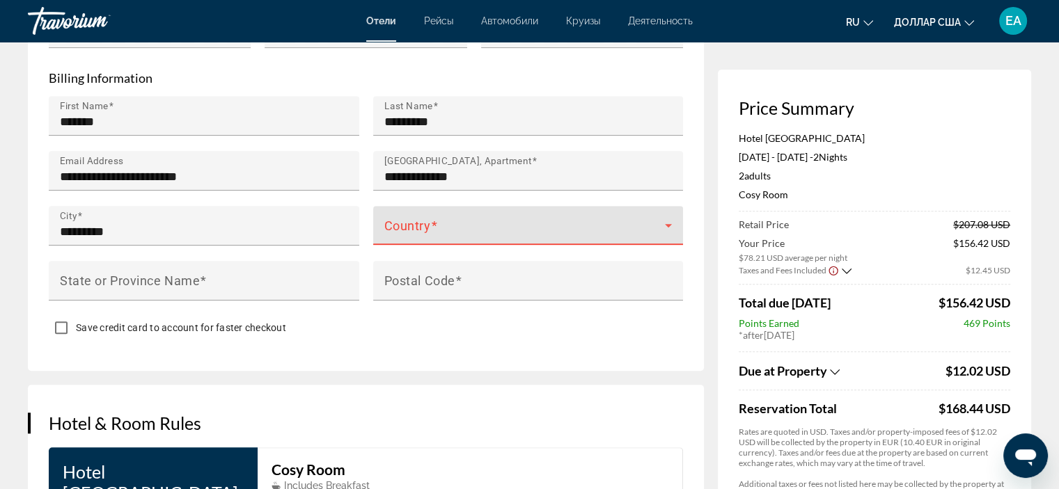
click at [666, 226] on icon "Основное содержание" at bounding box center [668, 225] width 17 height 17
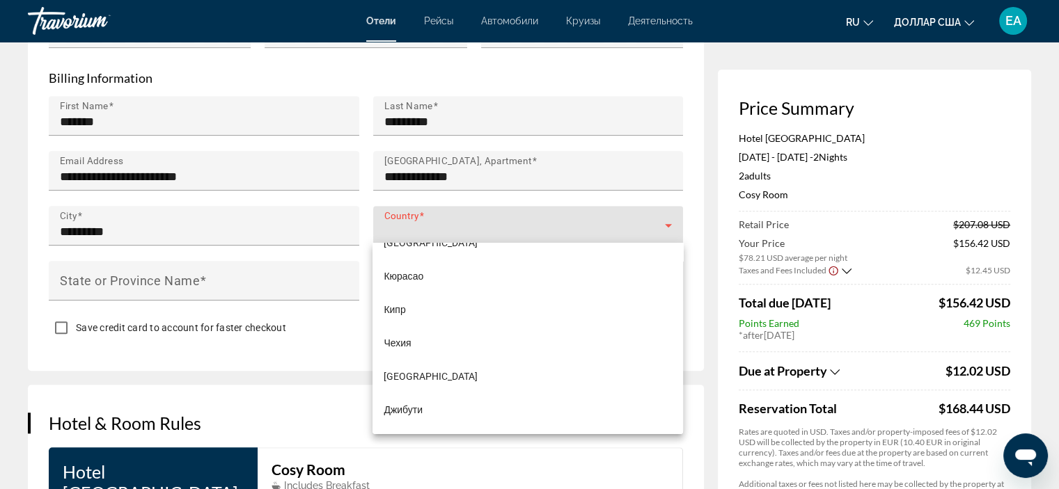
scroll to position [1988, 0]
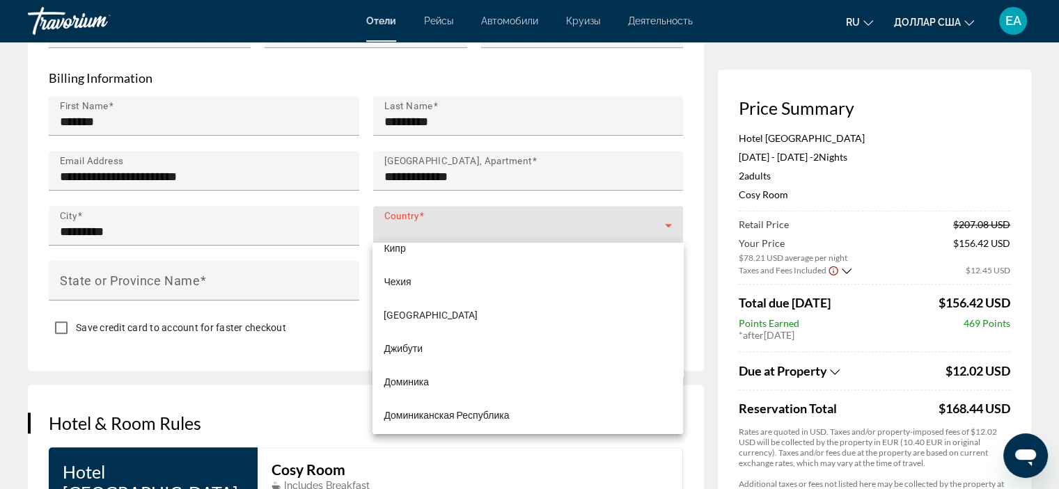
click at [598, 223] on div at bounding box center [529, 244] width 1059 height 489
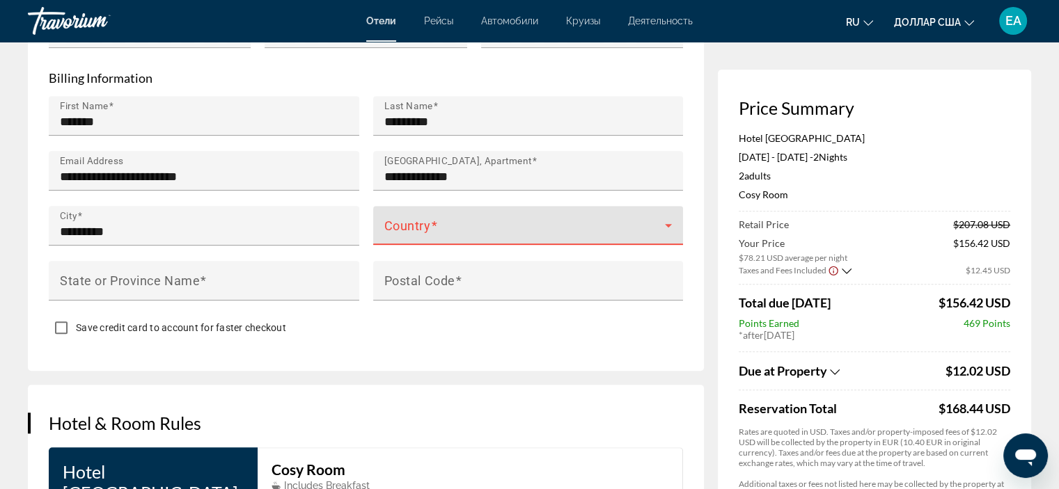
click at [597, 223] on span "Основное содержание" at bounding box center [524, 231] width 281 height 17
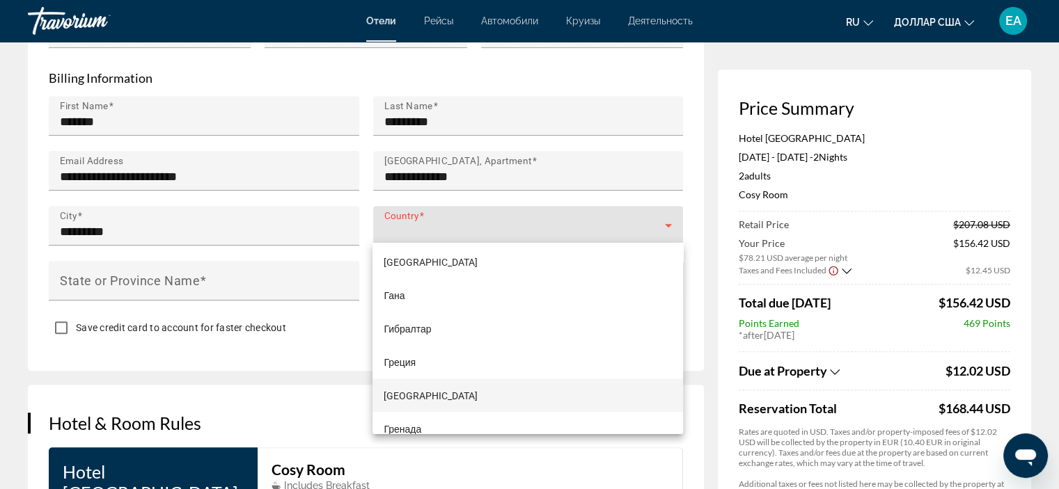
scroll to position [2799, 0]
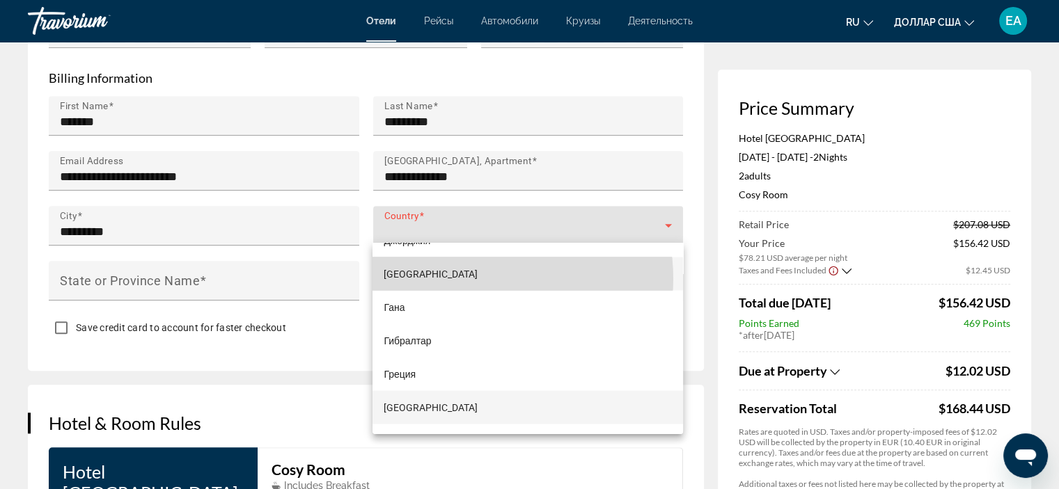
click at [476, 278] on mat-option "[GEOGRAPHIC_DATA]" at bounding box center [527, 273] width 310 height 33
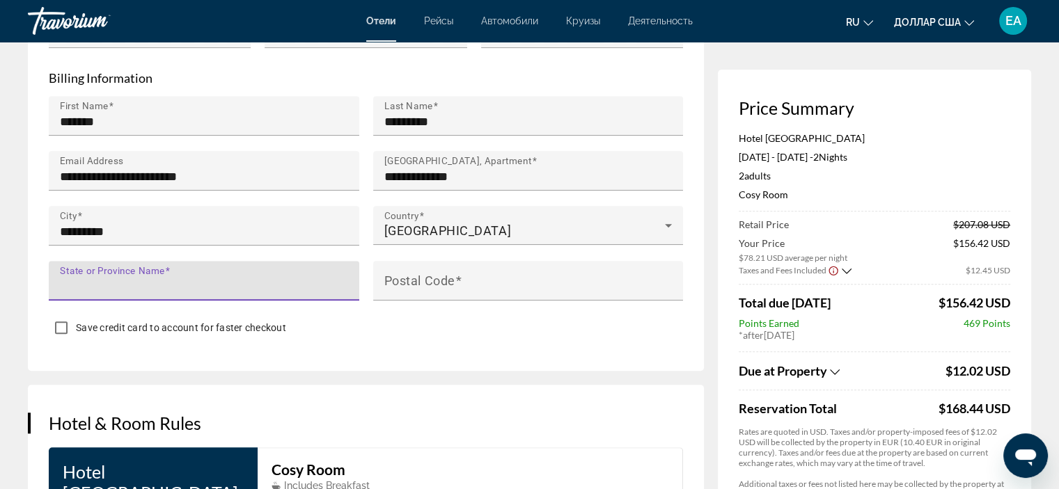
click at [178, 287] on input "State or Province Name" at bounding box center [208, 286] width 297 height 17
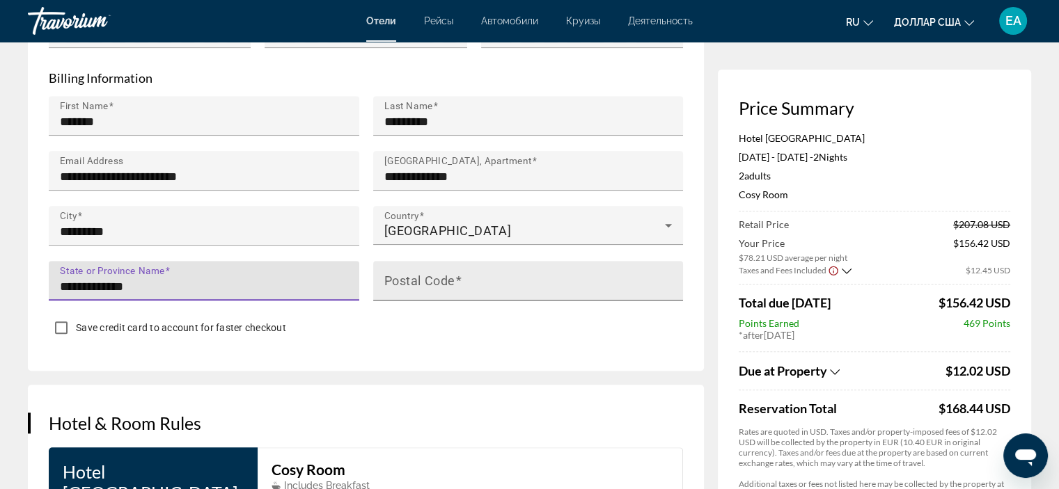
type input "**********"
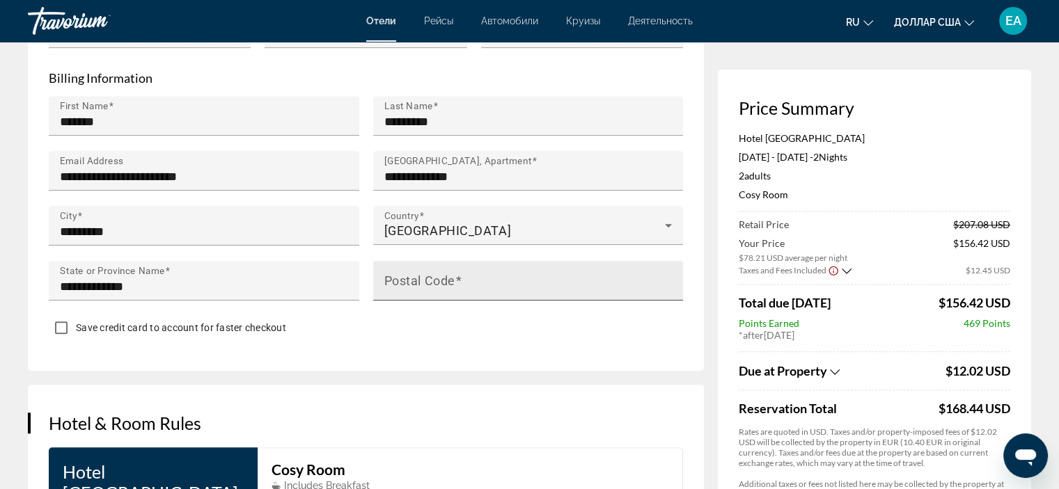
click at [428, 277] on mat-label "Postal Code" at bounding box center [419, 280] width 71 height 15
click at [428, 278] on input "Postal Code" at bounding box center [532, 286] width 297 height 17
type input "*****"
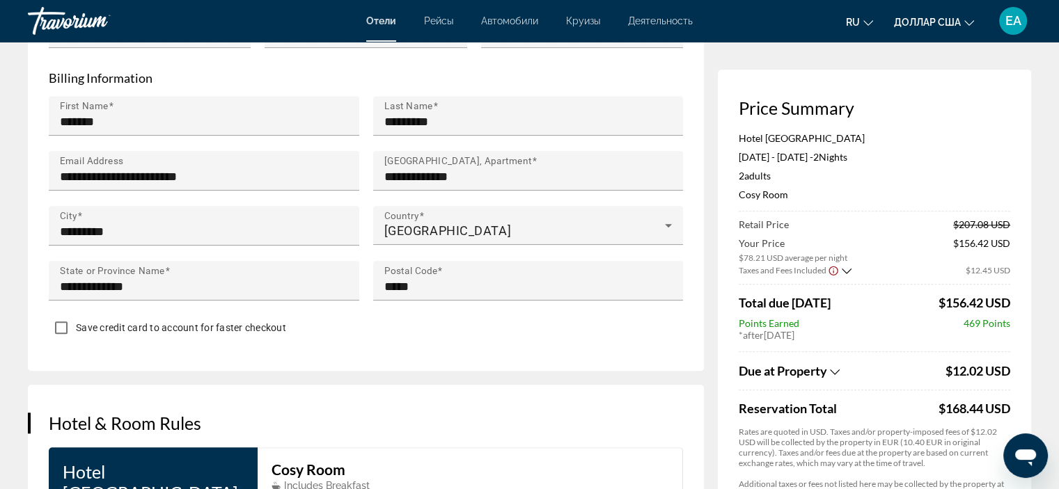
click at [393, 335] on div "Save credit card to account for faster checkout" at bounding box center [366, 329] width 634 height 27
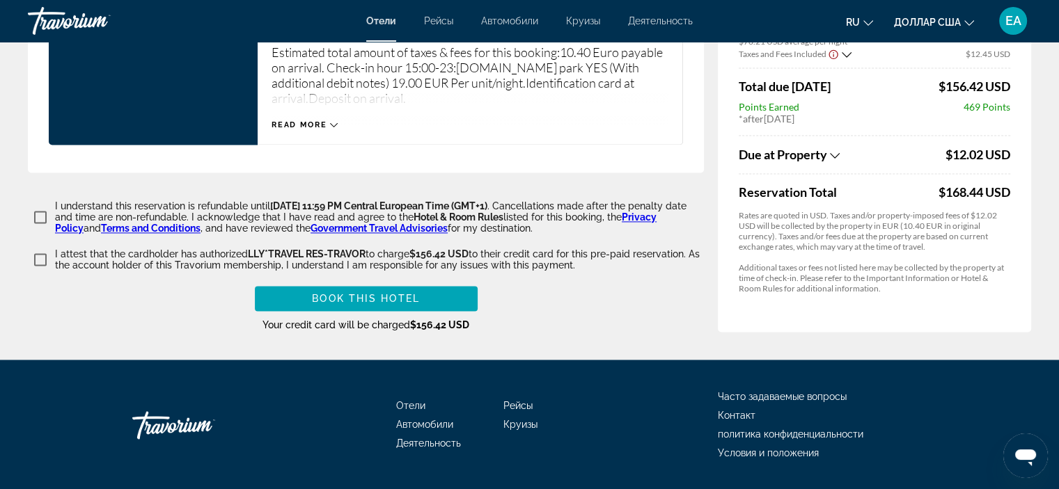
scroll to position [1983, 0]
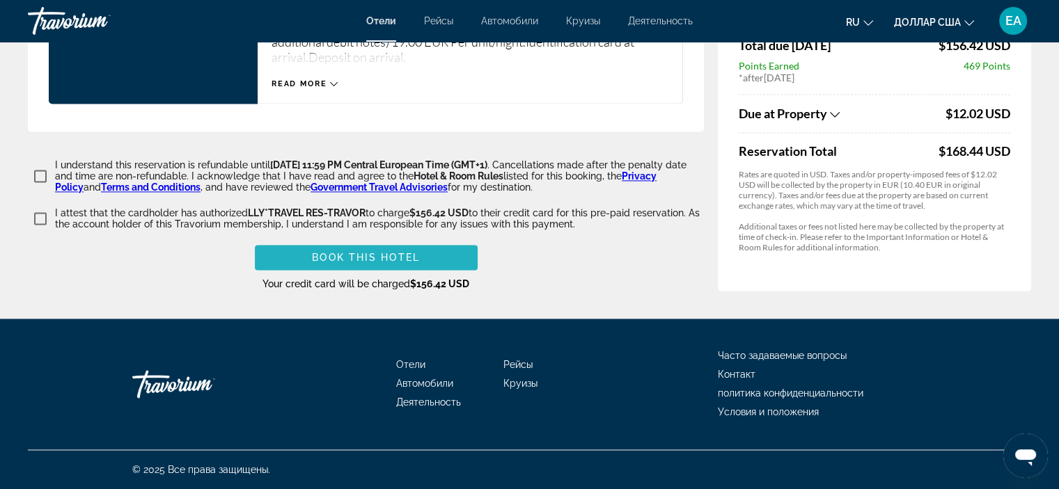
click at [321, 261] on span "Book this hotel" at bounding box center [366, 257] width 108 height 11
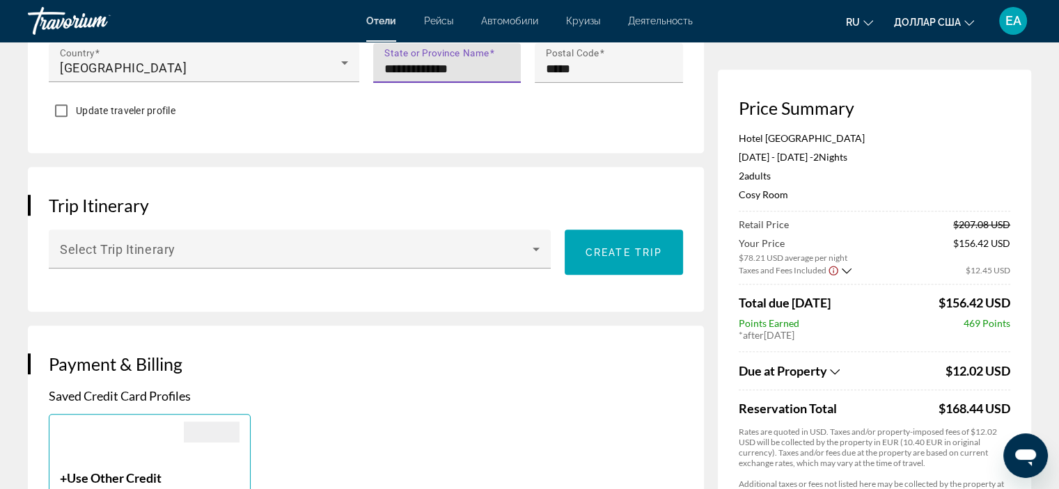
scroll to position [699, 0]
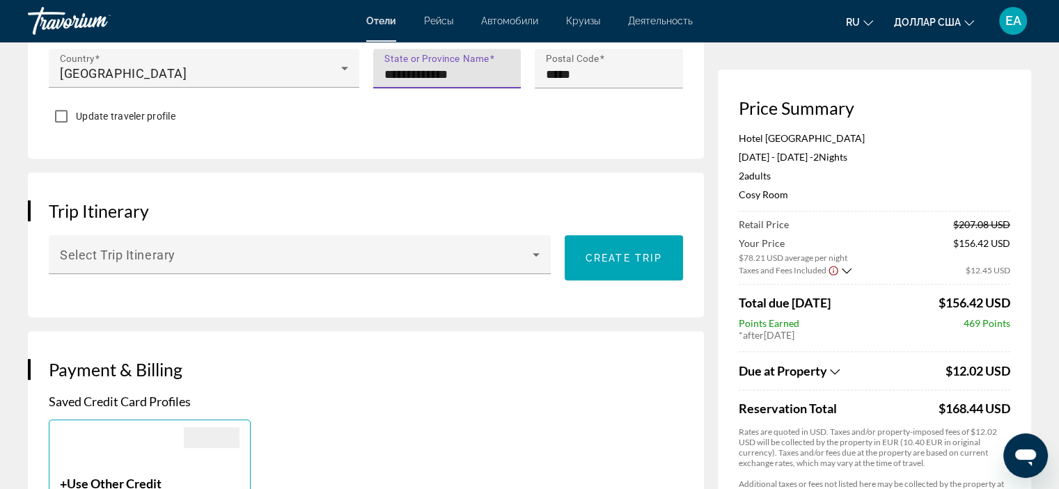
type input "**********"
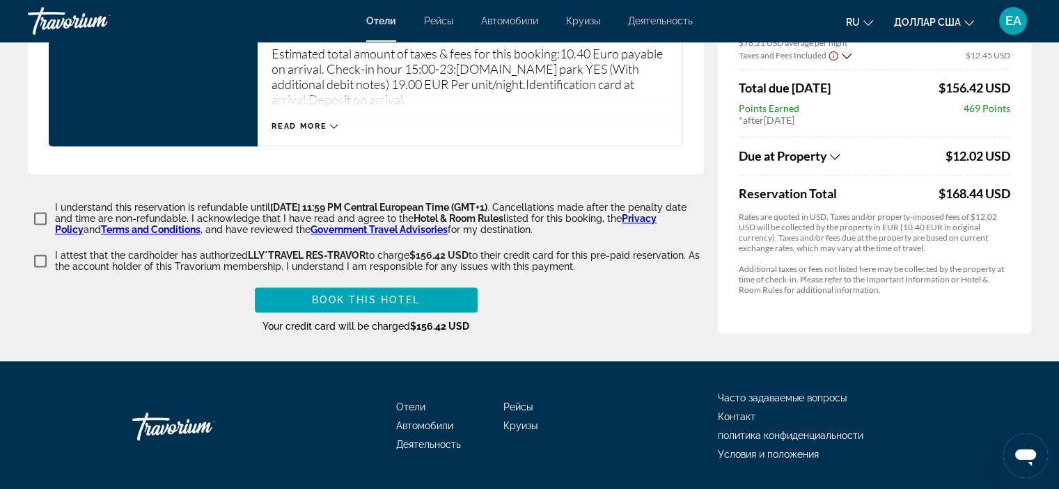
scroll to position [1938, 0]
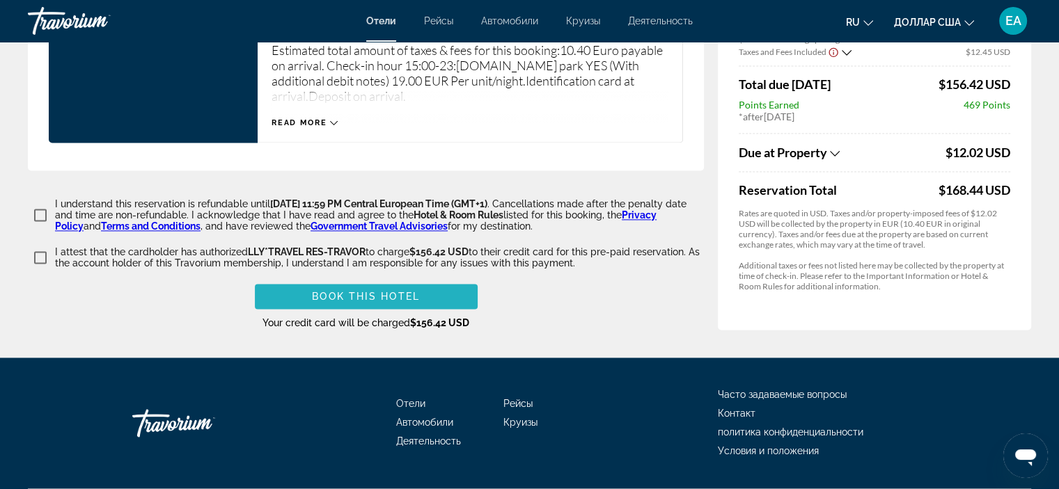
click at [359, 302] on span "Book this hotel" at bounding box center [366, 296] width 108 height 11
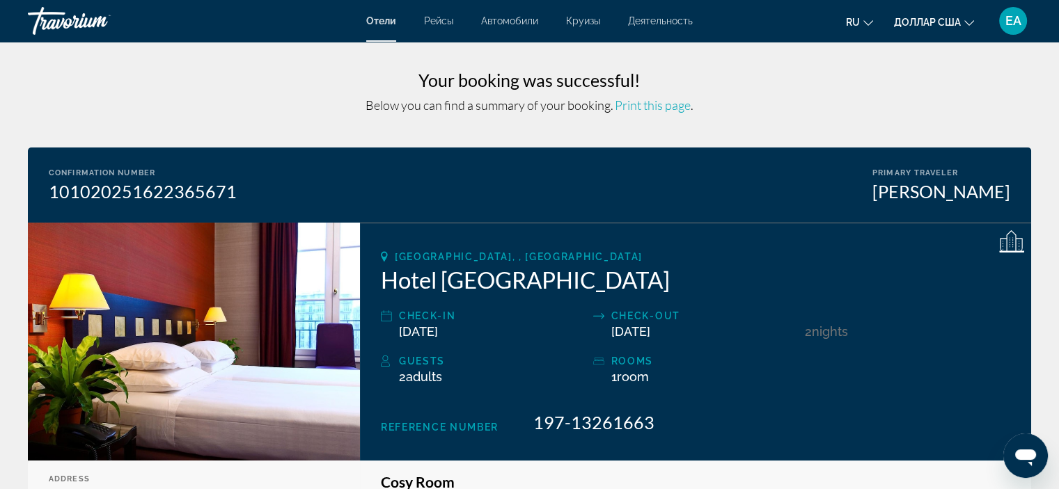
click at [1023, 25] on div "ЕА" at bounding box center [1013, 21] width 28 height 28
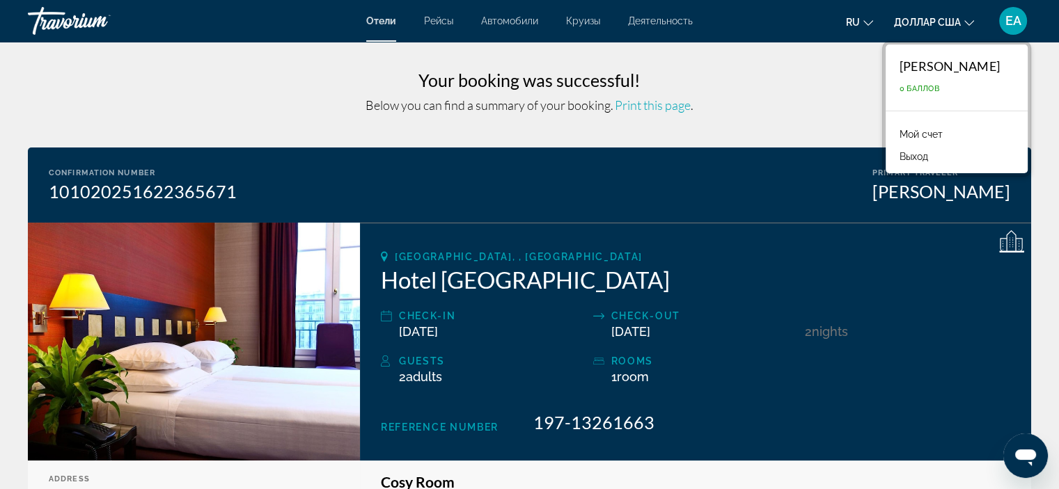
click at [908, 134] on font "Мой счет" at bounding box center [921, 134] width 43 height 11
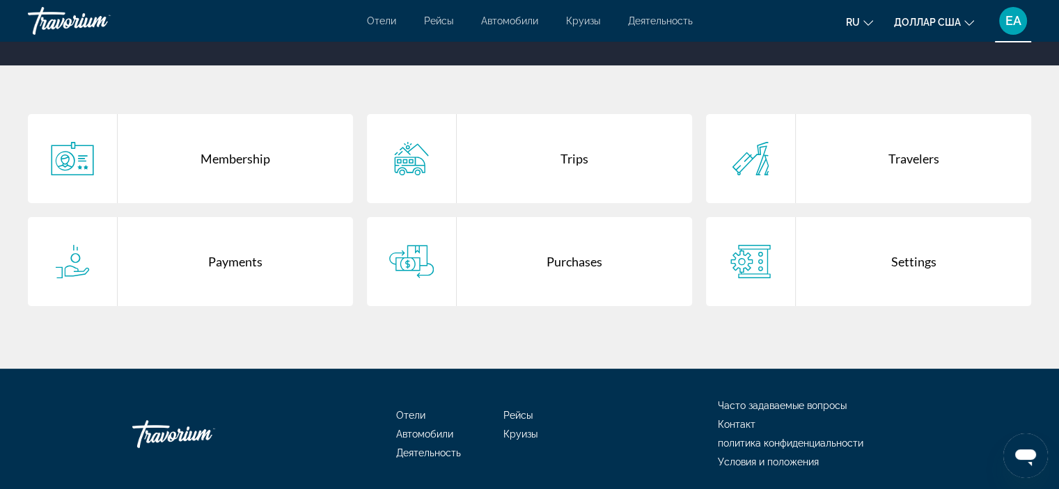
scroll to position [295, 0]
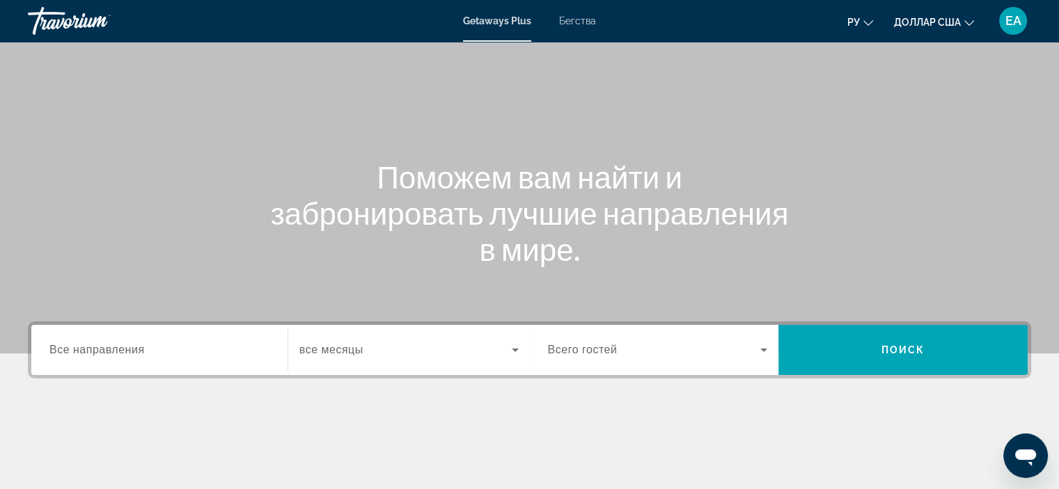
scroll to position [95, 0]
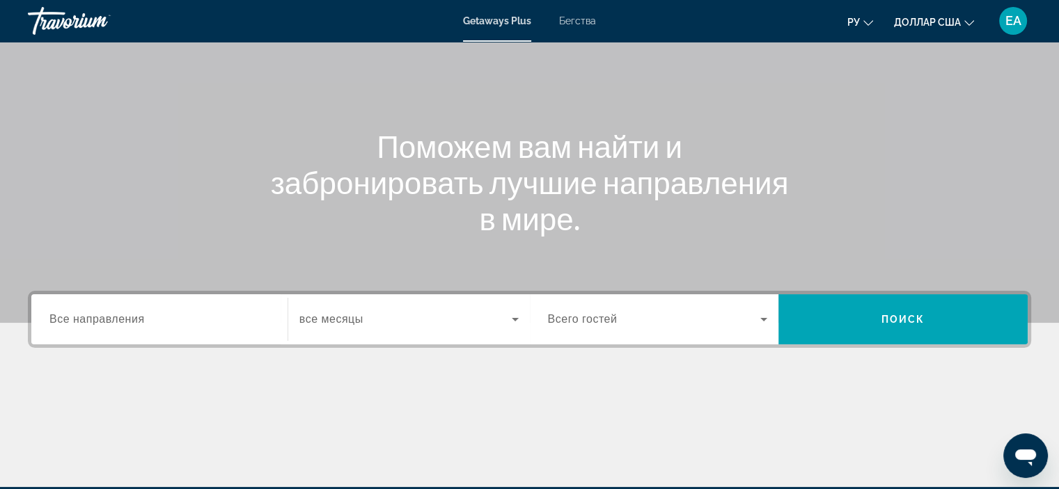
click at [86, 317] on span "Все направления" at bounding box center [96, 319] width 95 height 12
click at [86, 317] on input "Destination Все направления" at bounding box center [159, 320] width 220 height 17
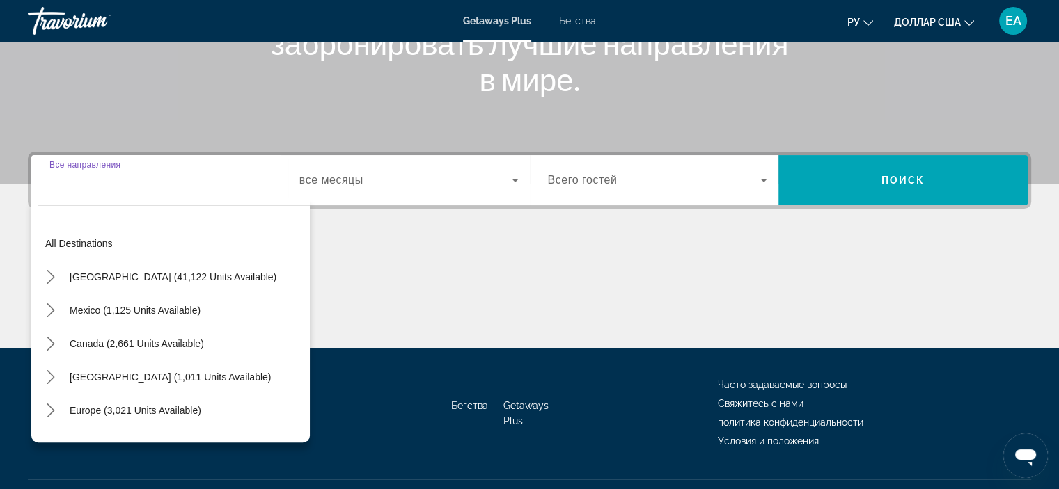
scroll to position [262, 0]
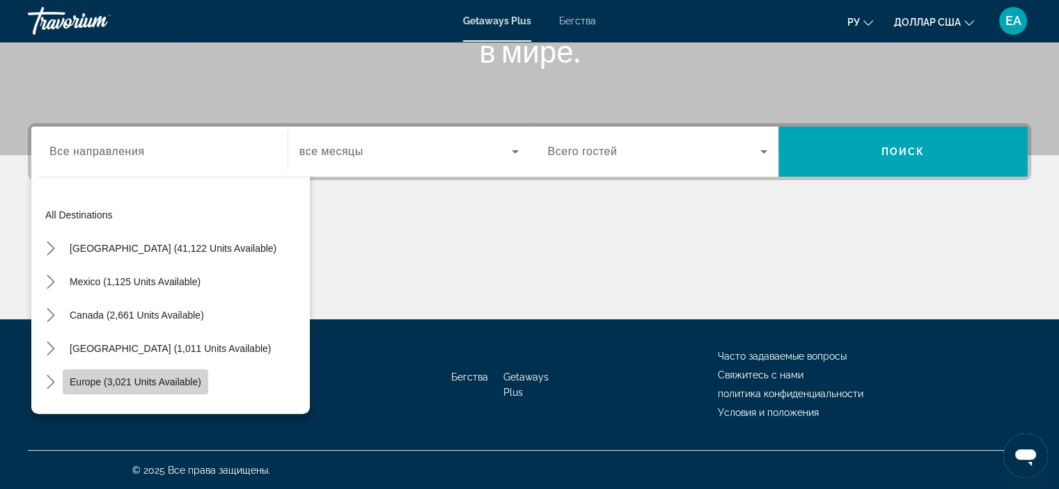
click at [80, 384] on span "Europe (3,021 units available)" at bounding box center [136, 382] width 132 height 11
type input "**********"
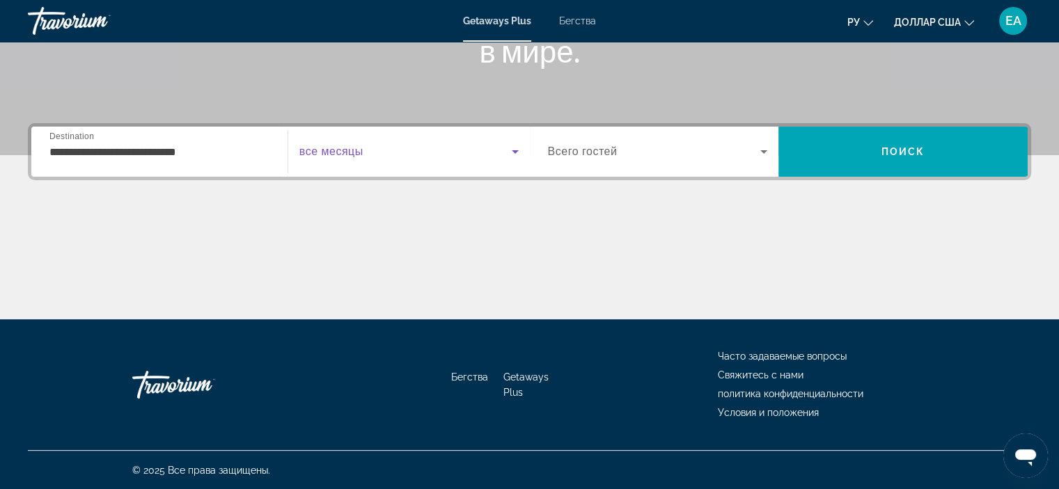
click at [383, 146] on span "Виджет поиска" at bounding box center [405, 151] width 212 height 17
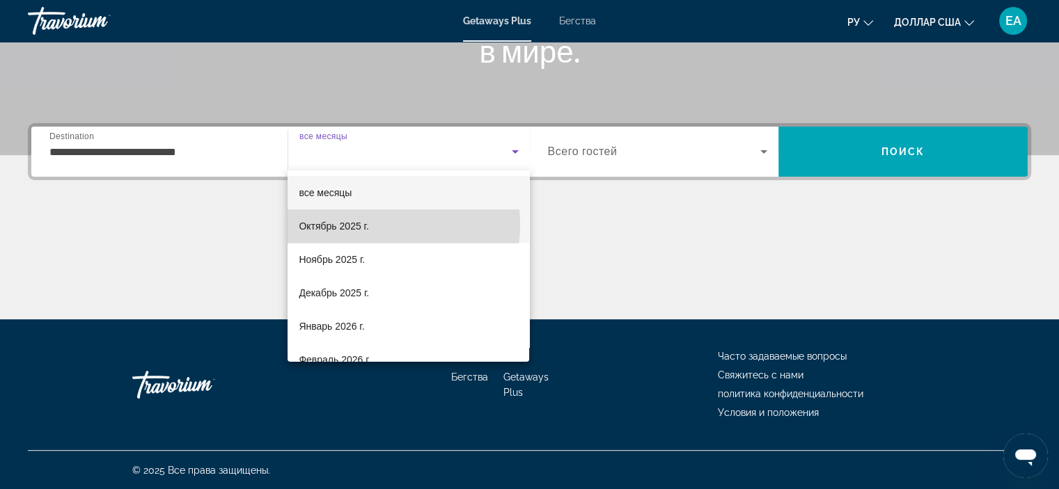
click at [363, 225] on font "Октябрь 2025 г." at bounding box center [334, 226] width 70 height 11
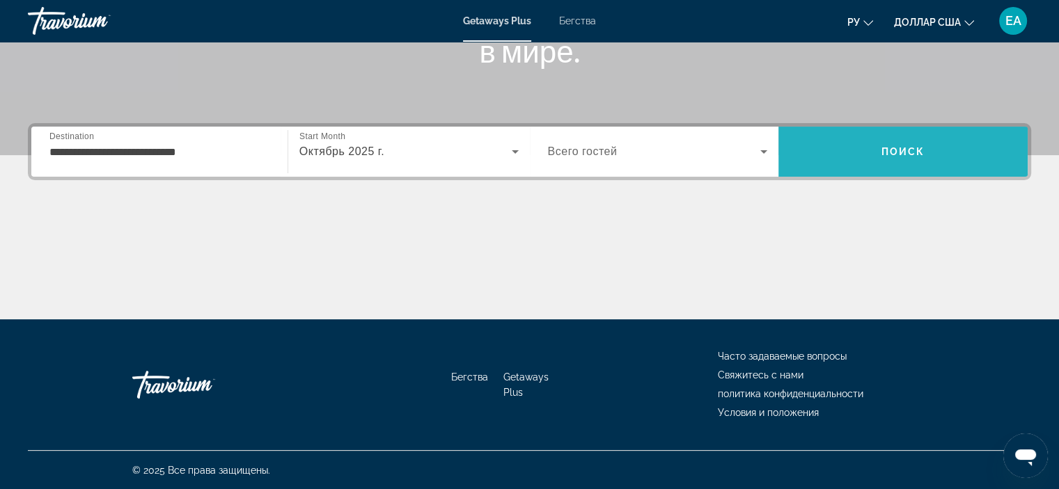
click at [897, 161] on span "Поиск" at bounding box center [902, 151] width 249 height 33
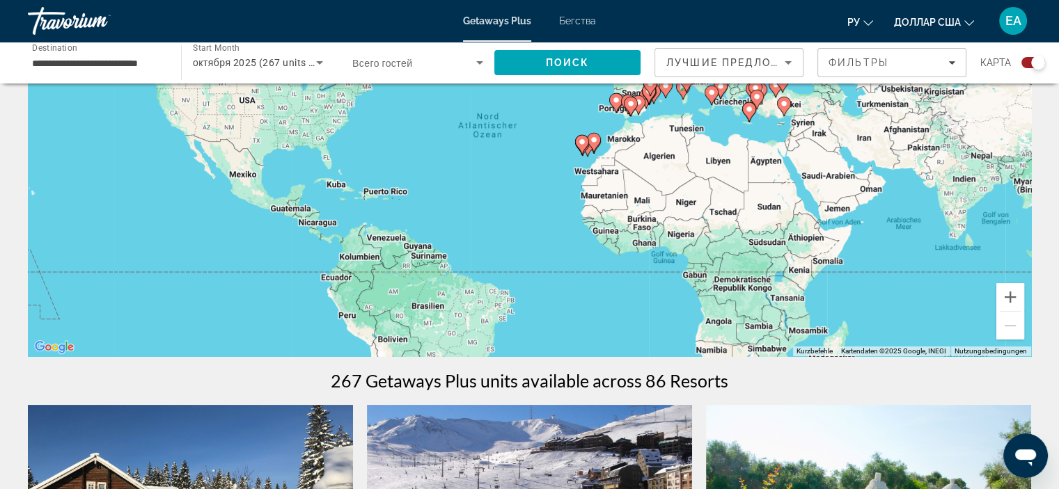
scroll to position [162, 0]
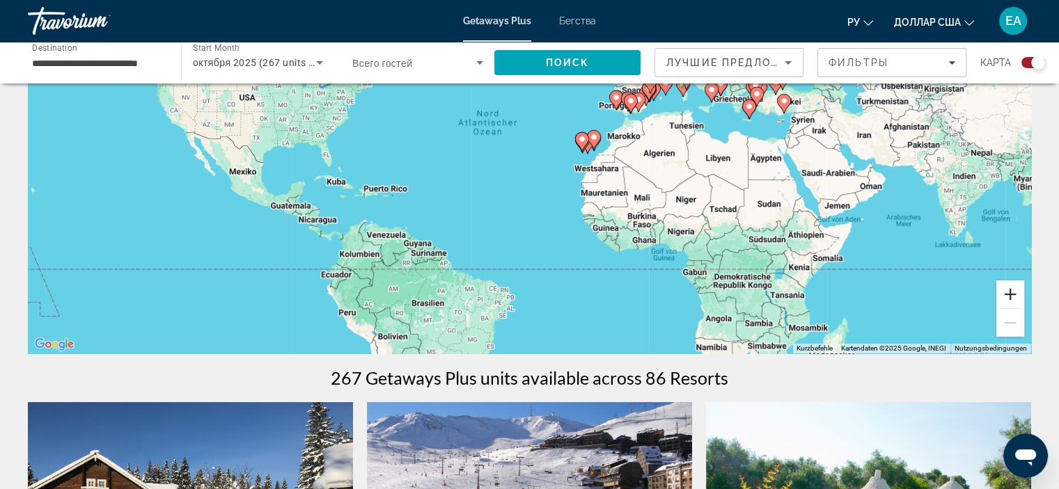
click at [1016, 297] on button "Vergrößern" at bounding box center [1010, 295] width 28 height 28
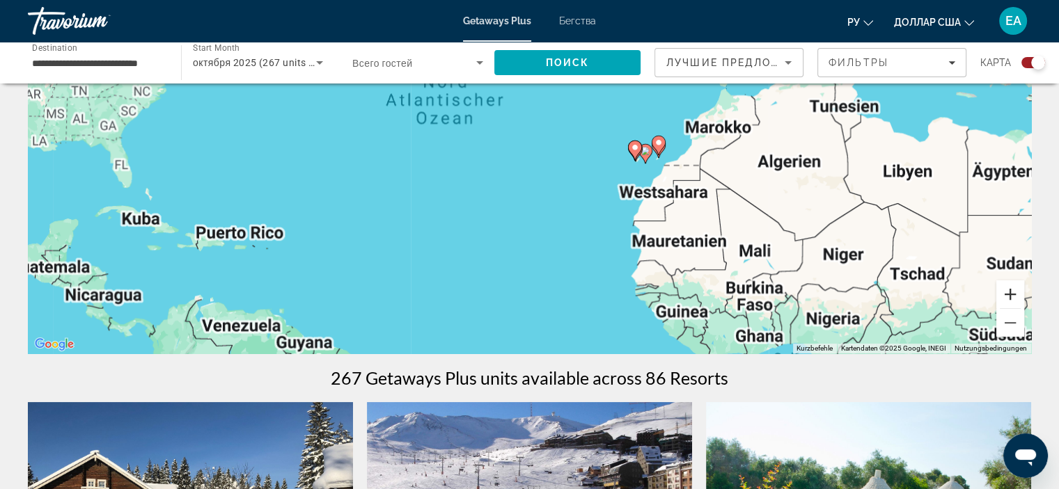
click at [1016, 297] on button "Vergrößern" at bounding box center [1010, 295] width 28 height 28
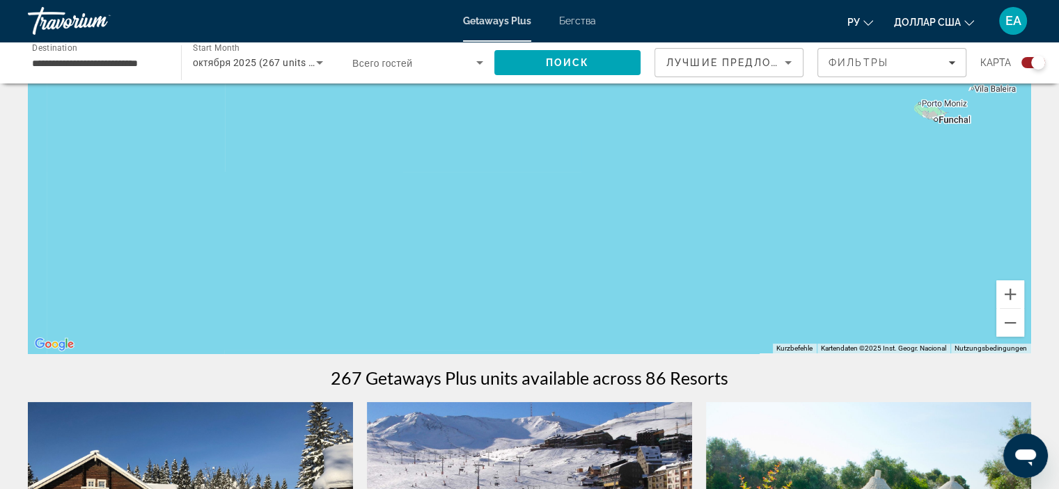
drag, startPoint x: 961, startPoint y: 195, endPoint x: 540, endPoint y: 366, distance: 454.4
click at [1012, 325] on button "Verkleinern" at bounding box center [1010, 323] width 28 height 28
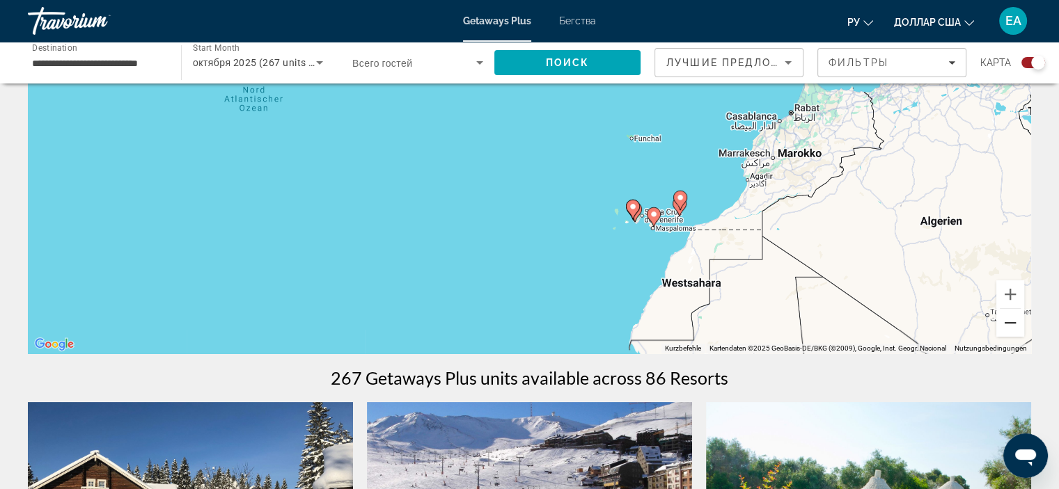
click at [1012, 327] on button "Verkleinern" at bounding box center [1010, 323] width 28 height 28
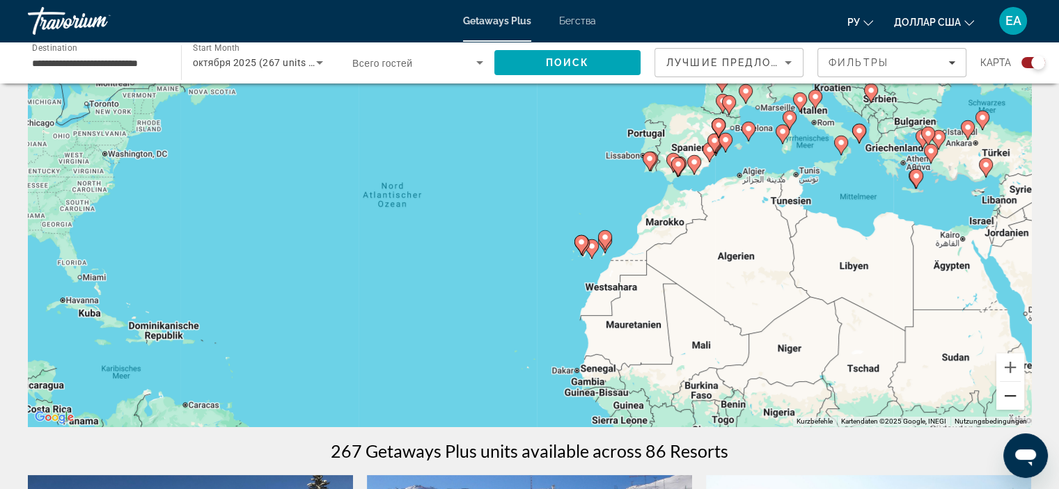
scroll to position [0, 0]
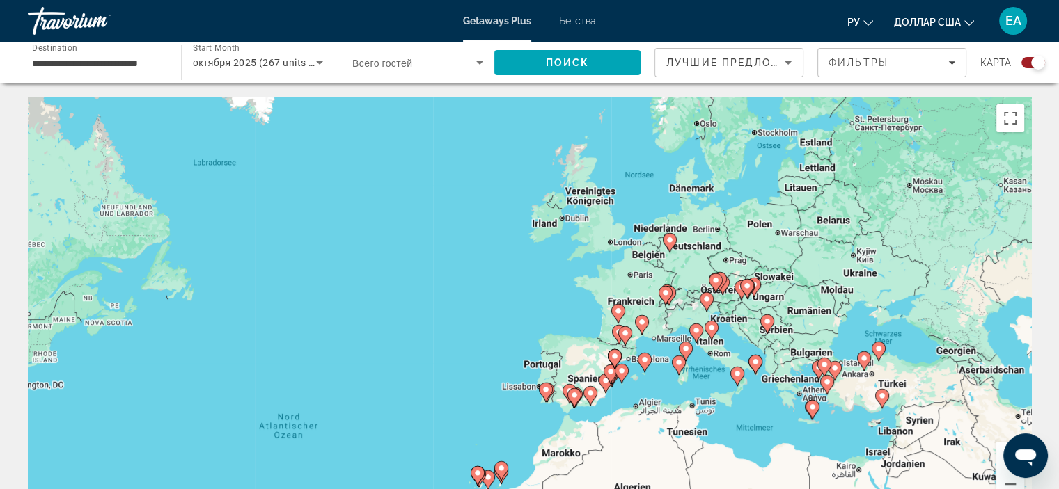
drag, startPoint x: 674, startPoint y: 130, endPoint x: 572, endPoint y: 277, distance: 179.0
click at [572, 277] on div "Um den Modus zum Ziehen mit der Tastatur zu aktivieren, drückst du Alt + Eingab…" at bounding box center [529, 306] width 1003 height 418
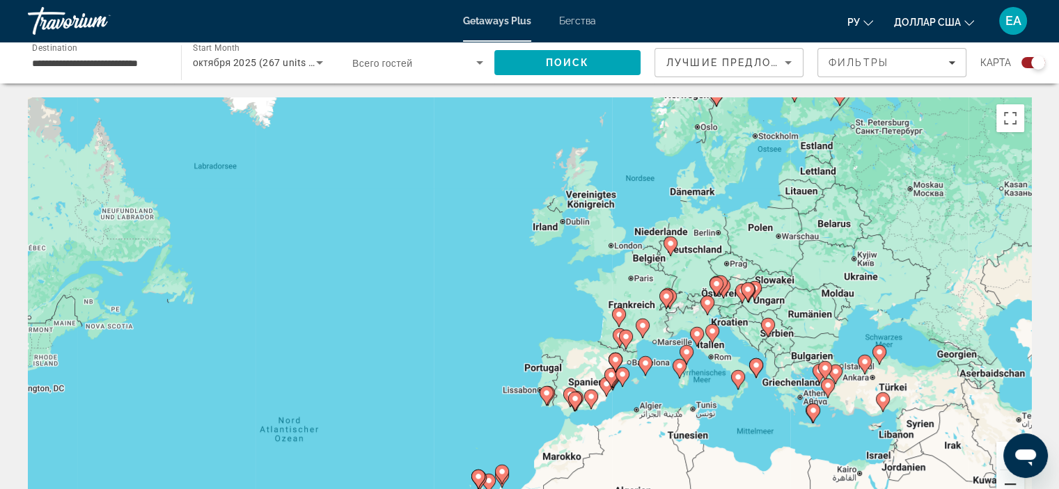
click at [1003, 471] on button "Verkleinern" at bounding box center [1010, 485] width 28 height 28
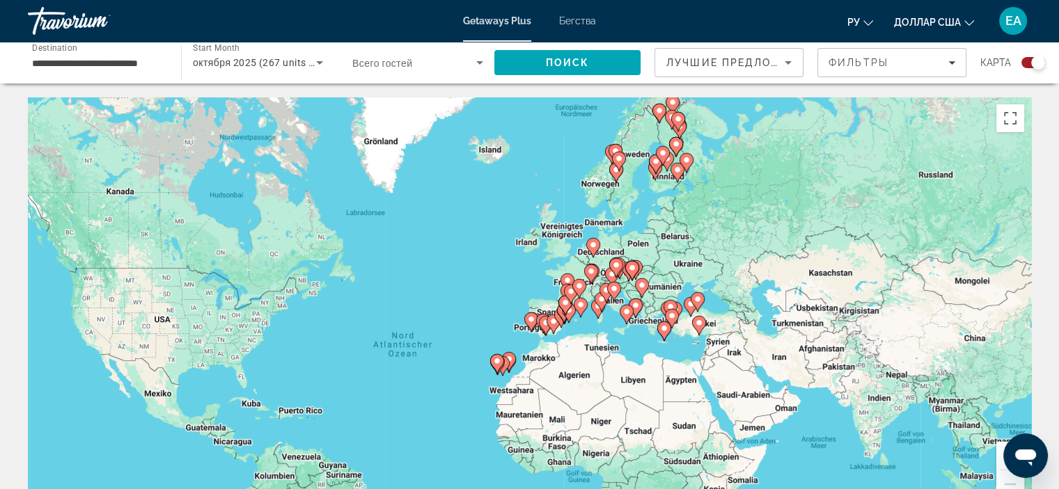
drag, startPoint x: 905, startPoint y: 205, endPoint x: 900, endPoint y: 182, distance: 23.6
click at [900, 182] on div "Um den Modus zum Ziehen mit der Tastatur zu aktivieren, drückst du Alt + Eingab…" at bounding box center [529, 306] width 1003 height 418
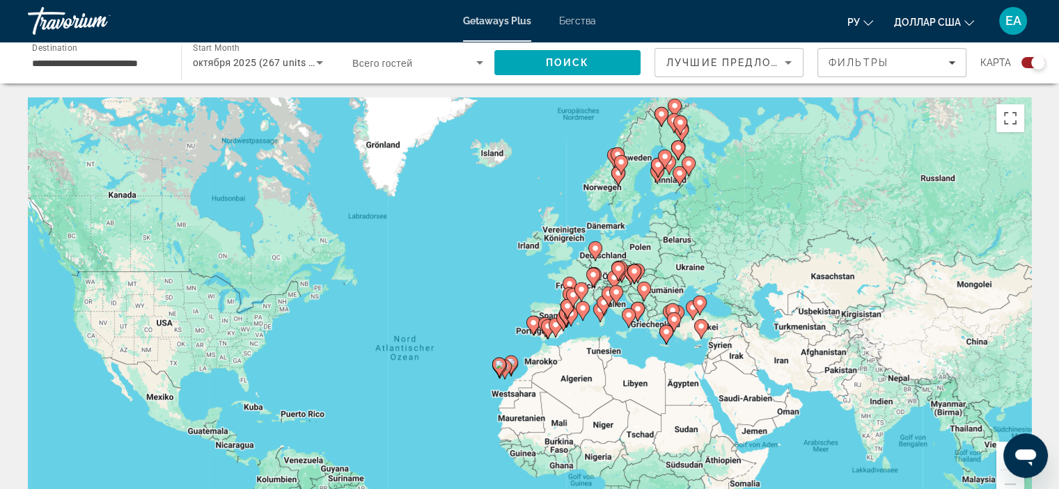
drag, startPoint x: 1023, startPoint y: 458, endPoint x: 1045, endPoint y: 433, distance: 33.5
click at [1045, 434] on div at bounding box center [1025, 456] width 45 height 45
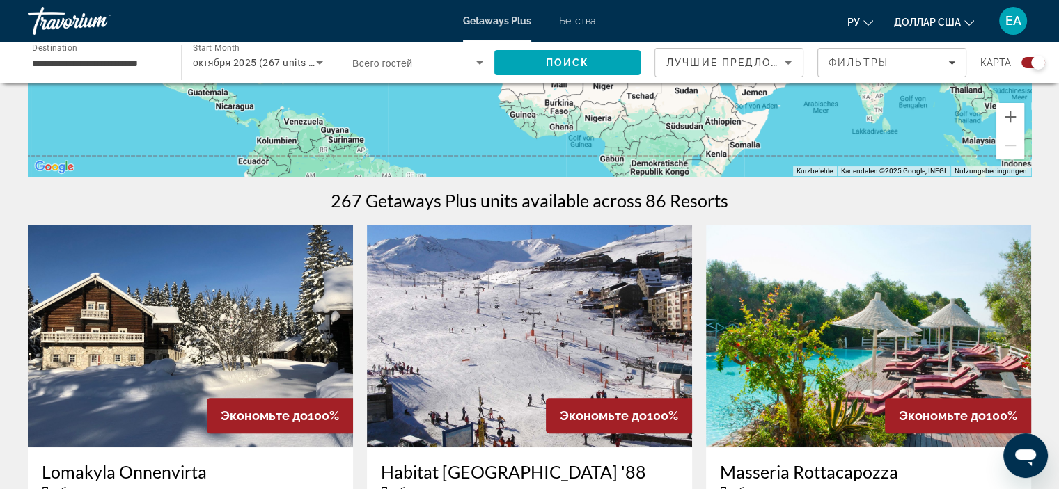
scroll to position [332, 0]
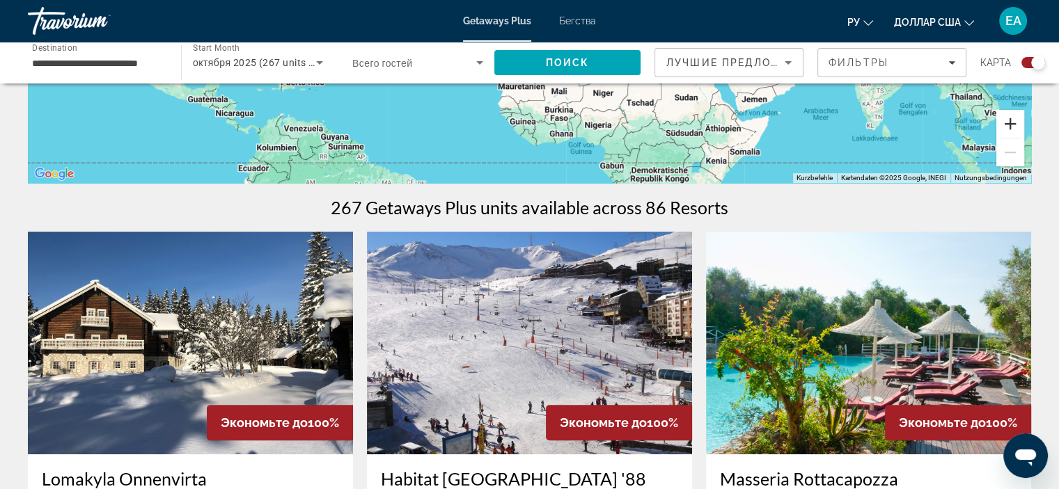
click at [1005, 123] on button "Vergrößern" at bounding box center [1010, 124] width 28 height 28
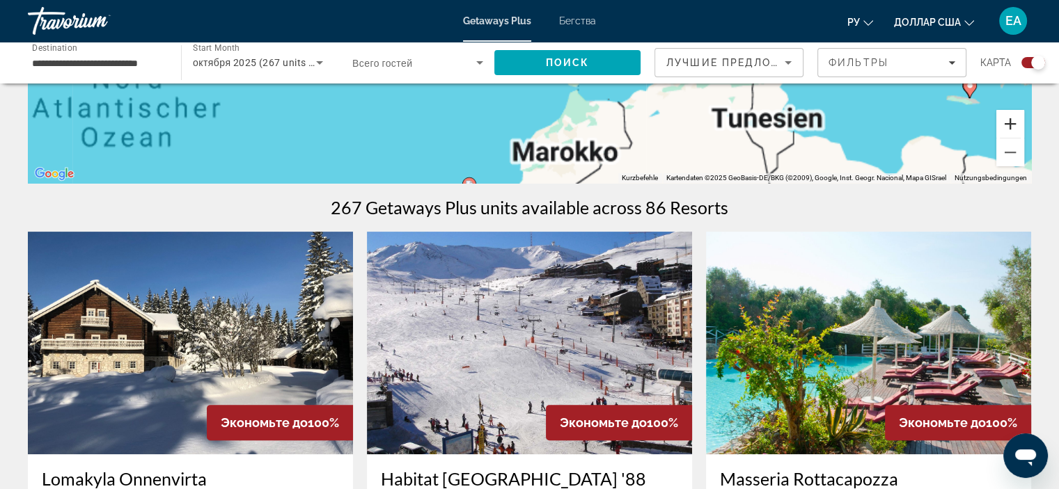
click at [1005, 123] on button "Vergrößern" at bounding box center [1010, 124] width 28 height 28
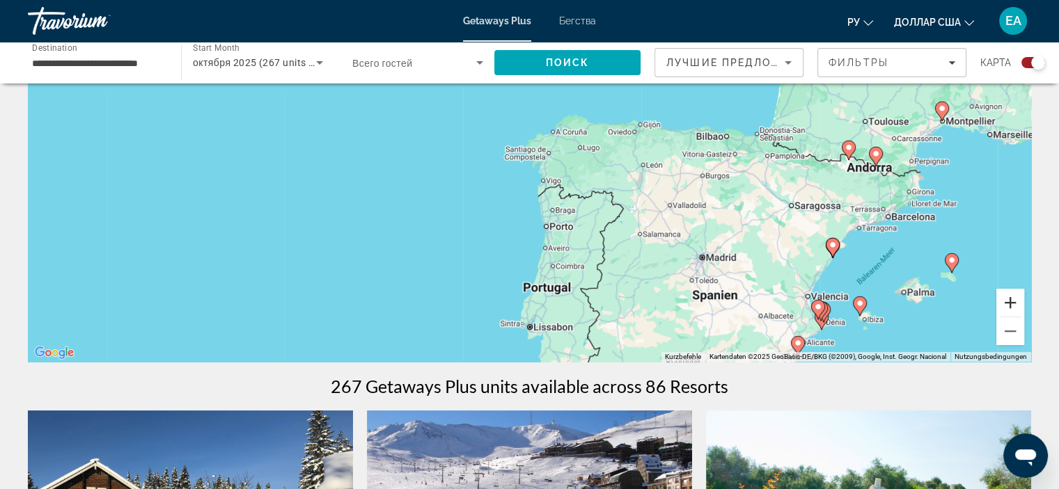
scroll to position [0, 0]
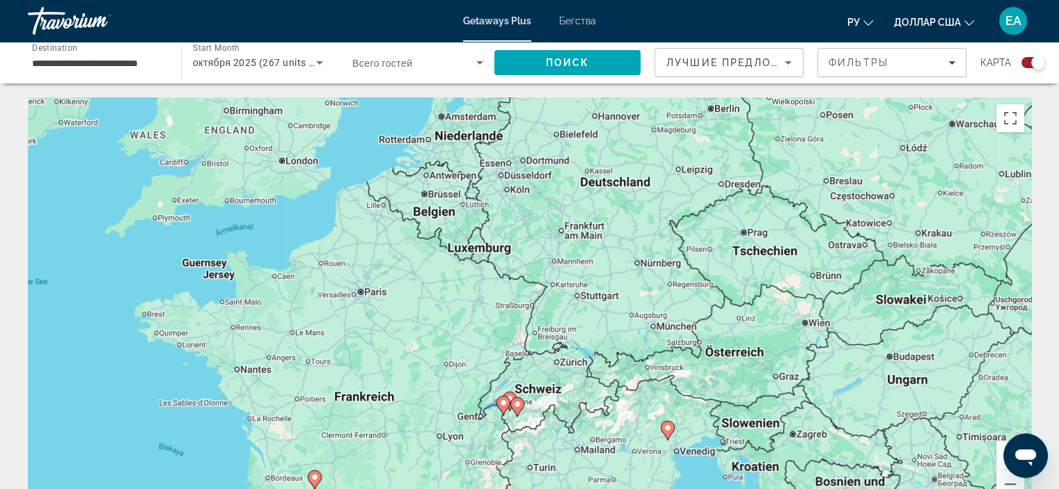
drag, startPoint x: 907, startPoint y: 161, endPoint x: 366, endPoint y: 419, distance: 600.1
click at [366, 419] on div "Um den Modus zum Ziehen mit der Tastatur zu aktivieren, drückst du Alt + Eingab…" at bounding box center [529, 306] width 1003 height 418
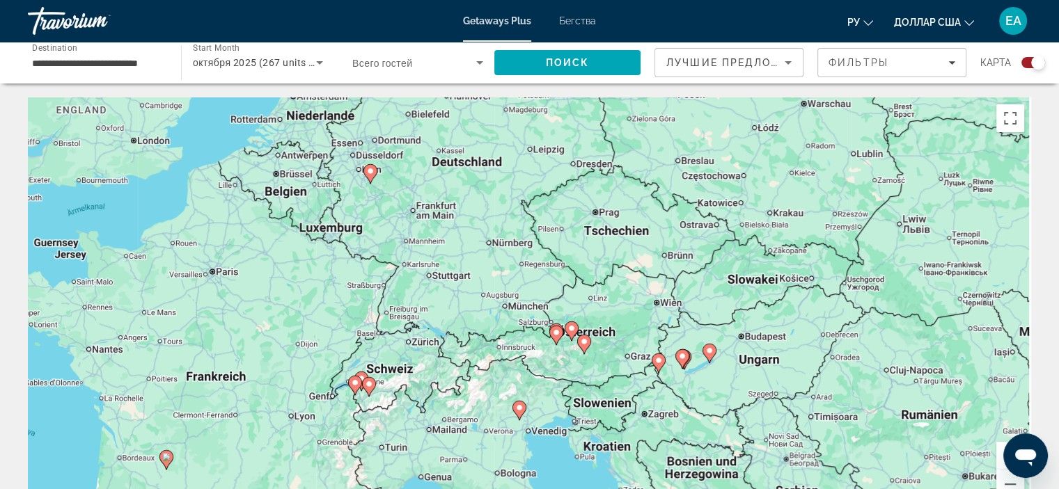
drag, startPoint x: 504, startPoint y: 256, endPoint x: 398, endPoint y: 199, distance: 120.2
click at [398, 198] on div "Um den Modus zum Ziehen mit der Tastatur zu aktivieren, drückst du Alt + Eingab…" at bounding box center [529, 306] width 1003 height 418
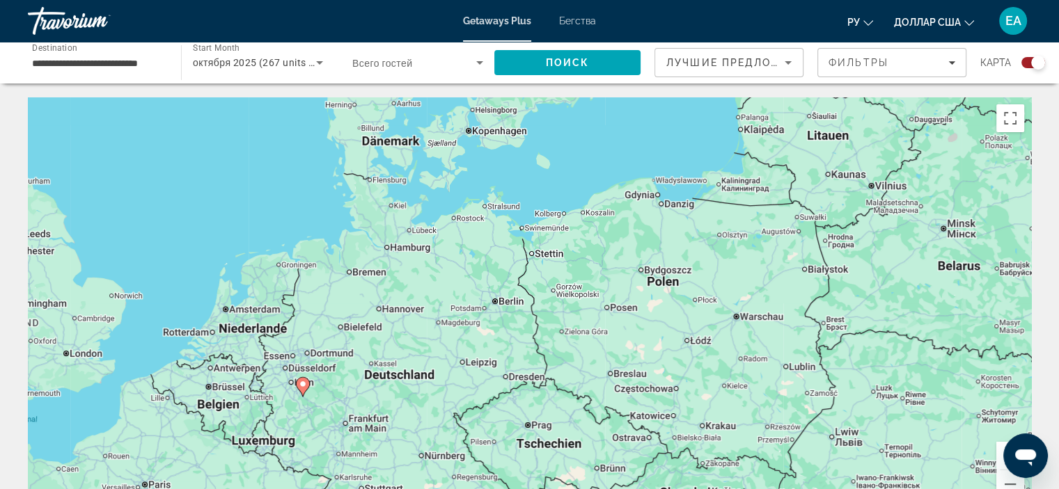
drag, startPoint x: 575, startPoint y: 214, endPoint x: 508, endPoint y: 429, distance: 225.3
click at [508, 428] on div "Um den Modus zum Ziehen mit der Tastatur zu aktivieren, drückst du Alt + Eingab…" at bounding box center [529, 306] width 1003 height 418
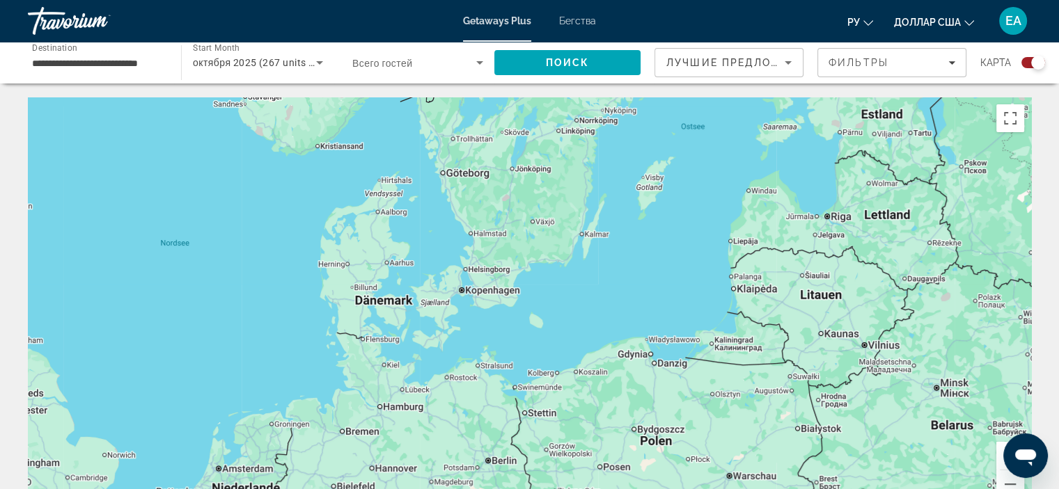
drag, startPoint x: 474, startPoint y: 246, endPoint x: 467, endPoint y: 407, distance: 160.3
click at [467, 407] on div "Um den Modus zum Ziehen mit der Tastatur zu aktivieren, drückst du Alt + Eingab…" at bounding box center [529, 306] width 1003 height 418
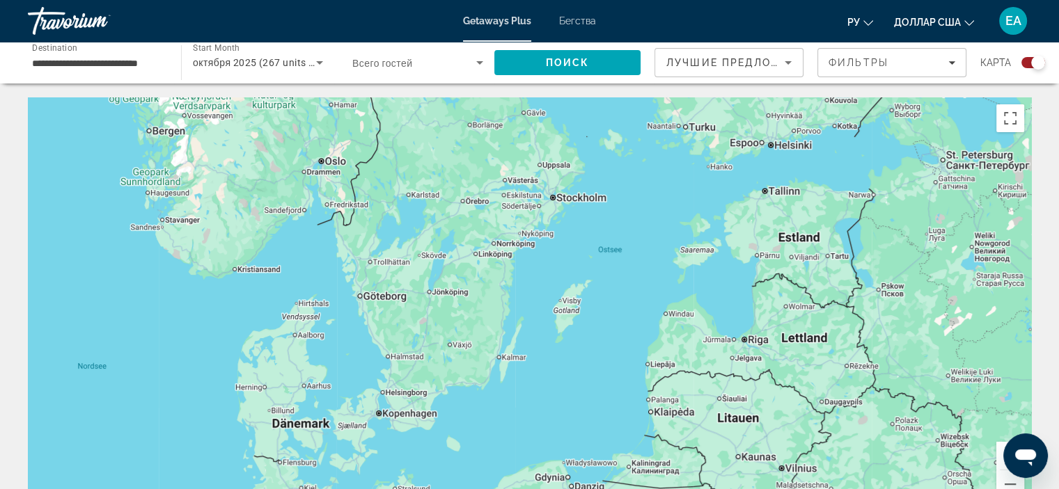
drag, startPoint x: 510, startPoint y: 300, endPoint x: 469, endPoint y: 345, distance: 60.6
click at [475, 345] on div "Um den Modus zum Ziehen mit der Tastatur zu aktivieren, drückst du Alt + Eingab…" at bounding box center [529, 306] width 1003 height 418
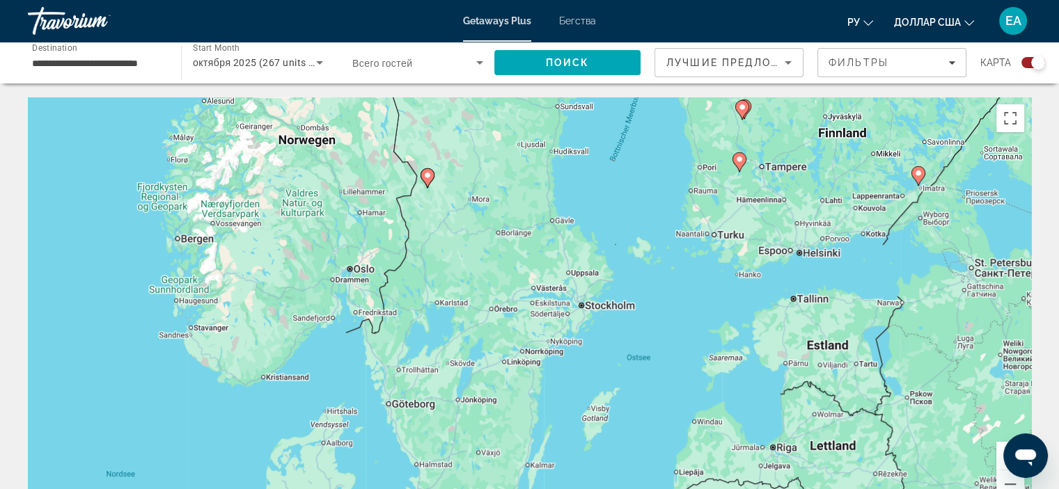
drag, startPoint x: 471, startPoint y: 236, endPoint x: 492, endPoint y: 304, distance: 71.4
click at [492, 304] on div "Um den Modus zum Ziehen mit der Tastatur zu aktivieren, drückst du Alt + Eingab…" at bounding box center [529, 306] width 1003 height 418
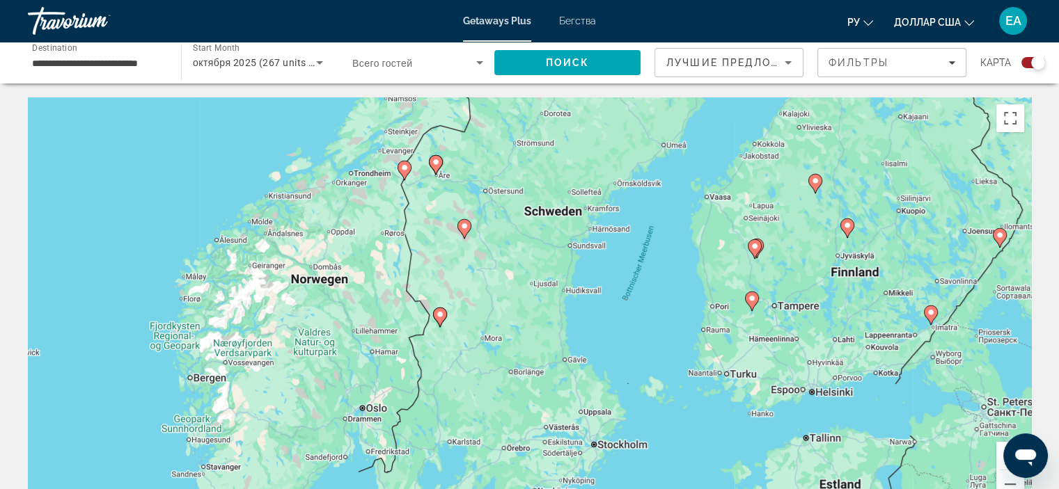
drag, startPoint x: 473, startPoint y: 223, endPoint x: 479, endPoint y: 321, distance: 97.7
click at [479, 321] on div "Um den Modus zum Ziehen mit der Tastatur zu aktivieren, drückst du Alt + Eingab…" at bounding box center [529, 306] width 1003 height 418
click at [437, 166] on image "Основное содержание" at bounding box center [436, 163] width 8 height 8
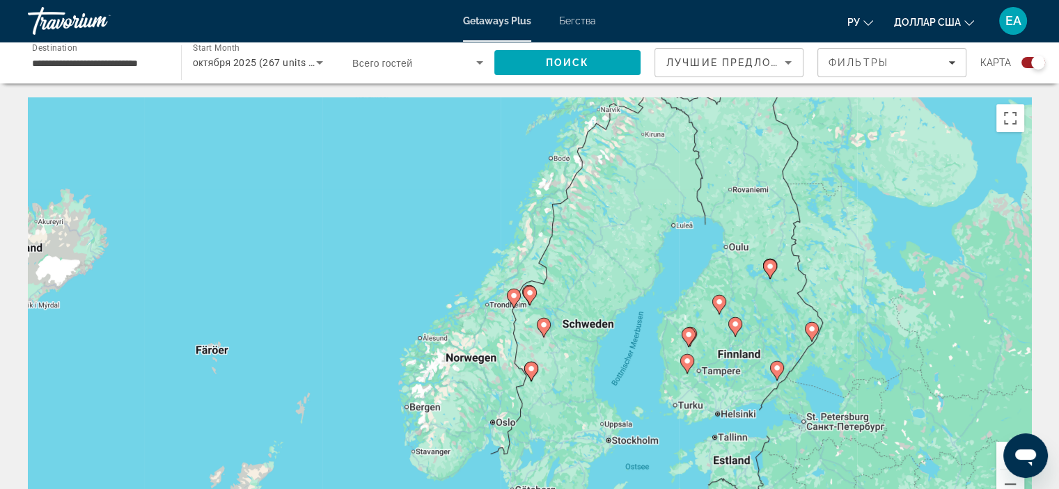
click at [531, 297] on icon "Основное содержание" at bounding box center [529, 296] width 13 height 18
type input "**********"
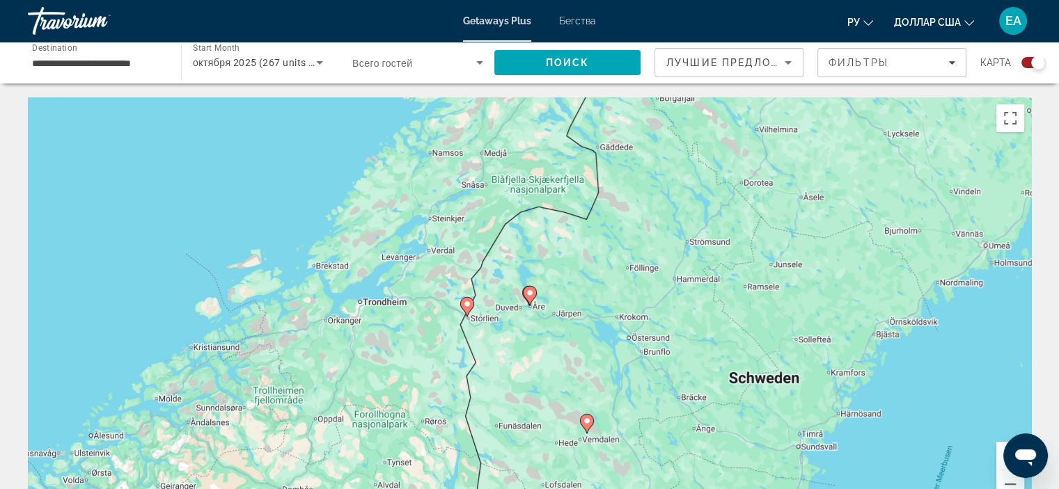
click at [531, 299] on icon "Основное содержание" at bounding box center [529, 296] width 13 height 18
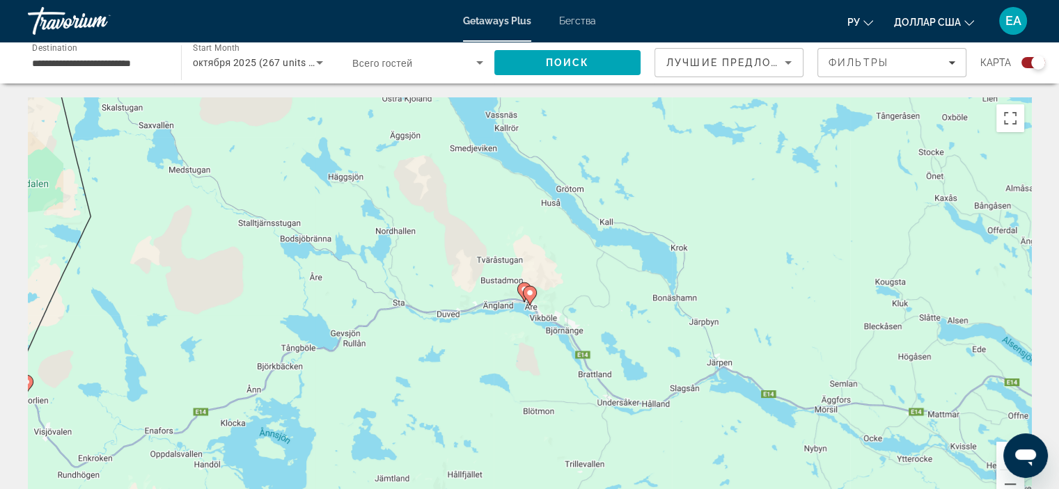
click at [531, 299] on icon "Основное содержание" at bounding box center [529, 296] width 13 height 18
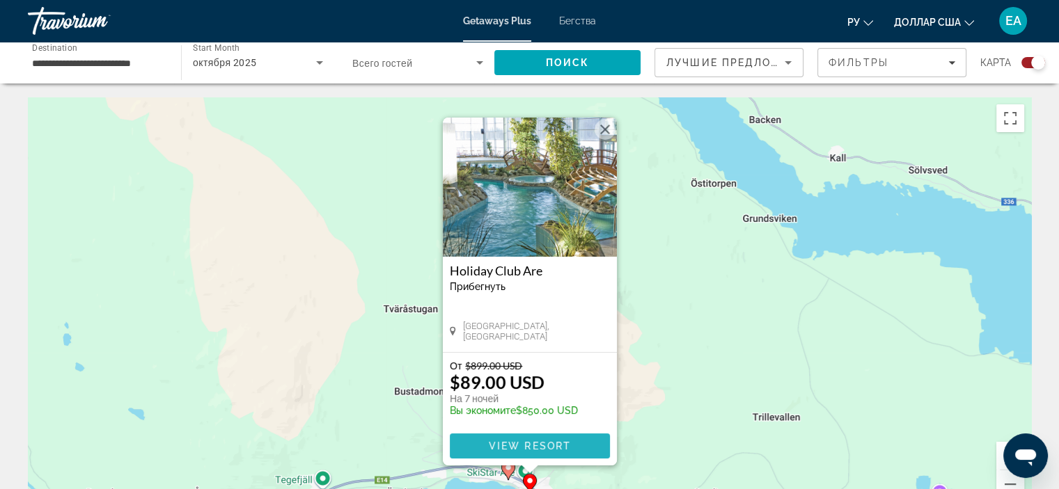
click at [515, 441] on span "View Resort" at bounding box center [529, 446] width 82 height 11
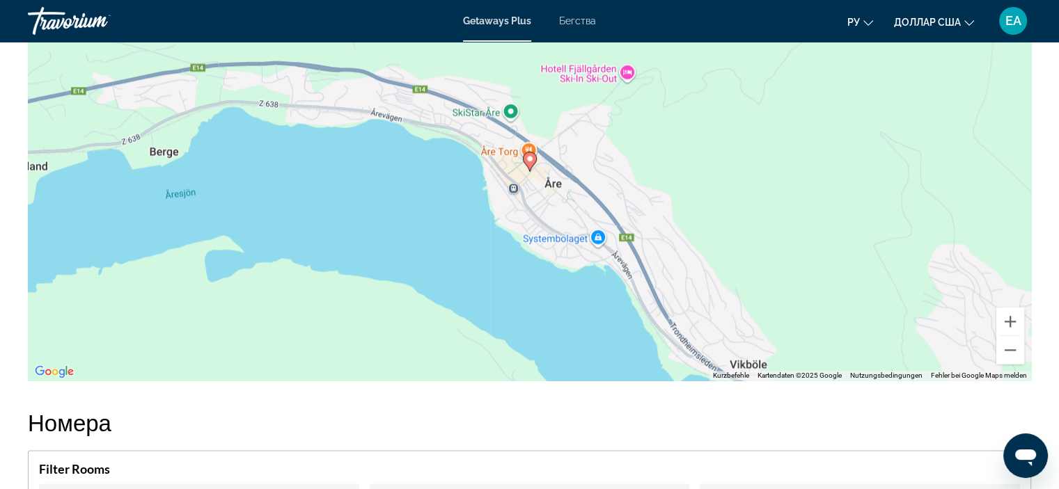
scroll to position [1888, 0]
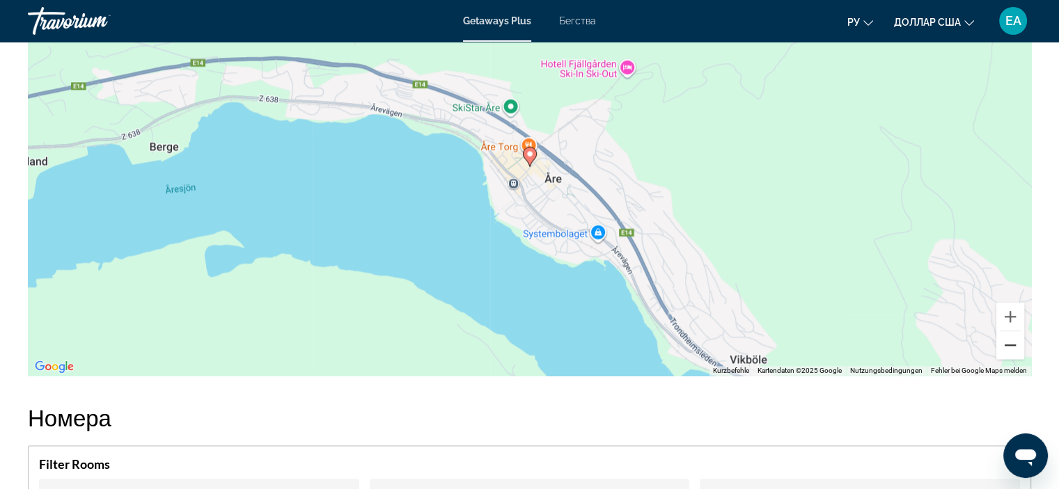
click at [1015, 343] on button "Verkleinern" at bounding box center [1010, 345] width 28 height 28
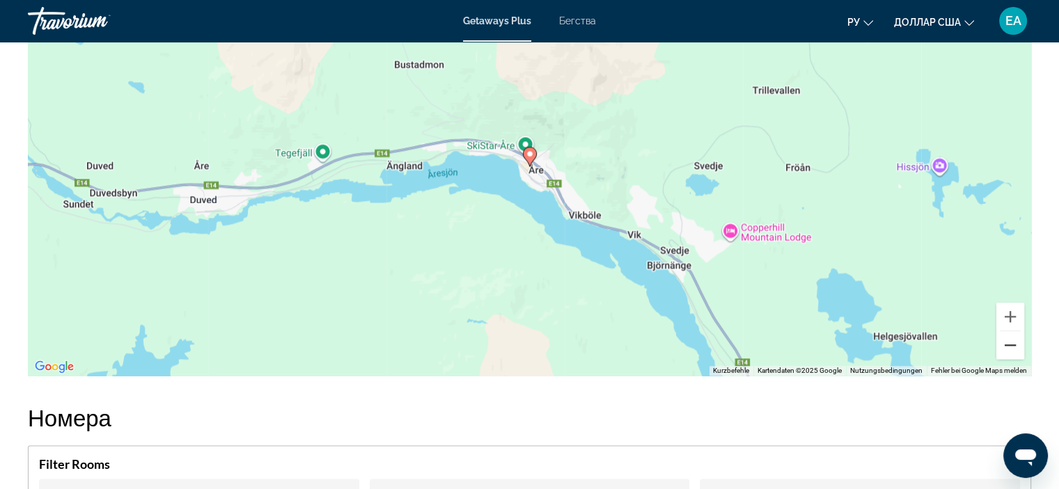
click at [1015, 343] on button "Verkleinern" at bounding box center [1010, 345] width 28 height 28
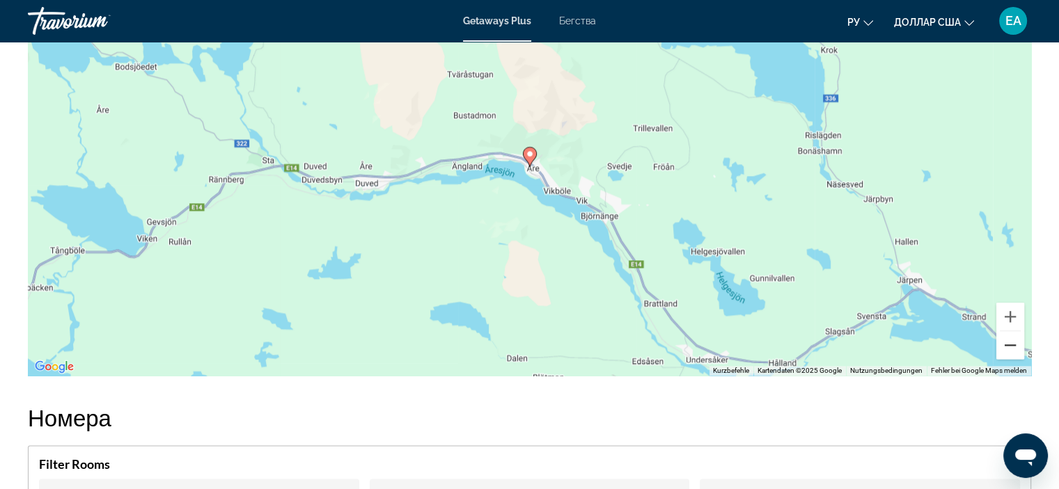
click at [1015, 343] on button "Verkleinern" at bounding box center [1010, 345] width 28 height 28
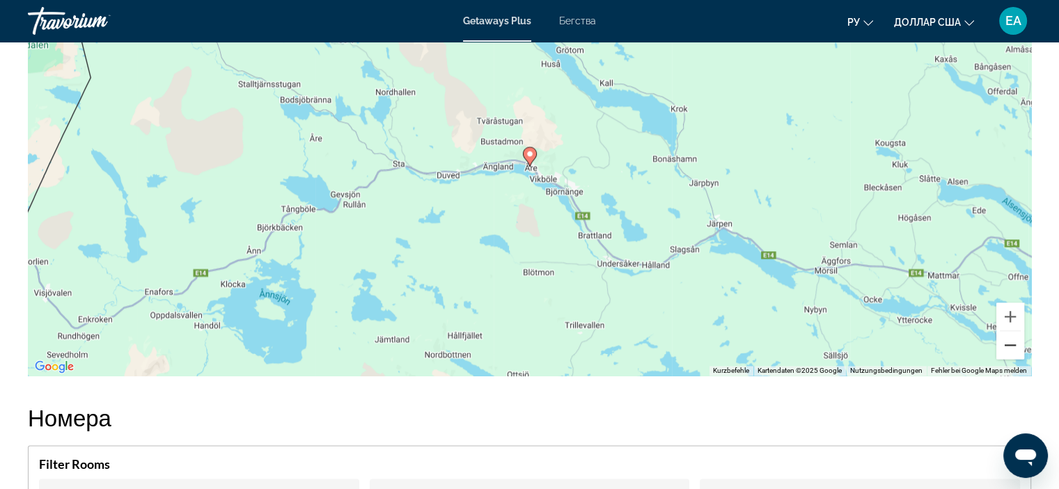
click at [1015, 343] on button "Verkleinern" at bounding box center [1010, 345] width 28 height 28
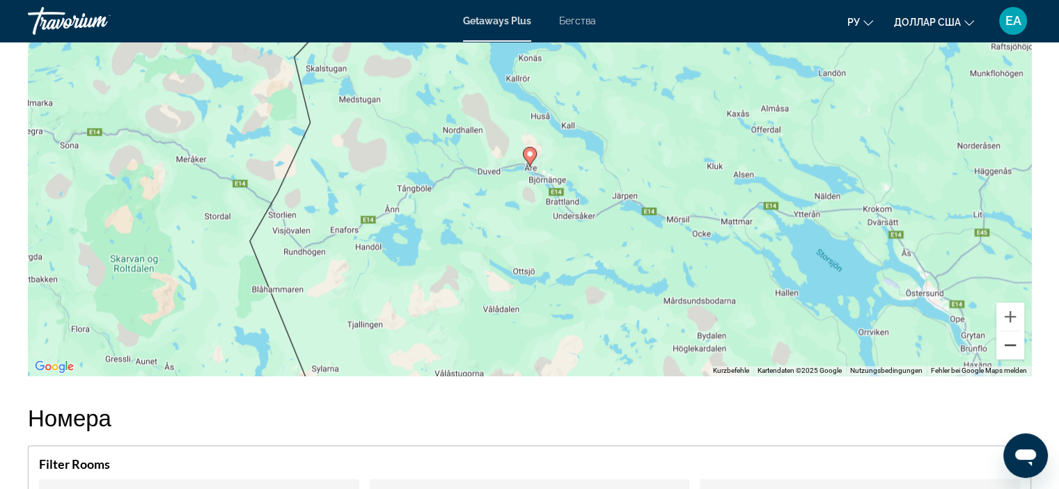
click at [1016, 343] on button "Verkleinern" at bounding box center [1010, 345] width 28 height 28
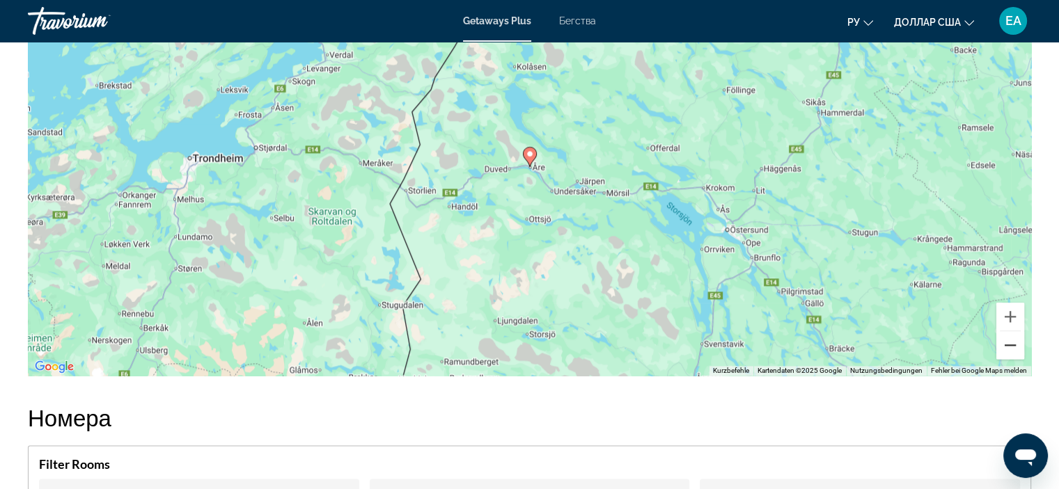
click at [1017, 343] on button "Verkleinern" at bounding box center [1010, 345] width 28 height 28
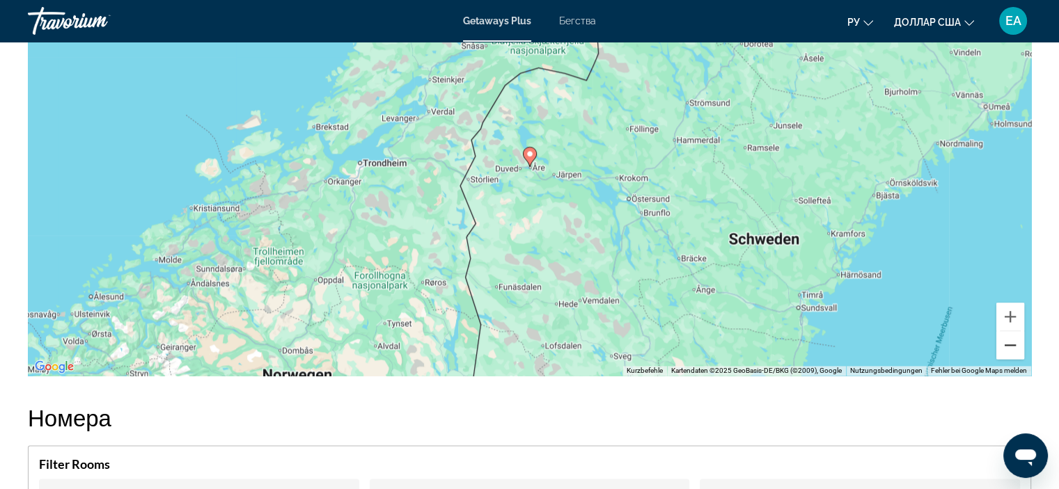
click at [1017, 343] on button "Verkleinern" at bounding box center [1010, 345] width 28 height 28
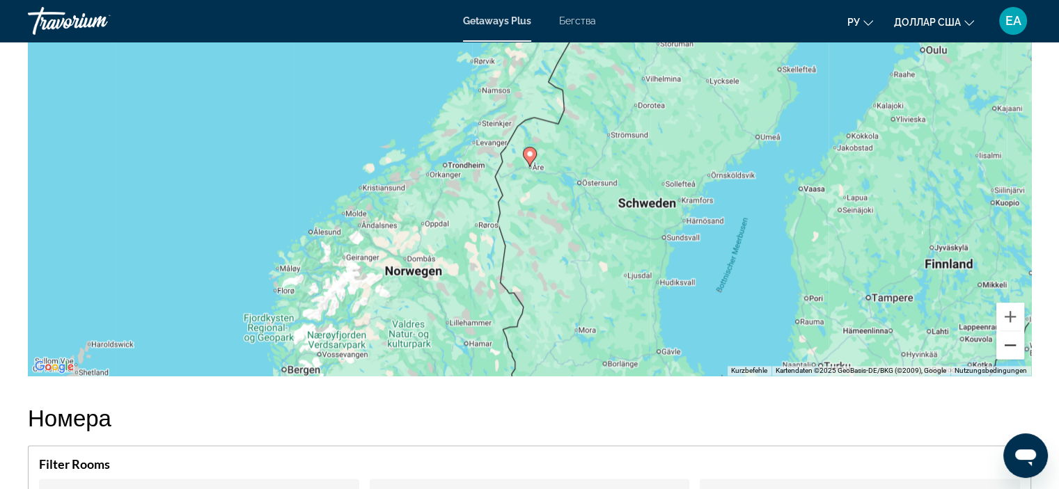
click at [1017, 343] on button "Verkleinern" at bounding box center [1010, 345] width 28 height 28
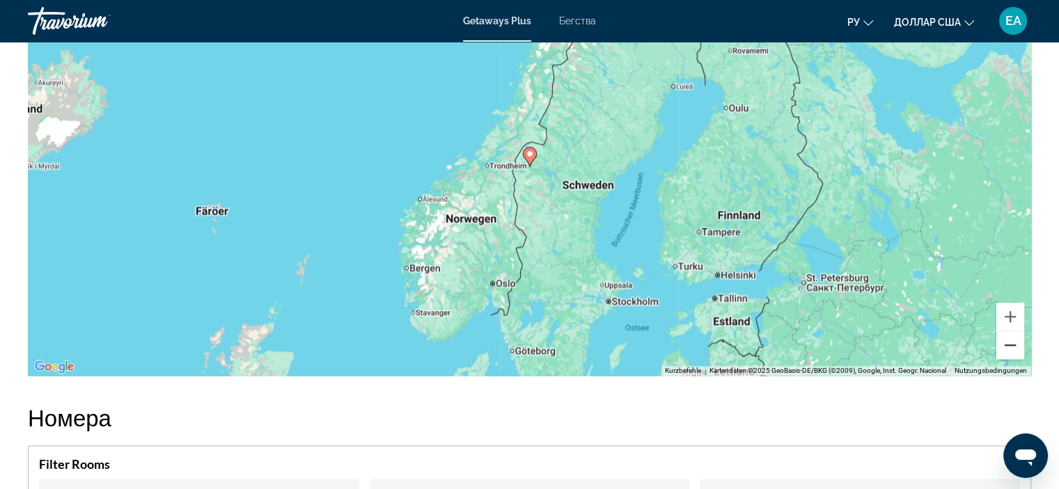
click at [1017, 343] on button "Verkleinern" at bounding box center [1010, 345] width 28 height 28
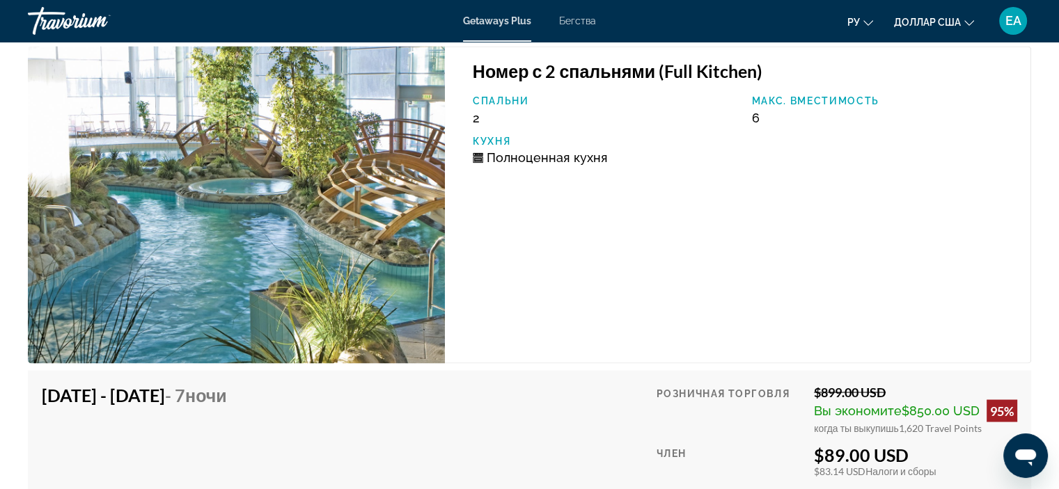
scroll to position [2416, 0]
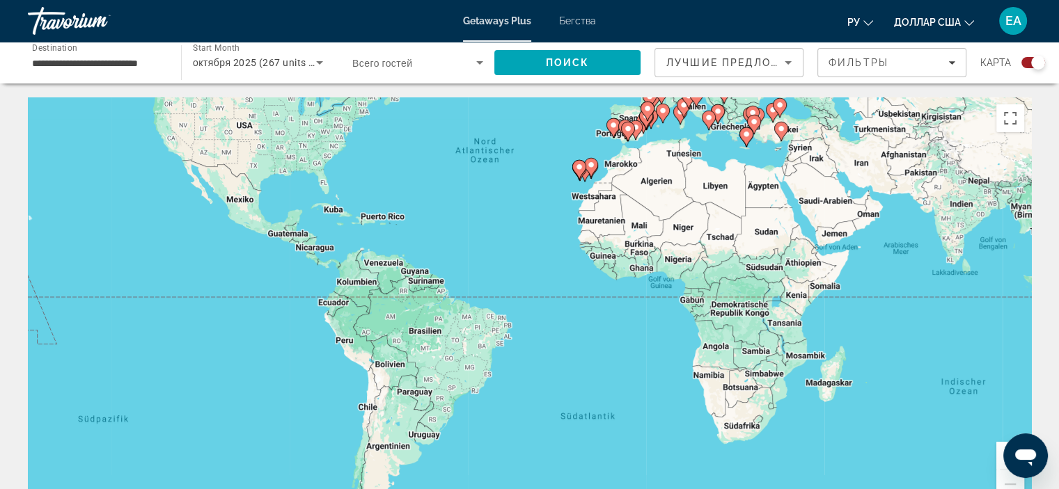
drag, startPoint x: 643, startPoint y: 347, endPoint x: 641, endPoint y: 214, distance: 133.0
click at [641, 214] on div "Um den Modus zum Ziehen mit der Tastatur zu aktivieren, drückst du Alt + Eingab…" at bounding box center [529, 306] width 1003 height 418
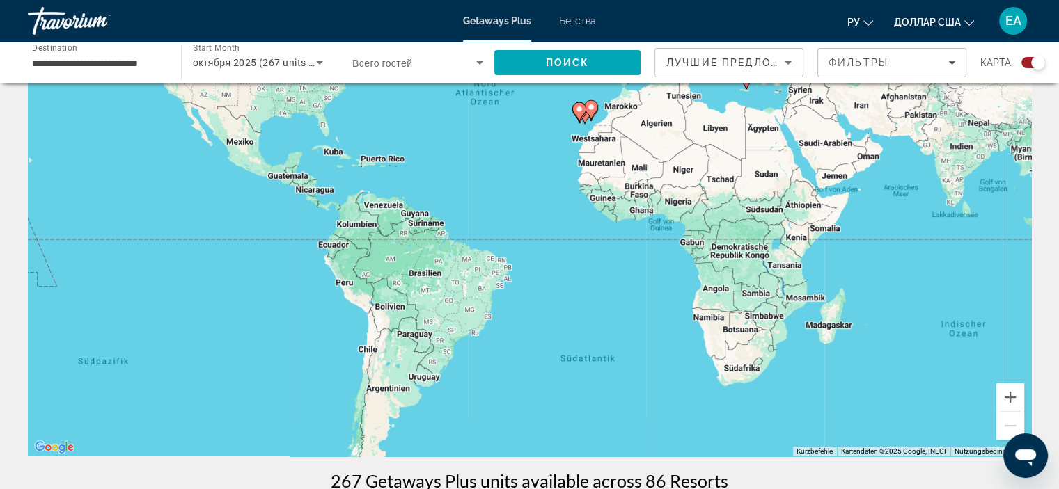
scroll to position [81, 0]
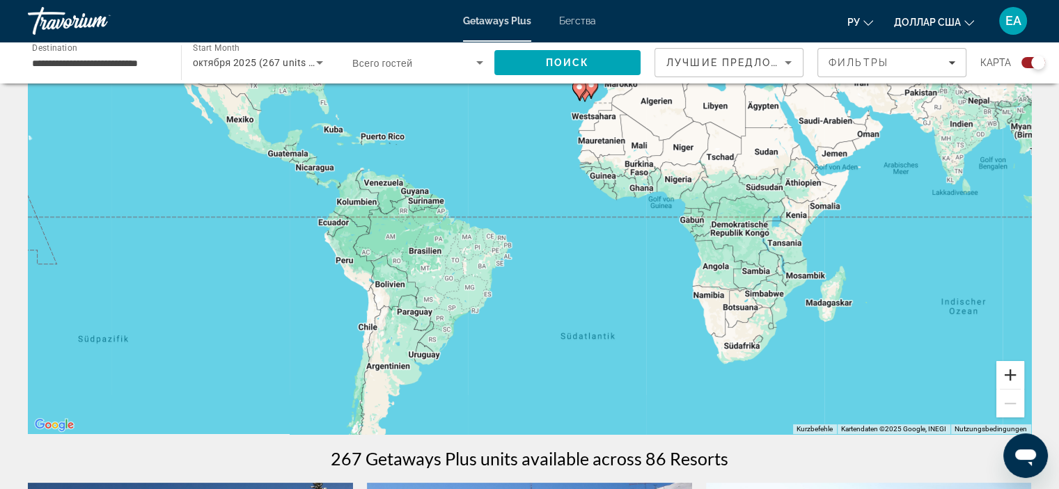
click at [1017, 382] on button "Vergrößern" at bounding box center [1010, 375] width 28 height 28
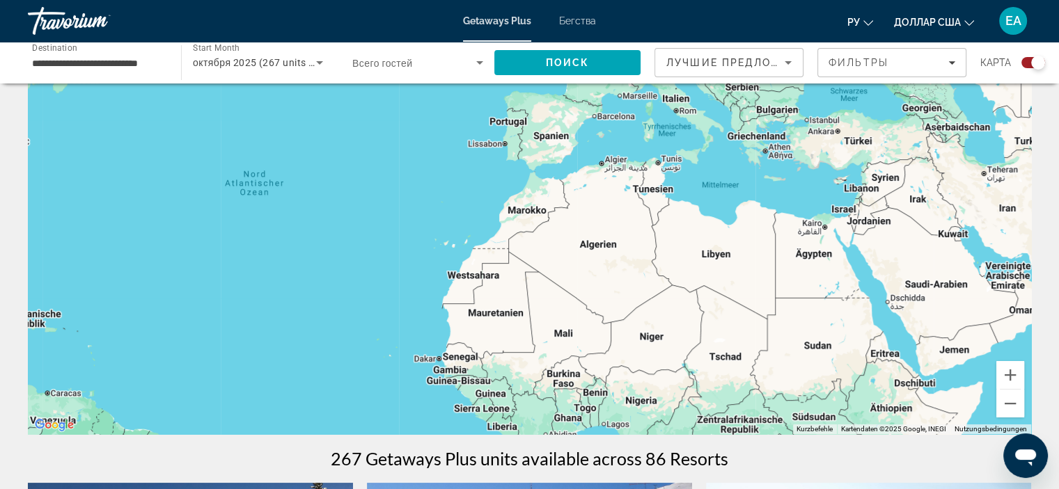
drag, startPoint x: 857, startPoint y: 244, endPoint x: 670, endPoint y: 515, distance: 328.7
click at [670, 409] on html "**********" at bounding box center [529, 163] width 1059 height 489
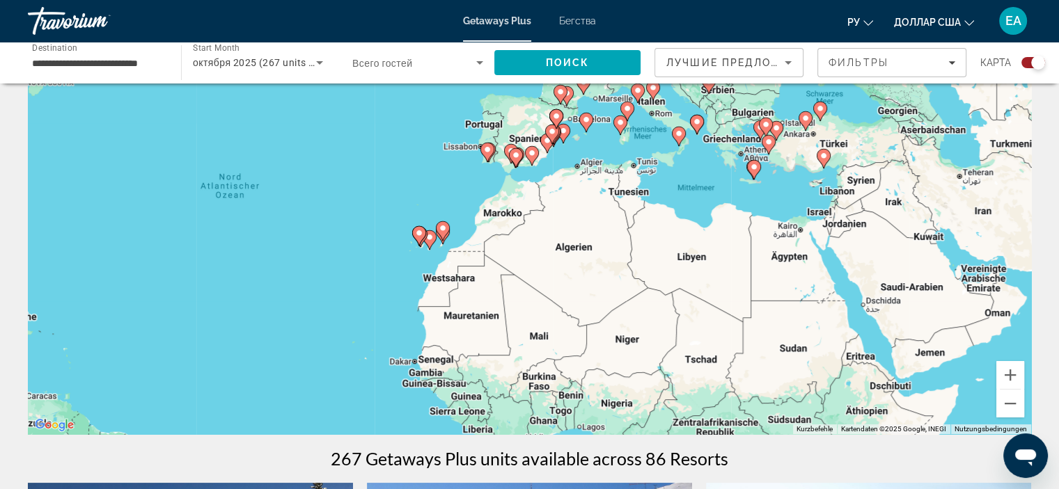
drag, startPoint x: 459, startPoint y: 250, endPoint x: 423, endPoint y: 241, distance: 36.6
click at [423, 241] on gmp-advanced-marker "Основное содержание" at bounding box center [430, 240] width 14 height 21
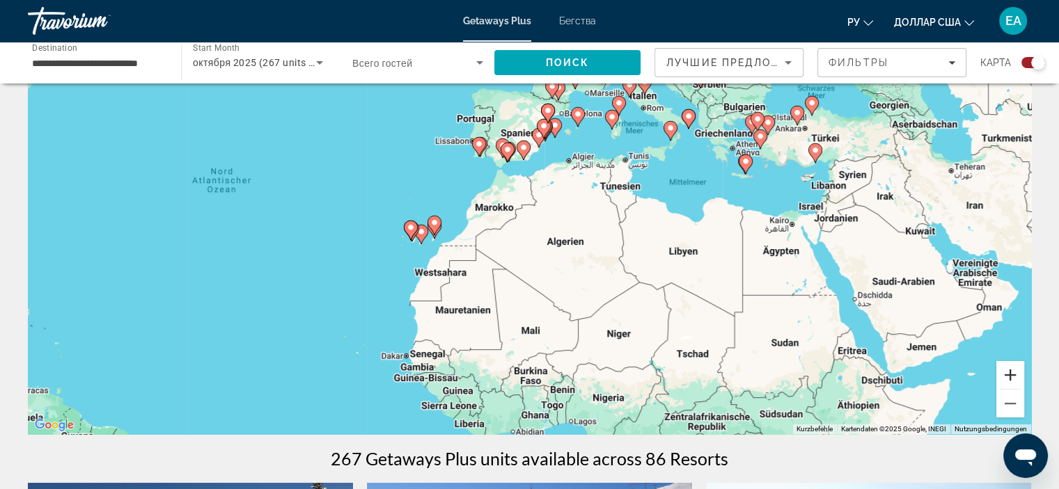
click at [1014, 371] on button "Vergrößern" at bounding box center [1010, 375] width 28 height 28
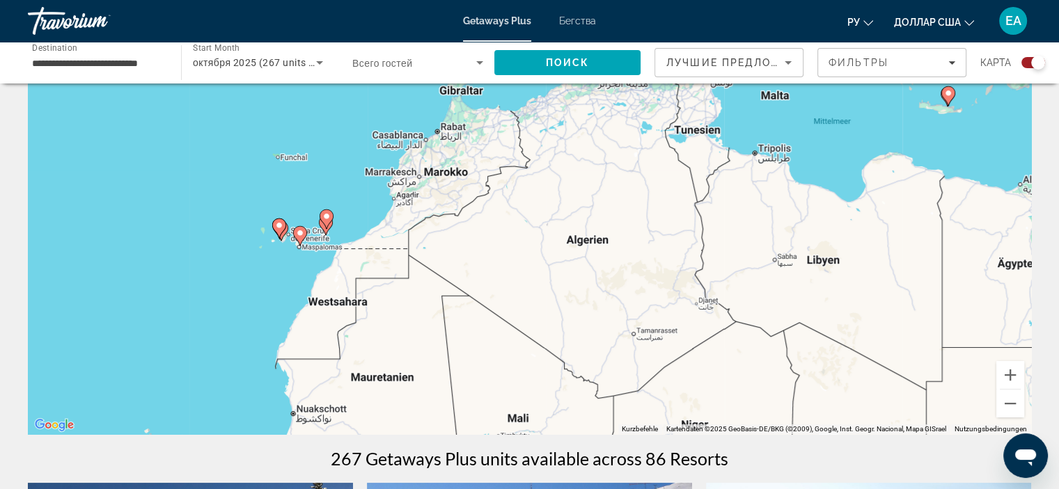
drag, startPoint x: 264, startPoint y: 266, endPoint x: 252, endPoint y: 254, distance: 16.7
click at [252, 253] on div "Um den Modus zum Ziehen mit der Tastatur zu aktivieren, drückst du Alt + Eingab…" at bounding box center [529, 226] width 1003 height 418
click at [1010, 370] on button "Vergrößern" at bounding box center [1010, 375] width 28 height 28
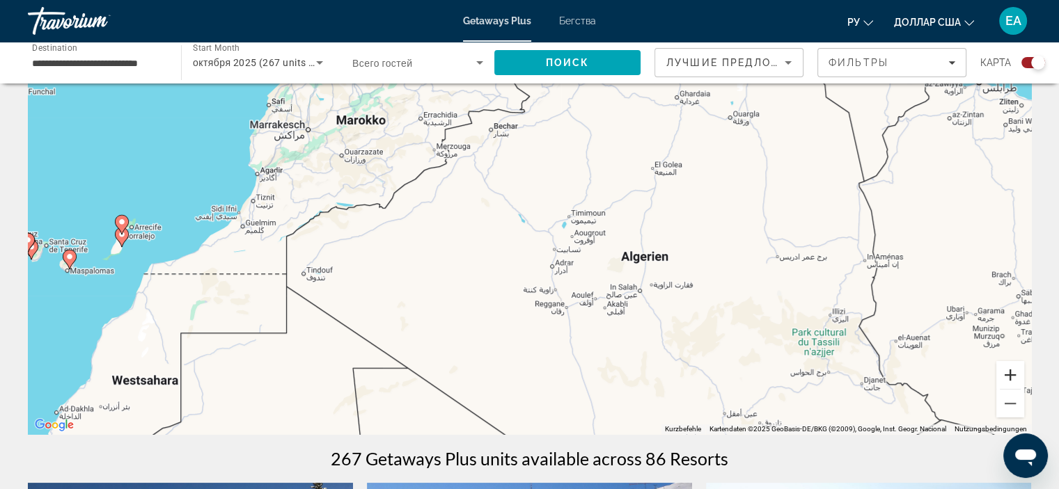
click at [1010, 370] on button "Vergrößern" at bounding box center [1010, 375] width 28 height 28
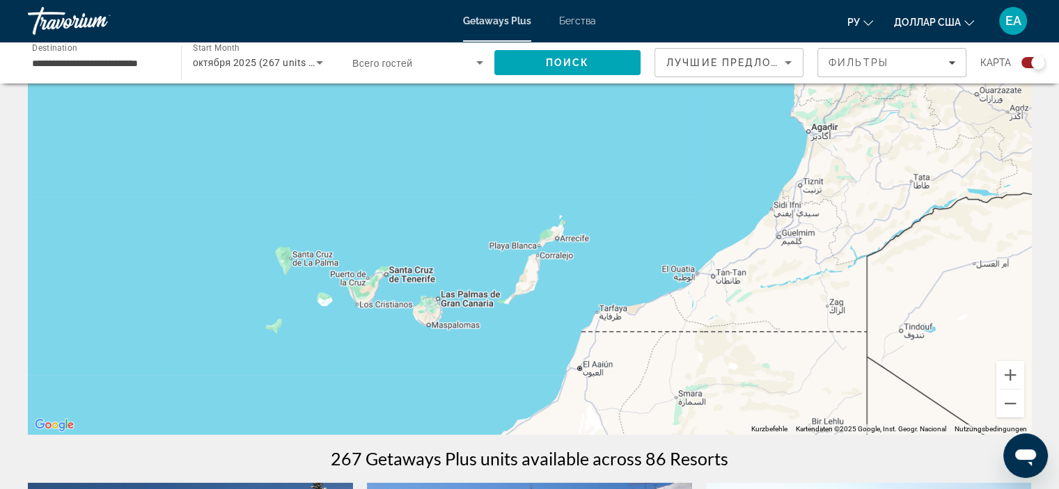
drag, startPoint x: 65, startPoint y: 113, endPoint x: 856, endPoint y: 94, distance: 790.4
click at [856, 94] on div "Основное содержание" at bounding box center [529, 226] width 1003 height 418
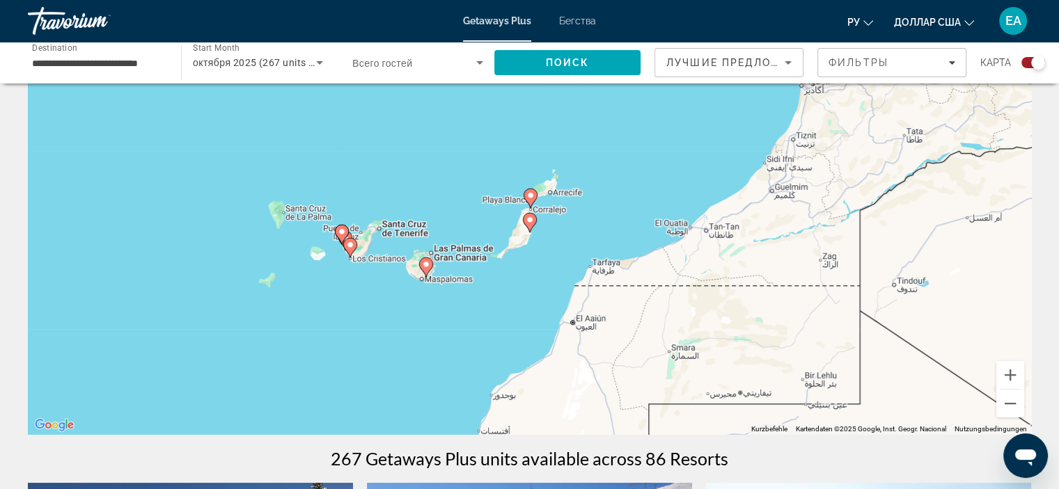
drag, startPoint x: 554, startPoint y: 328, endPoint x: 547, endPoint y: 283, distance: 45.9
click at [547, 281] on div "Um den Modus zum Ziehen mit der Tastatur zu aktivieren, drückst du Alt + Eingab…" at bounding box center [529, 226] width 1003 height 418
click at [425, 267] on image "Основное содержание" at bounding box center [426, 265] width 8 height 8
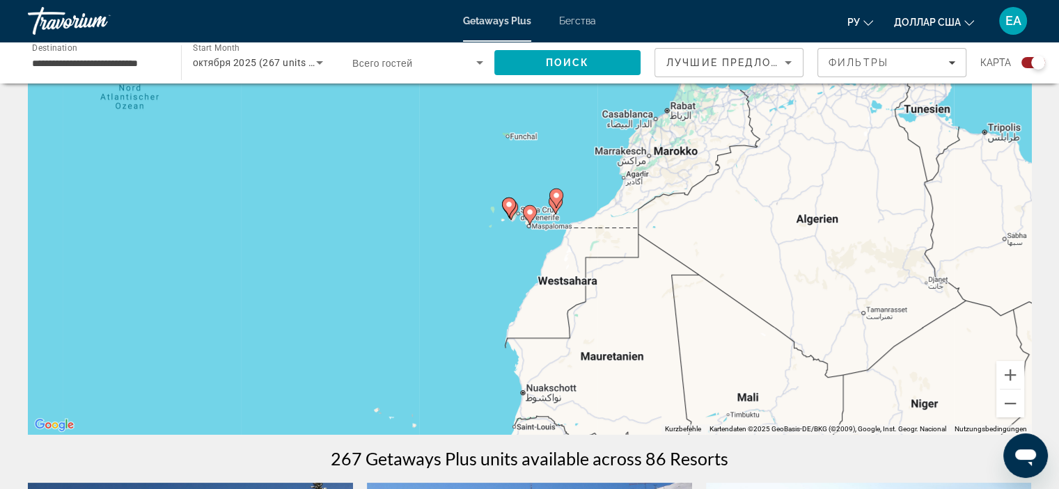
click at [534, 214] on icon "Основное содержание" at bounding box center [529, 215] width 13 height 18
type input "**********"
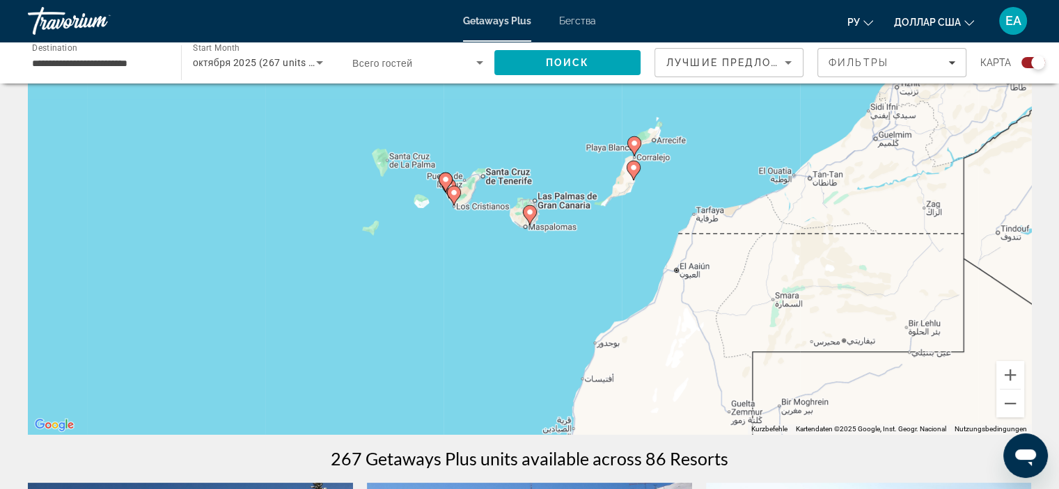
click at [534, 214] on icon "Основное содержание" at bounding box center [529, 215] width 13 height 18
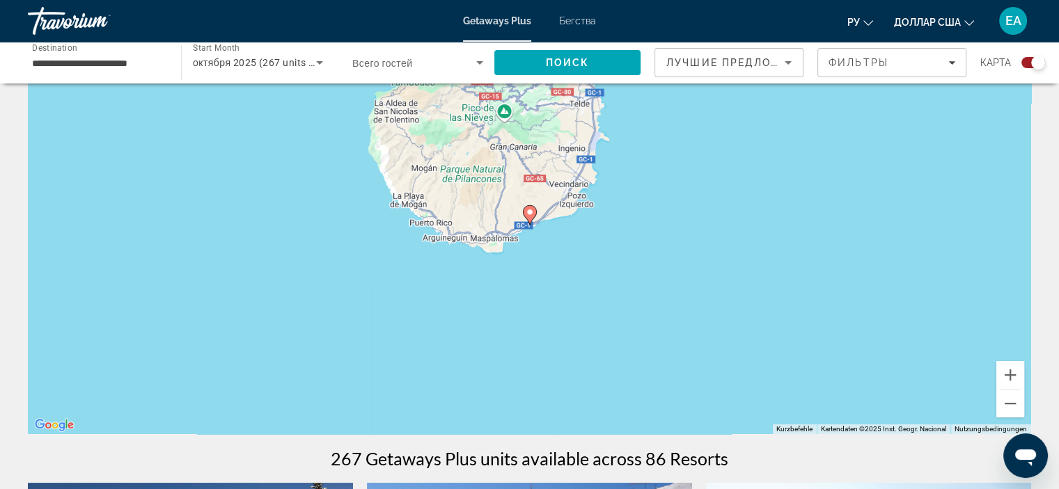
click at [534, 214] on icon "Основное содержание" at bounding box center [529, 215] width 13 height 18
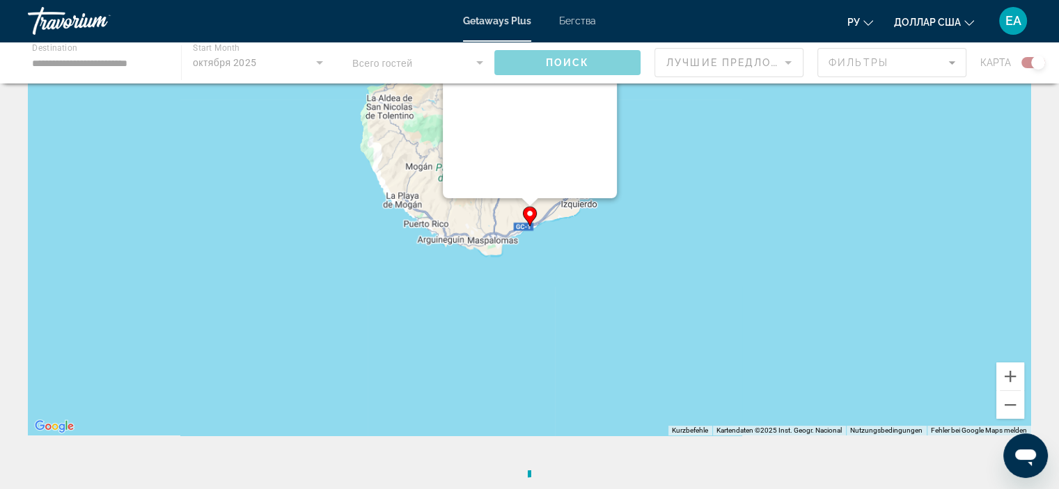
scroll to position [0, 0]
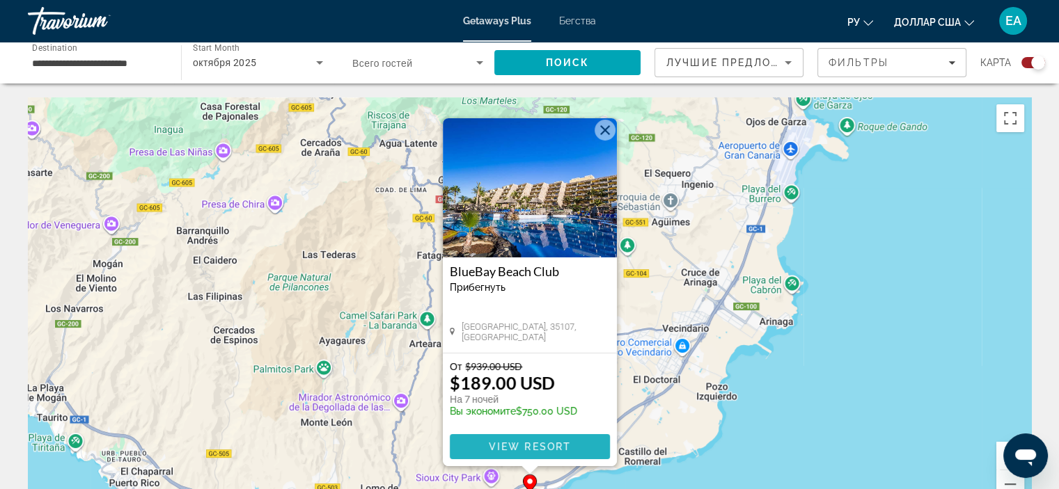
click at [515, 450] on span "View Resort" at bounding box center [529, 446] width 82 height 11
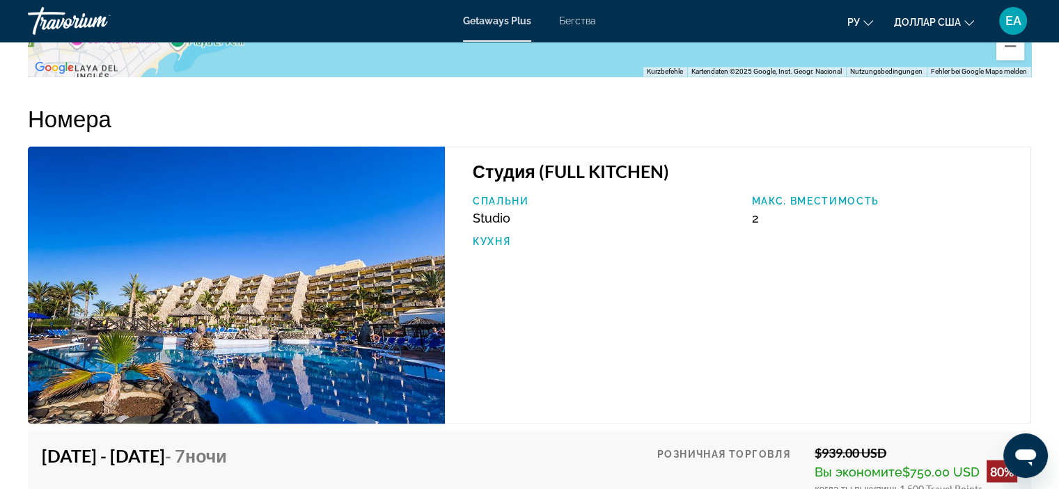
scroll to position [2211, 0]
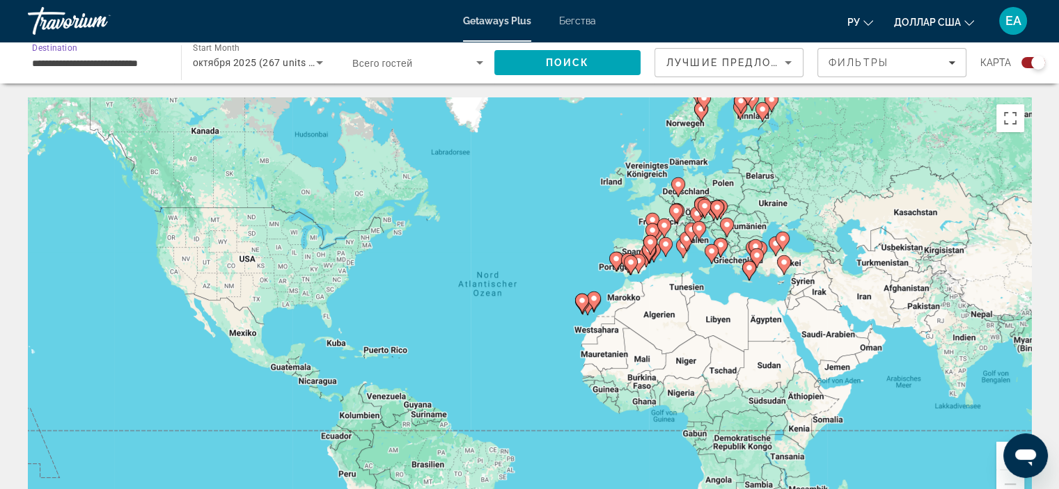
click at [81, 55] on input "**********" at bounding box center [97, 63] width 131 height 17
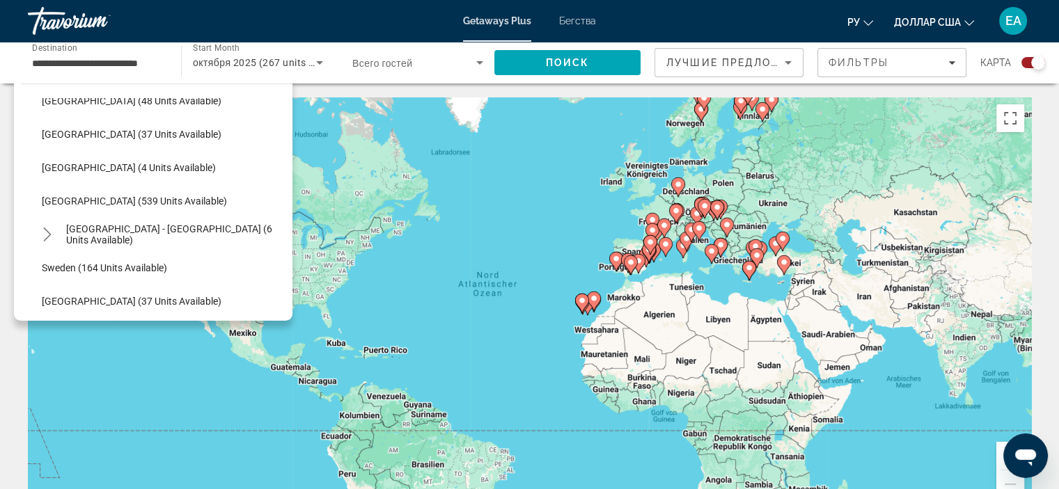
scroll to position [572, 0]
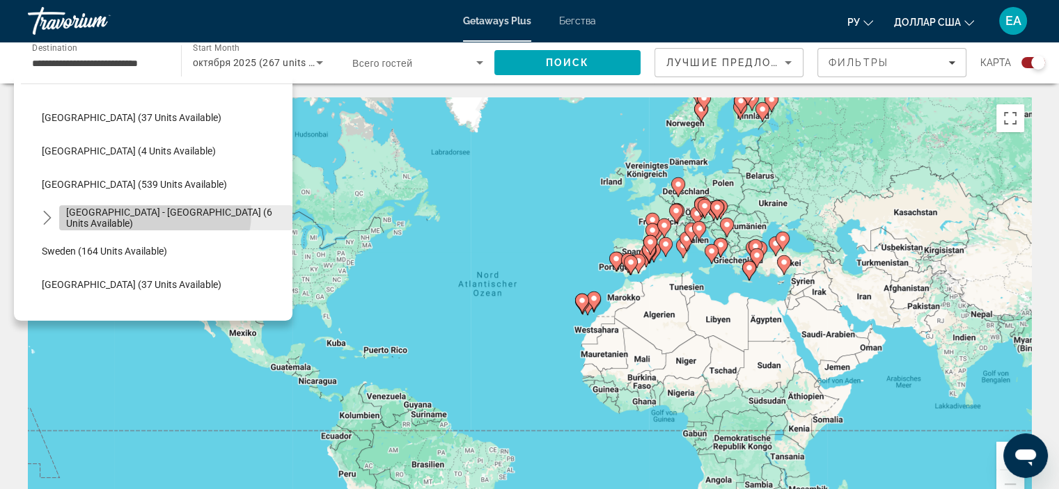
click at [148, 212] on span "Spain - Canary Islands (6 units available)" at bounding box center [175, 218] width 219 height 22
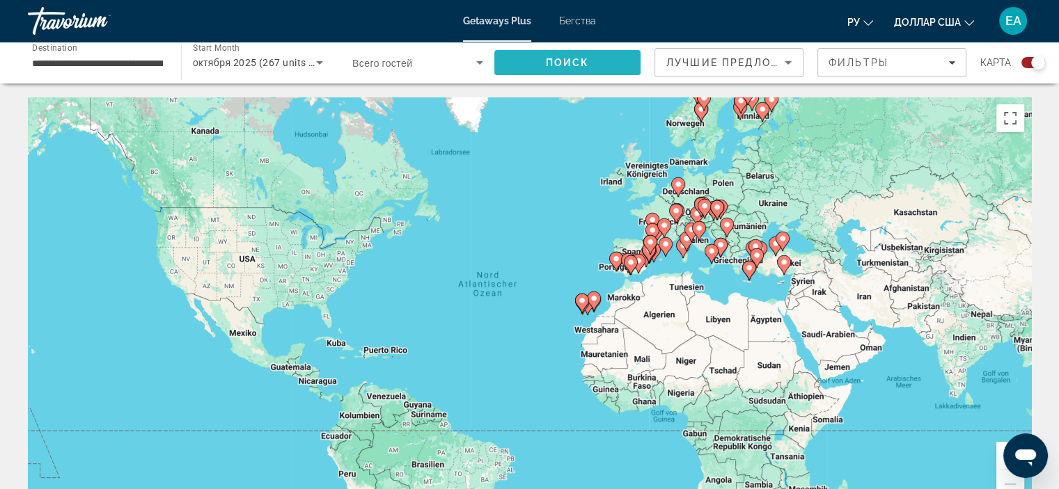
click at [569, 72] on span "Search" at bounding box center [567, 62] width 146 height 33
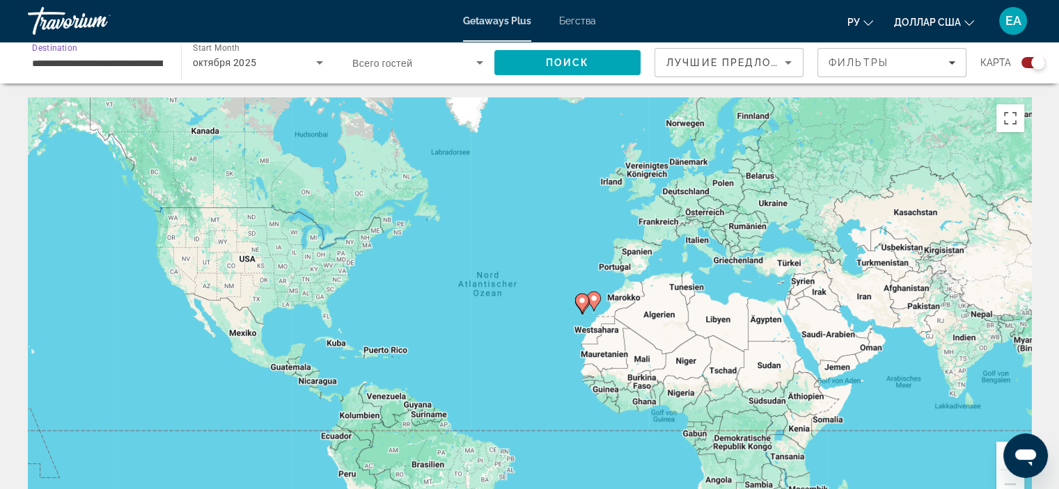
click at [81, 63] on input "**********" at bounding box center [97, 63] width 131 height 17
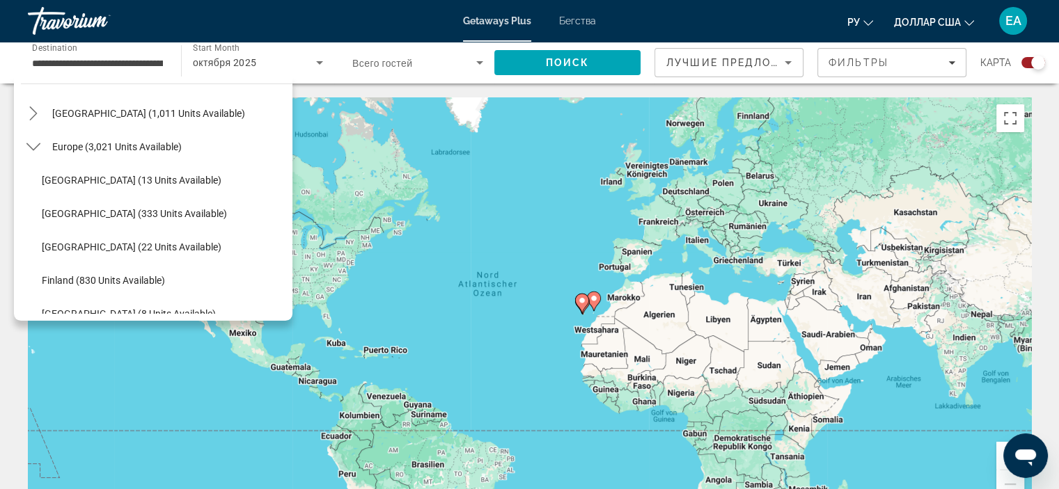
scroll to position [134, 0]
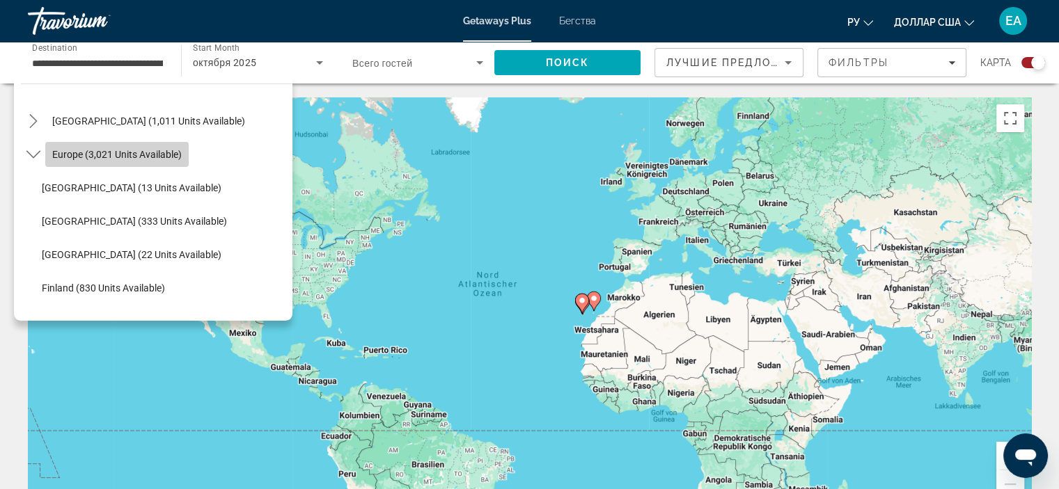
click at [97, 147] on span "Select destination: Europe (3,021 units available)" at bounding box center [116, 154] width 143 height 33
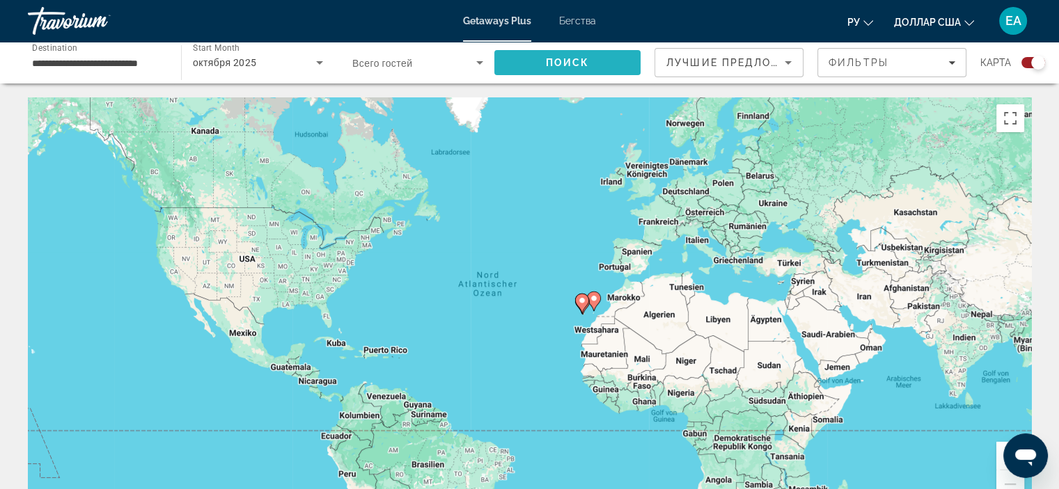
click at [522, 71] on span "Search" at bounding box center [567, 62] width 146 height 33
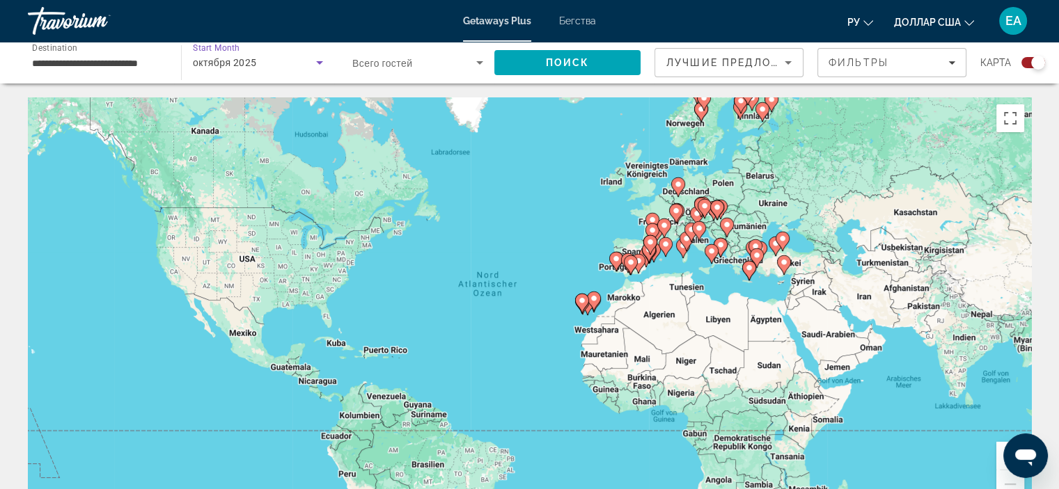
click at [247, 61] on span "октября 2025" at bounding box center [225, 62] width 64 height 11
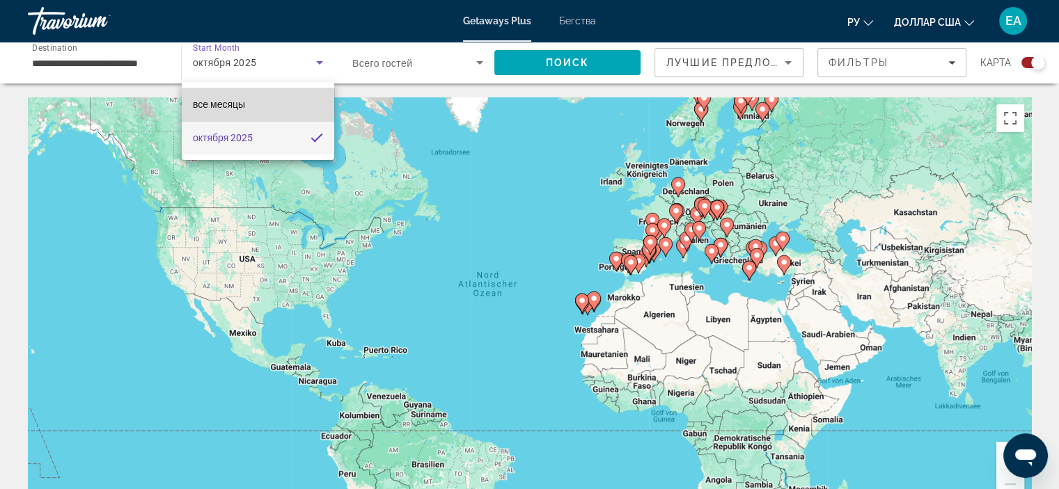
click at [219, 99] on font "все месяцы" at bounding box center [219, 104] width 52 height 11
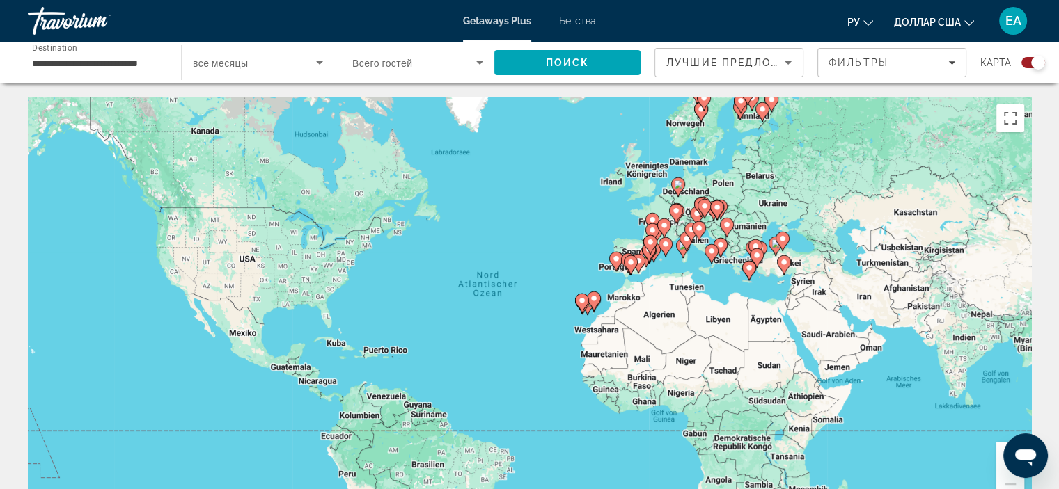
click at [218, 58] on span "все месяцы" at bounding box center [221, 63] width 56 height 11
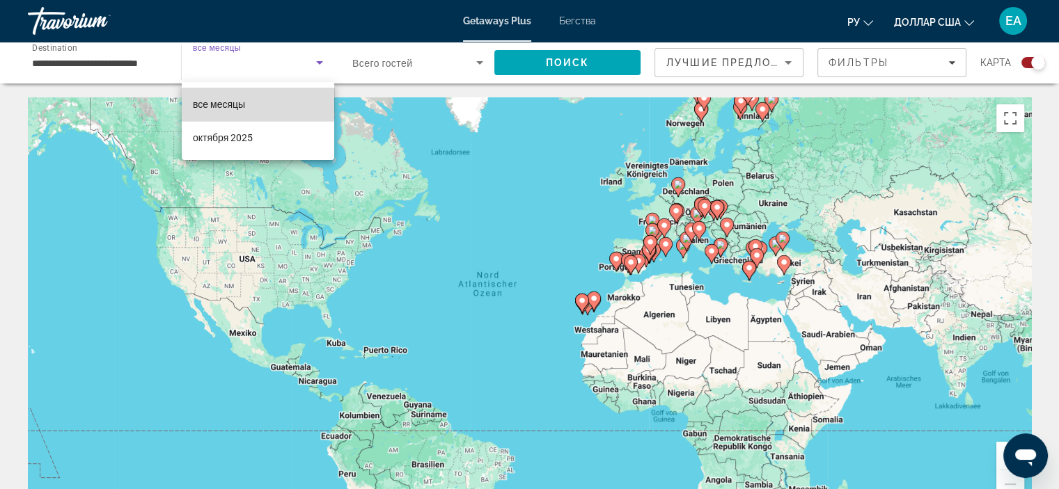
click at [226, 100] on font "все месяцы" at bounding box center [219, 104] width 52 height 11
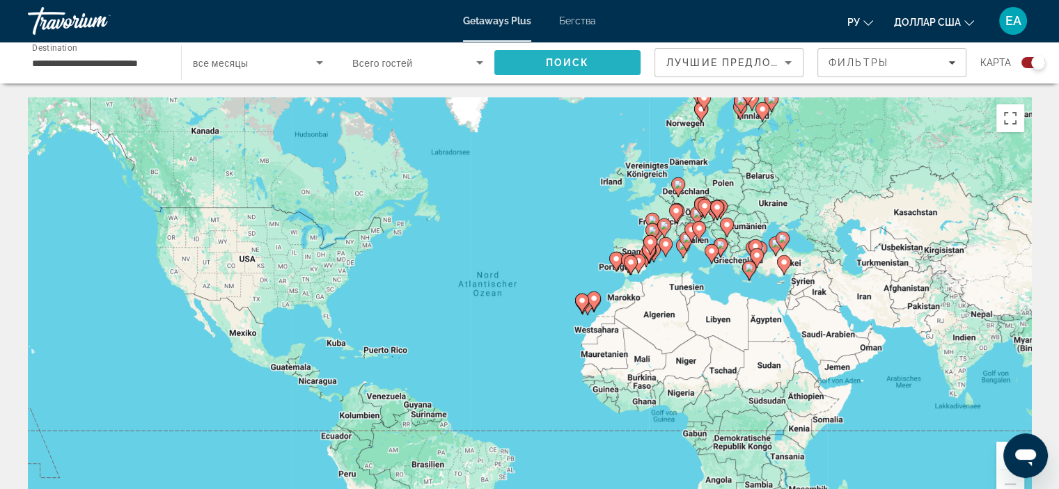
click at [546, 61] on span "Search" at bounding box center [567, 62] width 146 height 33
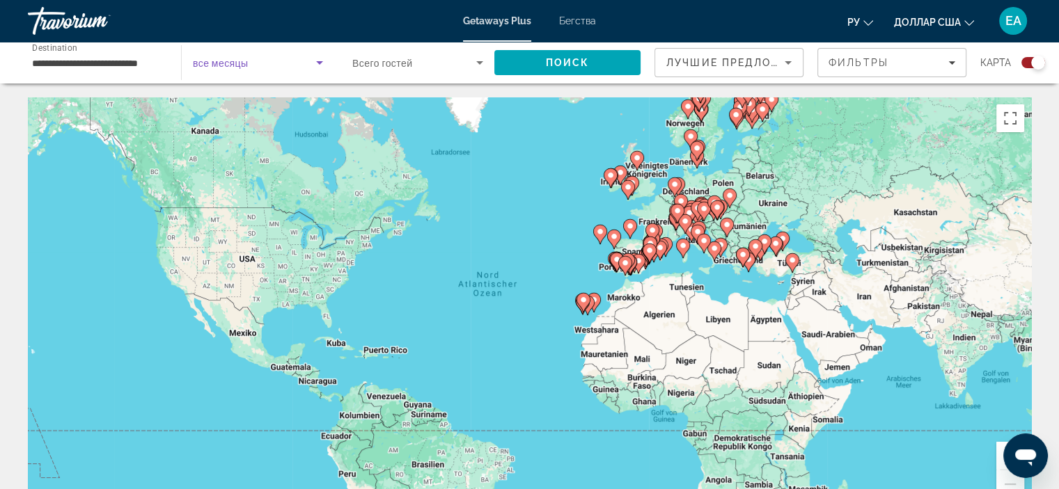
click at [316, 67] on icon "Search widget" at bounding box center [319, 62] width 17 height 17
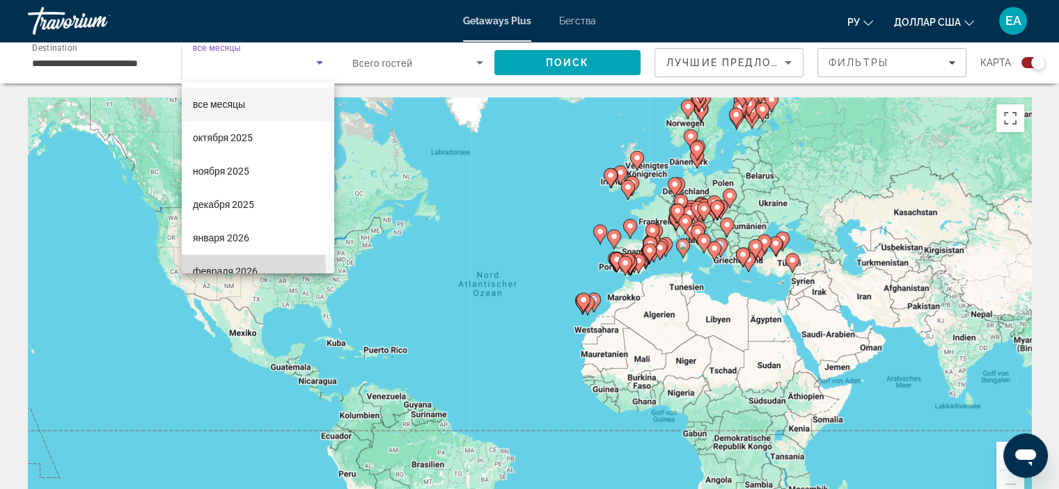
click at [214, 267] on font "февраля 2026" at bounding box center [225, 271] width 65 height 11
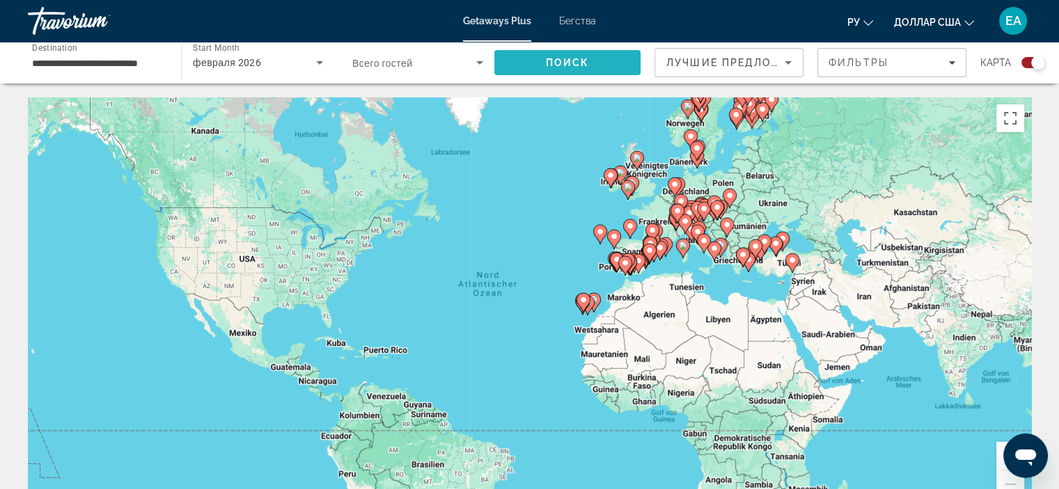
click at [585, 66] on span "Поиск" at bounding box center [568, 62] width 44 height 11
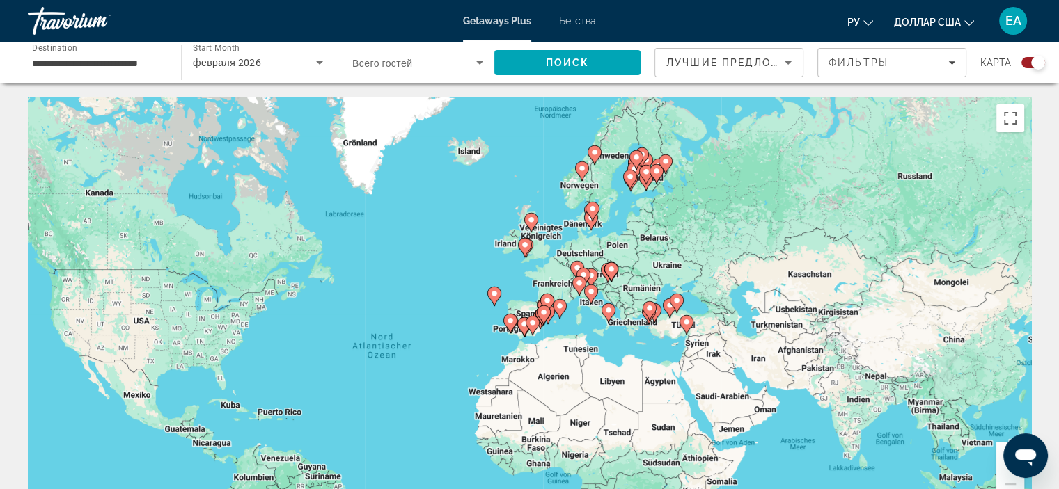
drag, startPoint x: 844, startPoint y: 183, endPoint x: 738, endPoint y: 246, distance: 123.3
click at [738, 246] on div "Um den Modus zum Ziehen mit der Tastatur zu aktivieren, drückst du Alt + Eingab…" at bounding box center [529, 306] width 1003 height 418
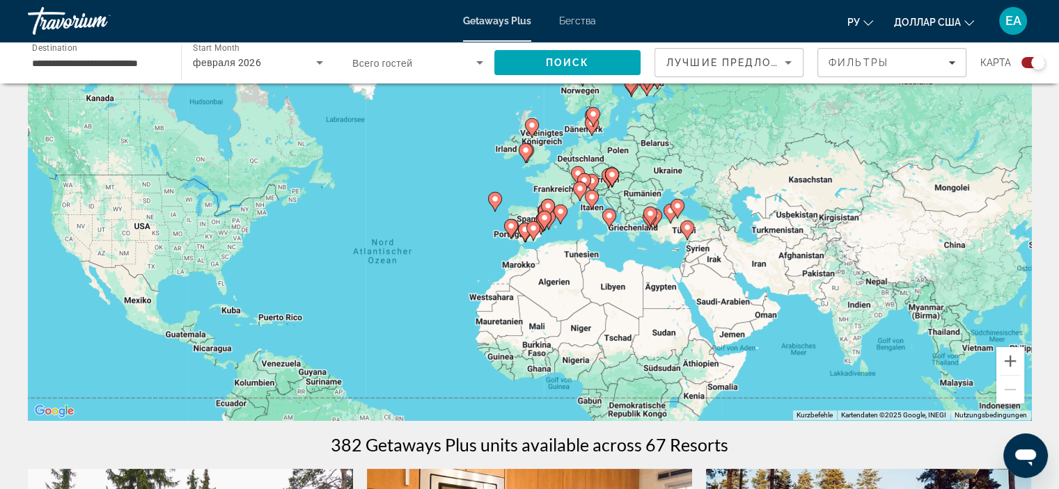
scroll to position [101, 0]
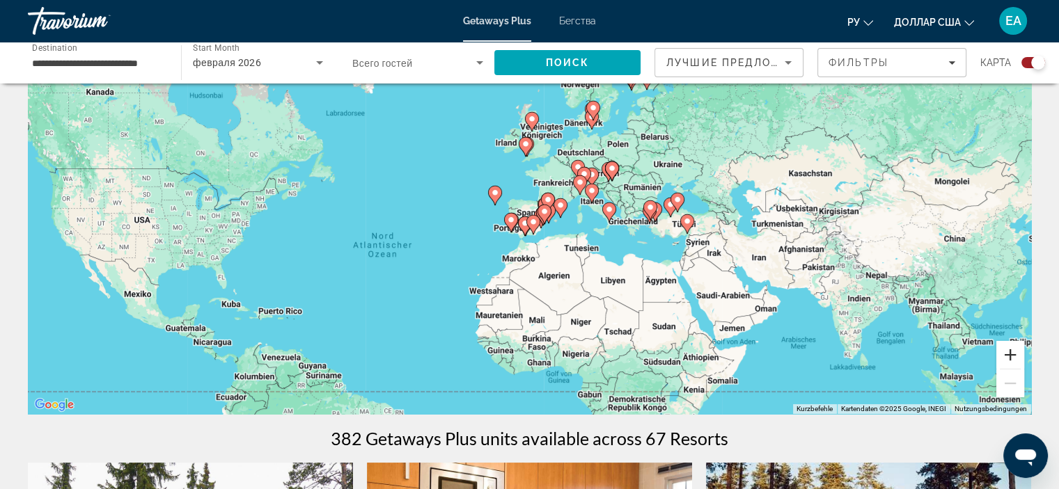
click at [1014, 364] on button "Vergrößern" at bounding box center [1010, 355] width 28 height 28
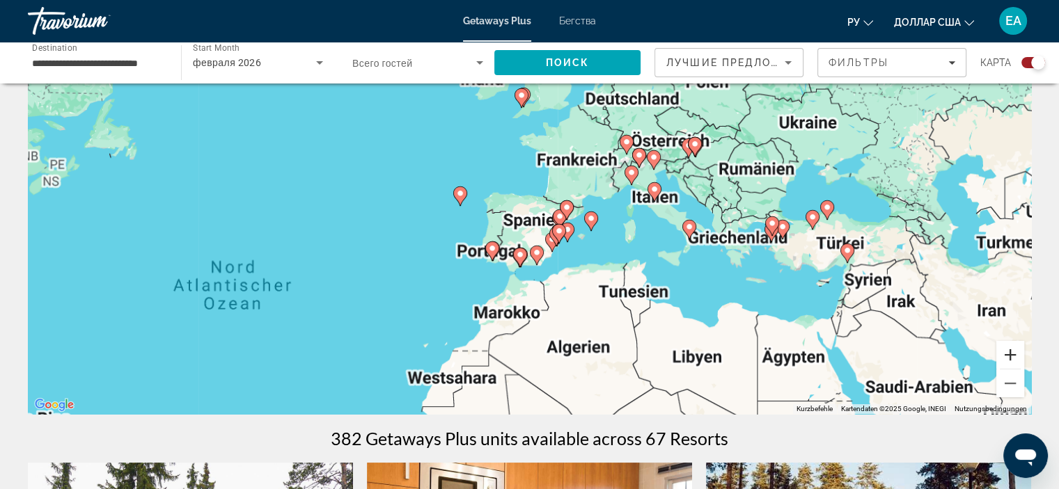
click at [1014, 366] on button "Vergrößern" at bounding box center [1010, 355] width 28 height 28
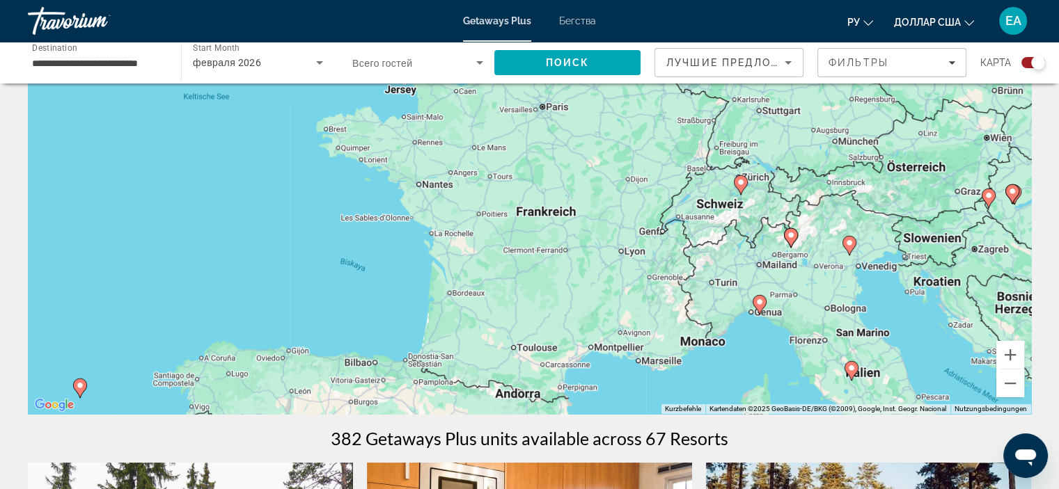
drag, startPoint x: 950, startPoint y: 196, endPoint x: 779, endPoint y: 384, distance: 254.8
click at [779, 384] on div "Um den Modus zum Ziehen mit der Tastatur zu aktivieren, drückst du Alt + Eingab…" at bounding box center [529, 206] width 1003 height 418
click at [1014, 388] on button "Verkleinern" at bounding box center [1010, 384] width 28 height 28
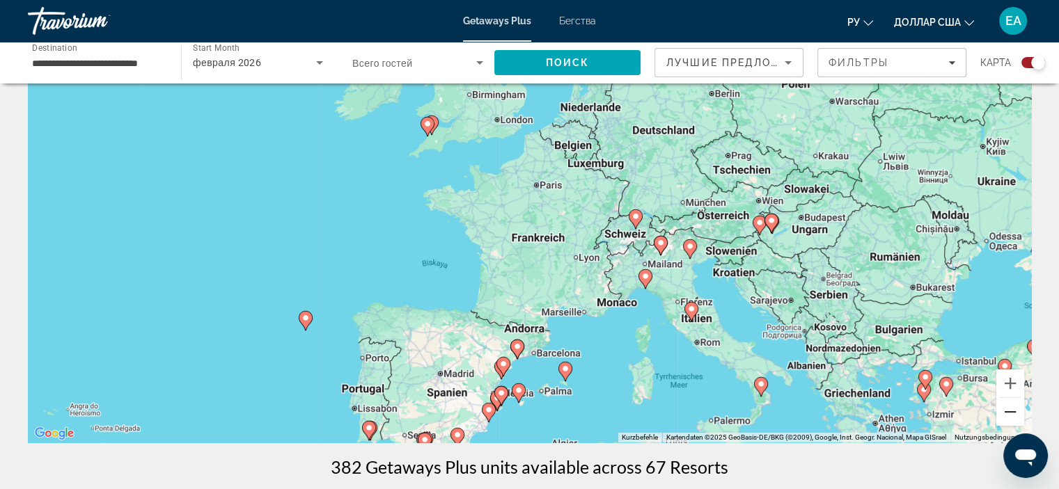
scroll to position [0, 0]
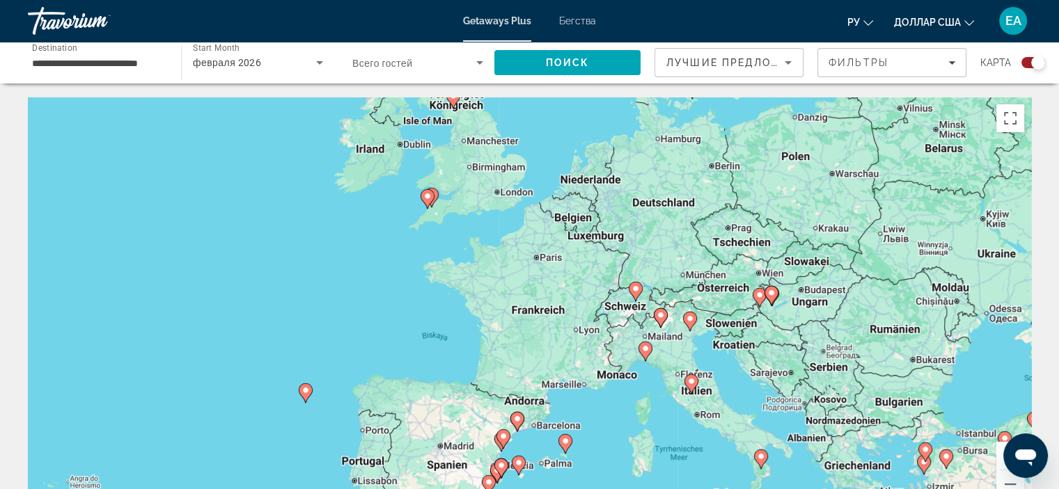
click at [662, 323] on icon "Основное содержание" at bounding box center [660, 318] width 13 height 18
type input "**********"
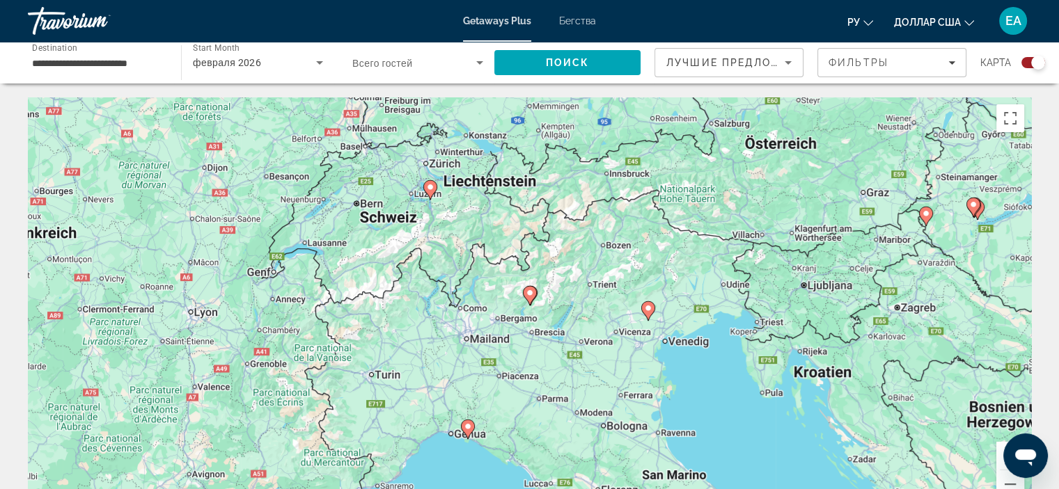
click at [533, 294] on image "Основное содержание" at bounding box center [530, 293] width 8 height 8
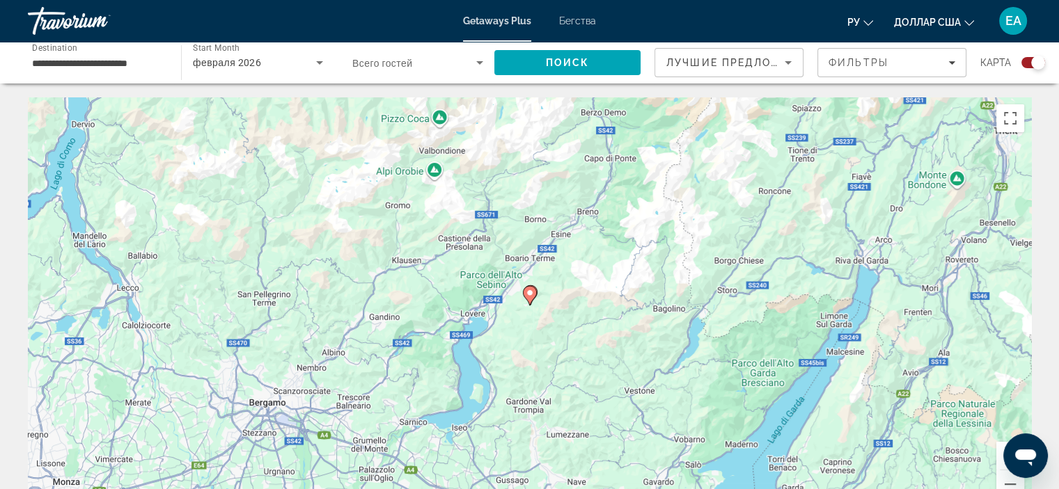
click at [533, 294] on image "Основное содержание" at bounding box center [530, 293] width 8 height 8
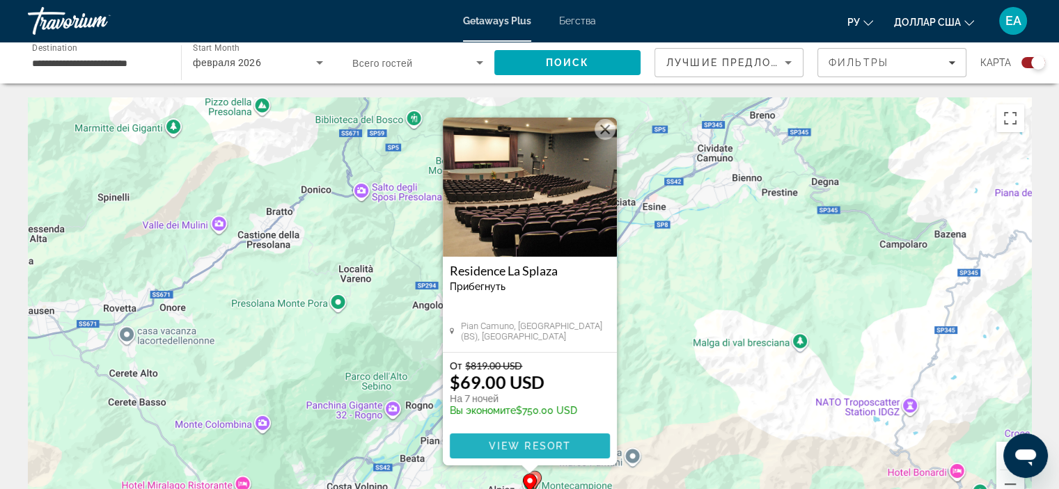
click at [531, 445] on span "View Resort" at bounding box center [529, 446] width 82 height 11
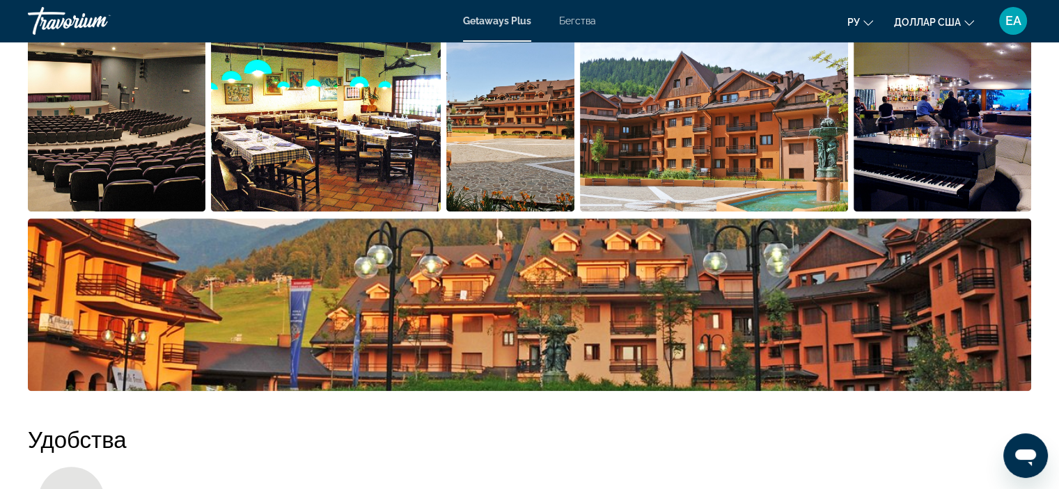
scroll to position [681, 0]
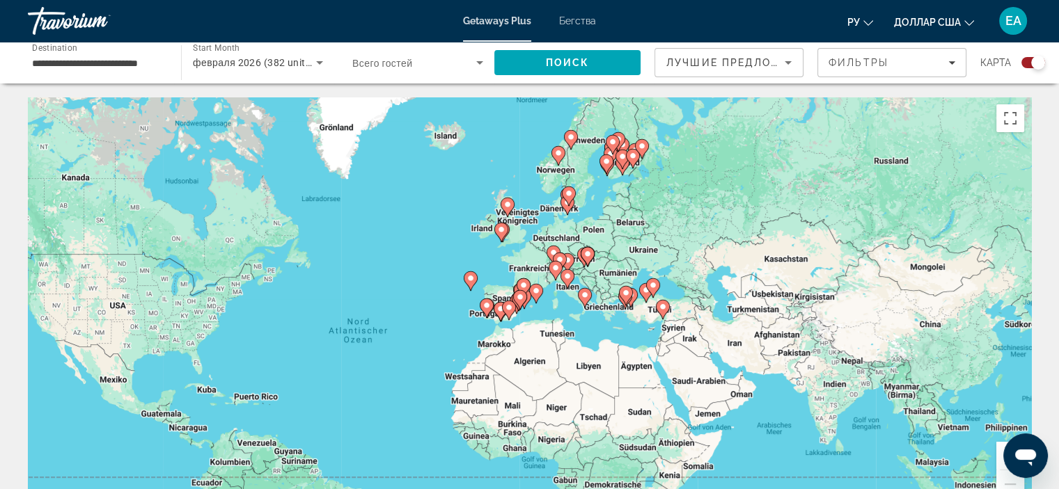
drag, startPoint x: 892, startPoint y: 177, endPoint x: 760, endPoint y: 228, distance: 141.7
click at [760, 228] on div "Um den Modus zum Ziehen mit der Tastatur zu aktivieren, drückst du Alt + Eingab…" at bounding box center [529, 306] width 1003 height 418
click at [997, 455] on button "Vergrößern" at bounding box center [1010, 456] width 28 height 28
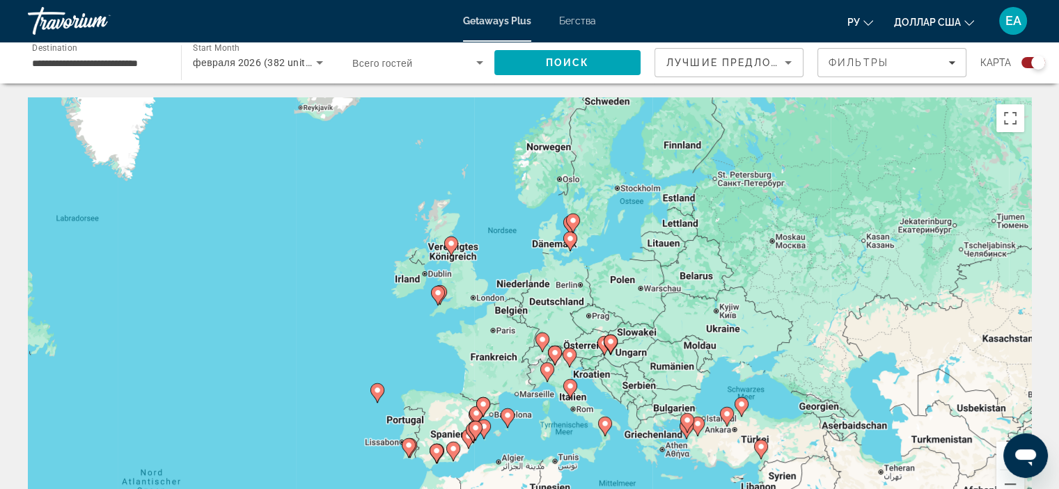
drag, startPoint x: 904, startPoint y: 247, endPoint x: 868, endPoint y: 377, distance: 134.5
click at [868, 377] on div "Um den Modus zum Ziehen mit der Tastatur zu aktivieren, drückst du Alt + Eingab…" at bounding box center [529, 306] width 1003 height 418
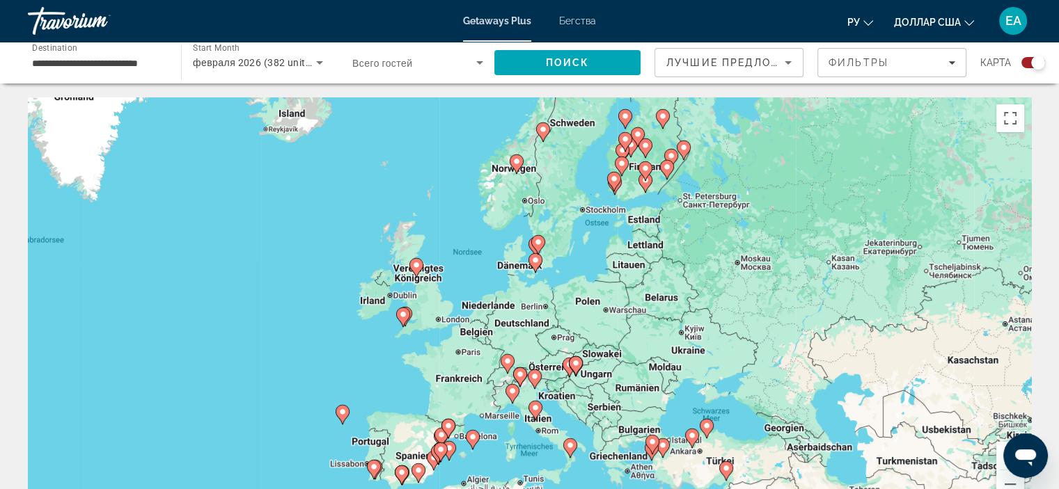
drag, startPoint x: 750, startPoint y: 223, endPoint x: 714, endPoint y: 246, distance: 42.3
click at [714, 246] on div "Um den Modus zum Ziehen mit der Tastatur zu aktivieren, drückst du Alt + Eingab…" at bounding box center [529, 306] width 1003 height 418
click at [1002, 448] on button "Vergrößern" at bounding box center [1010, 456] width 28 height 28
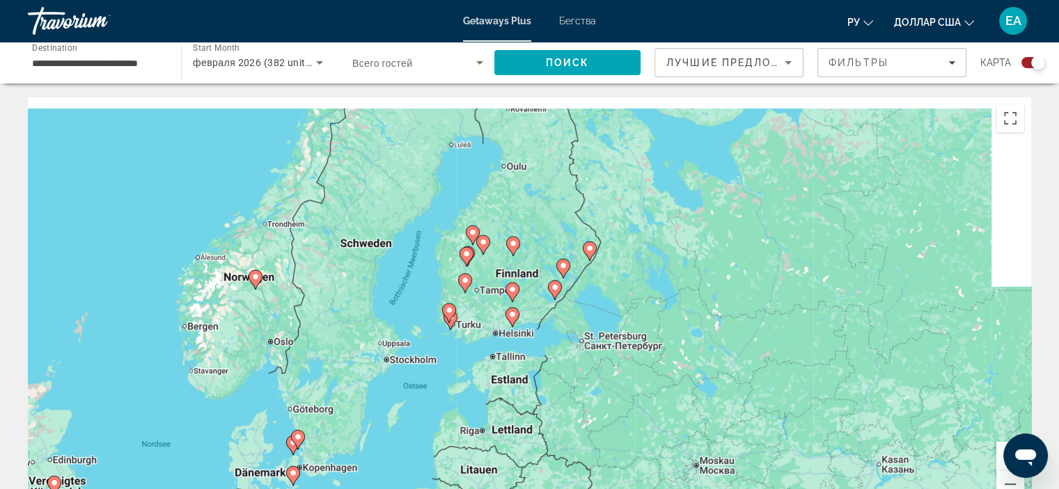
drag, startPoint x: 905, startPoint y: 269, endPoint x: 711, endPoint y: 476, distance: 283.2
click at [711, 476] on div "Um den Modus zum Ziehen mit der Tastatur zu aktivieren, drückst du Alt + Eingab…" at bounding box center [529, 306] width 1003 height 418
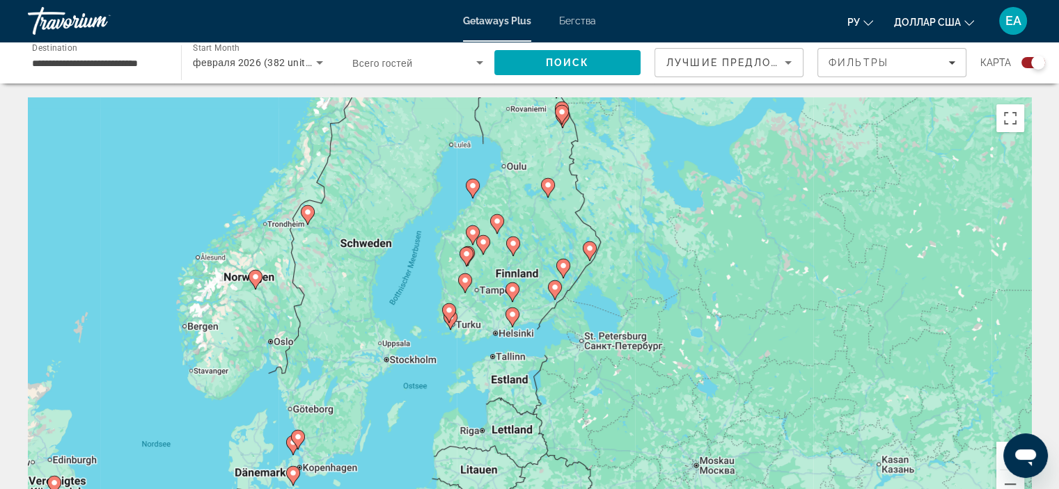
click at [512, 315] on image "Основное содержание" at bounding box center [512, 315] width 8 height 8
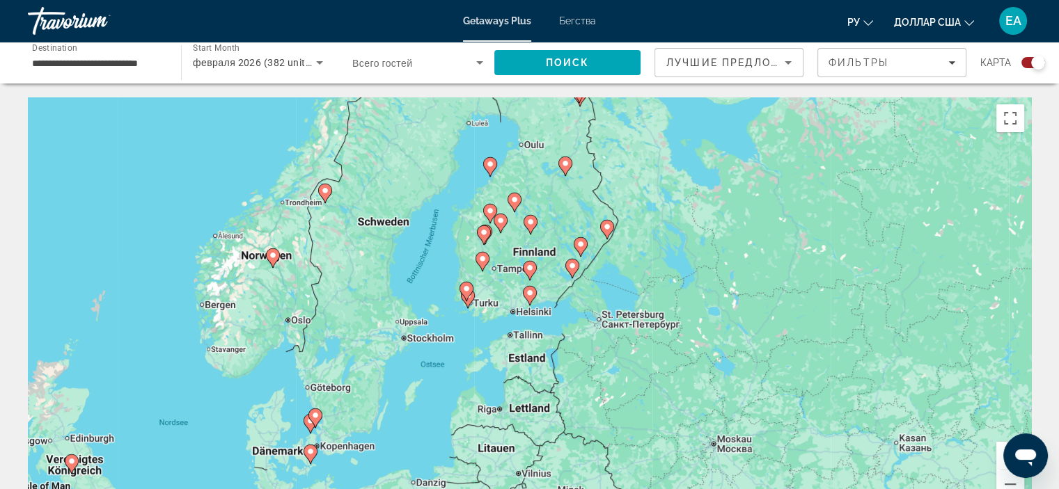
click at [532, 298] on icon "Основное содержание" at bounding box center [529, 296] width 13 height 18
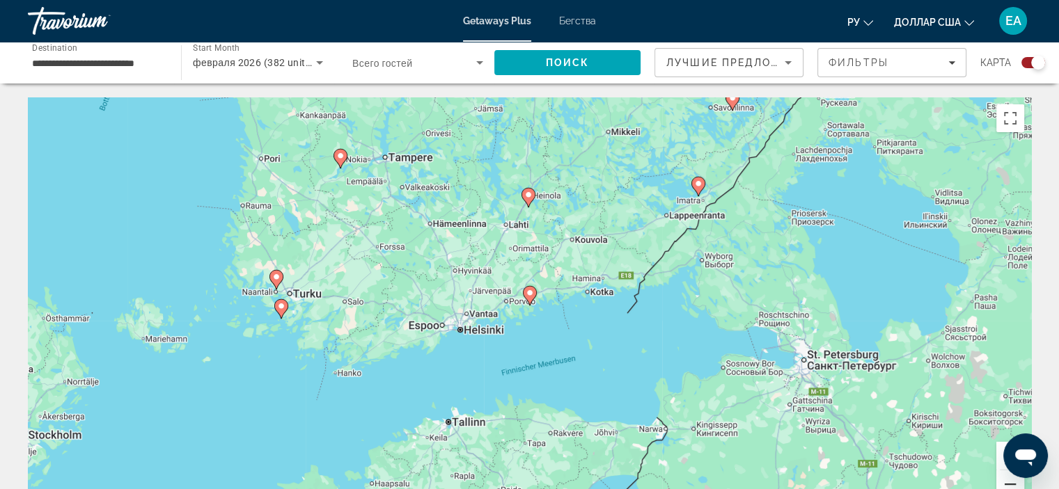
click at [1014, 482] on button "Verkleinern" at bounding box center [1010, 485] width 28 height 28
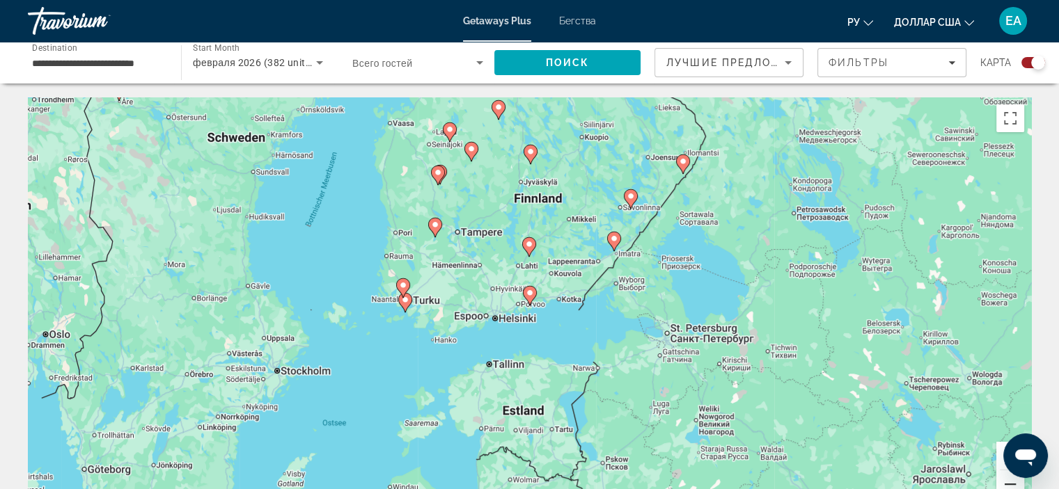
click at [1014, 482] on button "Verkleinern" at bounding box center [1010, 485] width 28 height 28
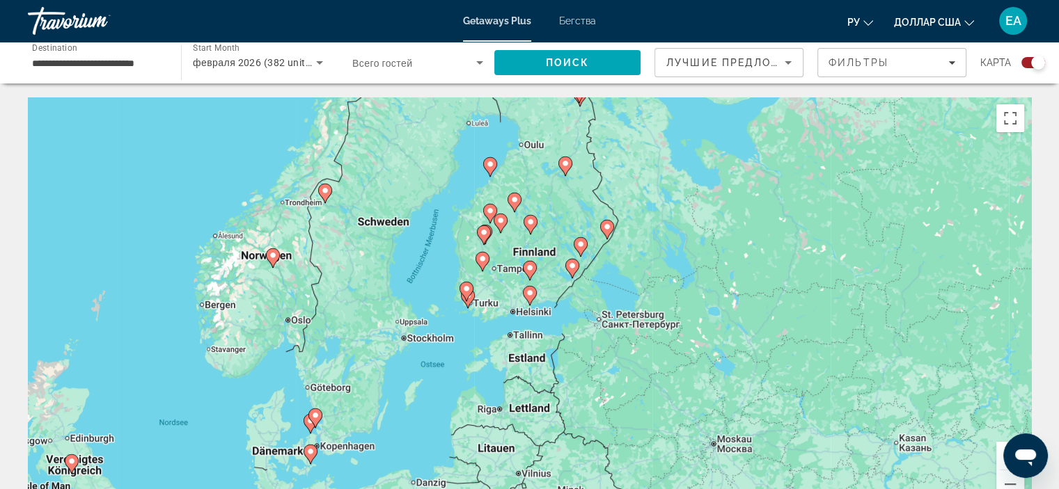
click at [272, 262] on icon "Основное содержание" at bounding box center [272, 258] width 13 height 18
type input "**********"
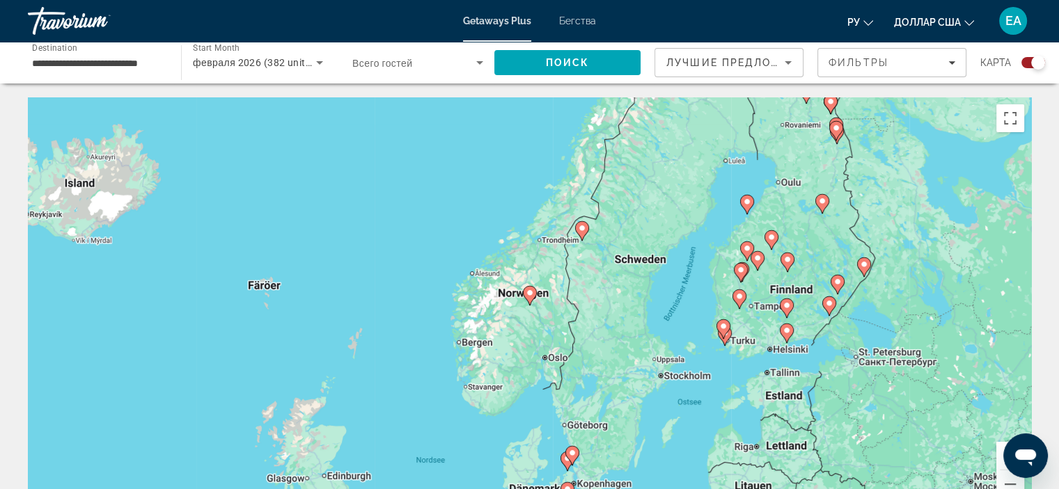
click at [527, 294] on image "Основное содержание" at bounding box center [530, 293] width 8 height 8
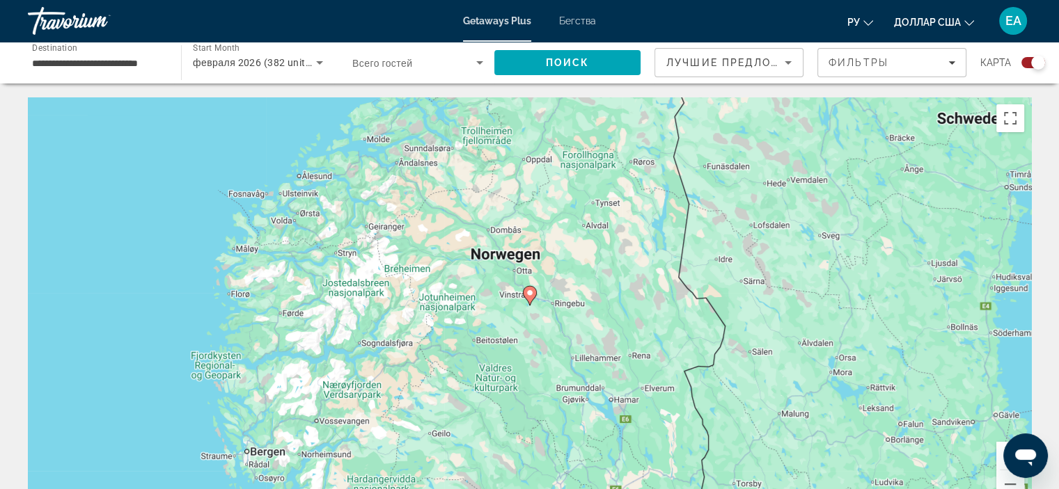
click at [527, 294] on image "Основное содержание" at bounding box center [530, 293] width 8 height 8
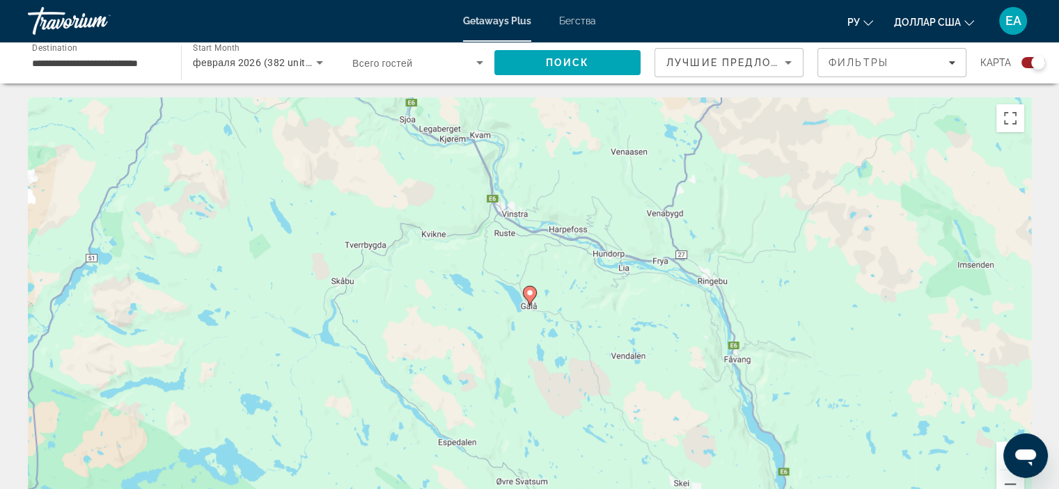
click at [527, 294] on image "Основное содержание" at bounding box center [530, 293] width 8 height 8
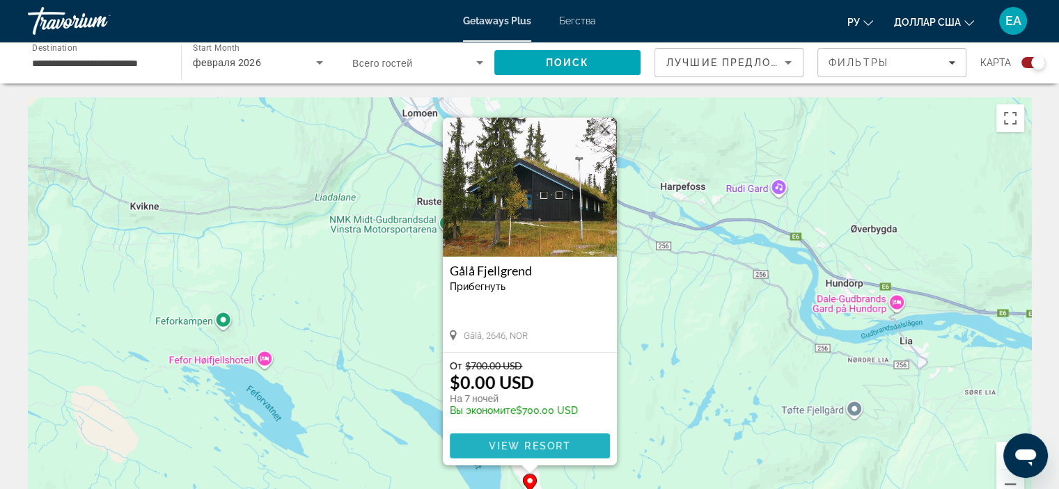
click at [524, 448] on span "View Resort" at bounding box center [529, 446] width 82 height 11
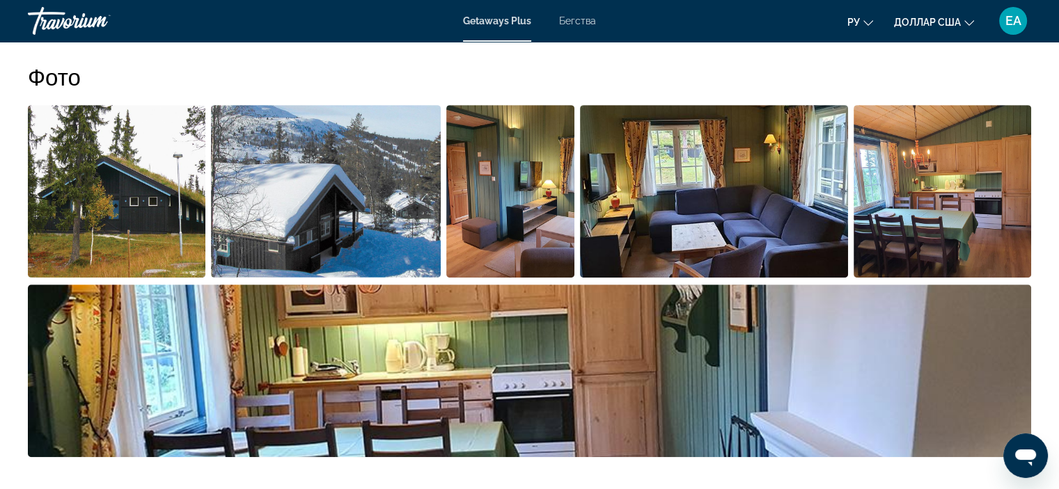
scroll to position [630, 0]
